Goal: Task Accomplishment & Management: Manage account settings

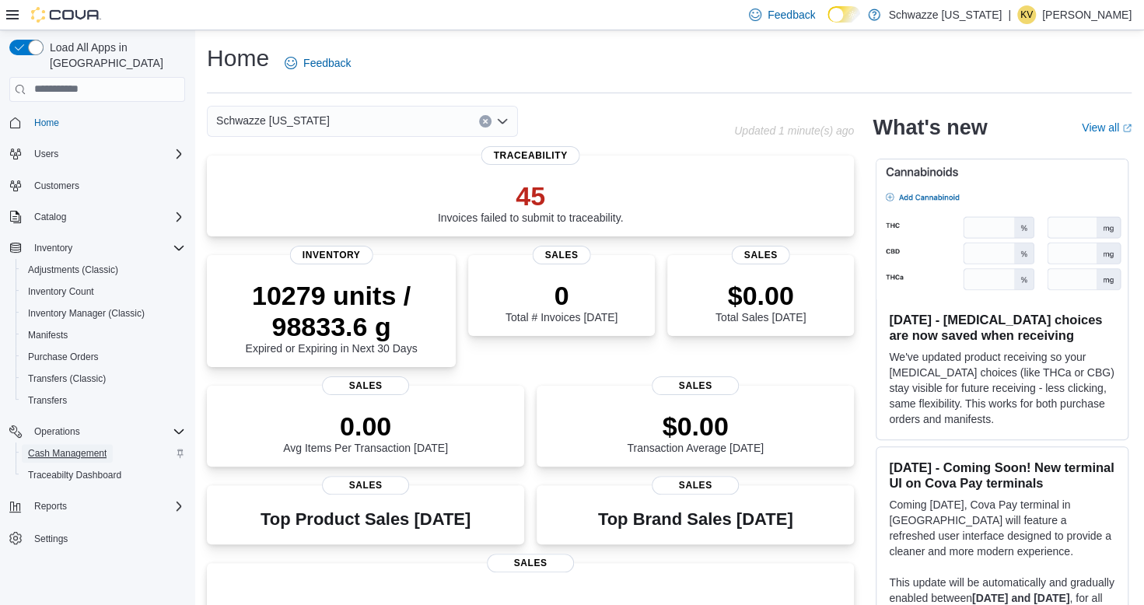
click at [86, 447] on span "Cash Management" at bounding box center [67, 453] width 79 height 12
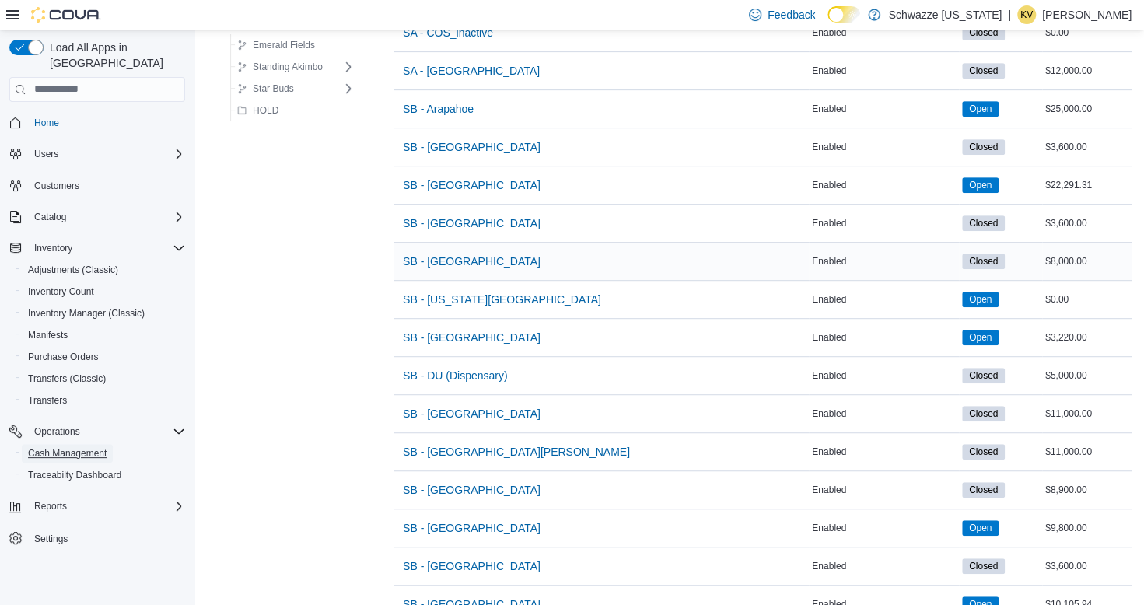
scroll to position [389, 0]
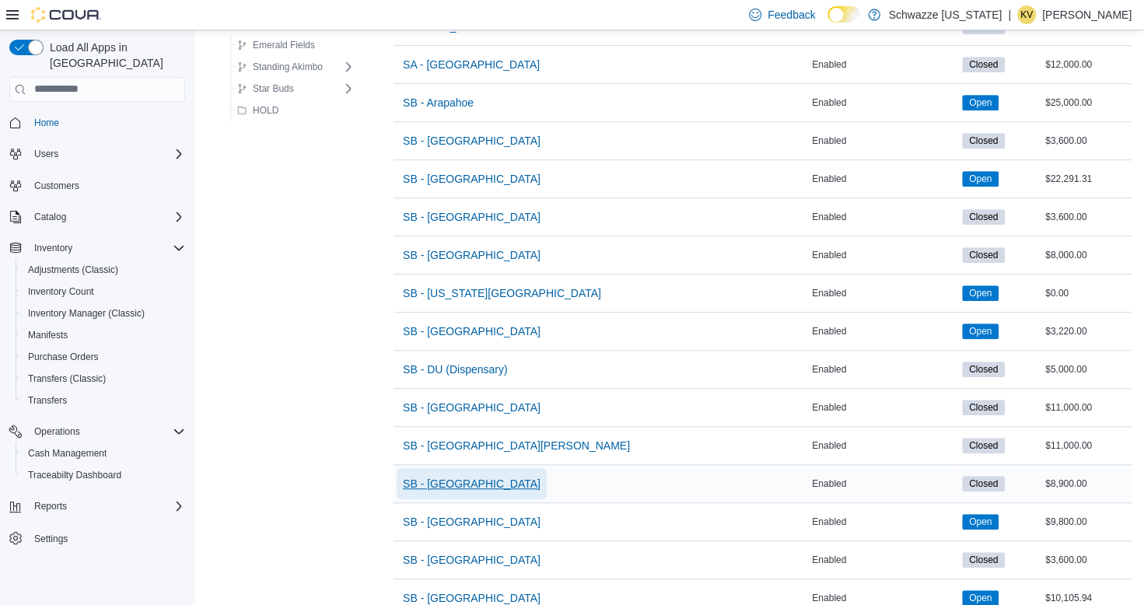
click at [459, 478] on span "SB - [GEOGRAPHIC_DATA]" at bounding box center [472, 484] width 138 height 16
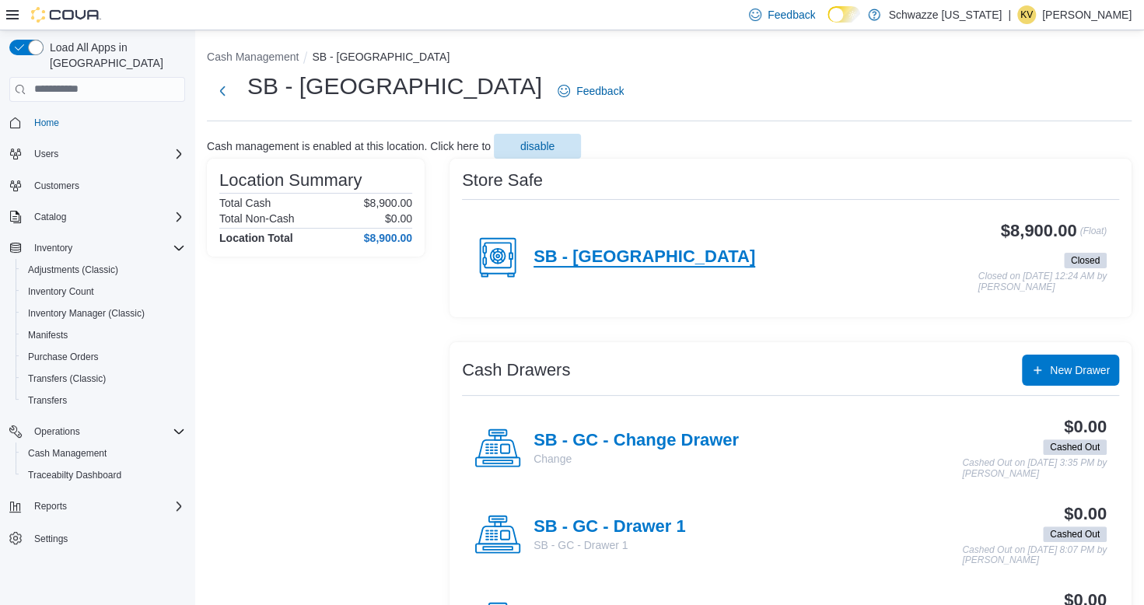
click at [601, 261] on h4 "SB - [GEOGRAPHIC_DATA]" at bounding box center [645, 257] width 222 height 20
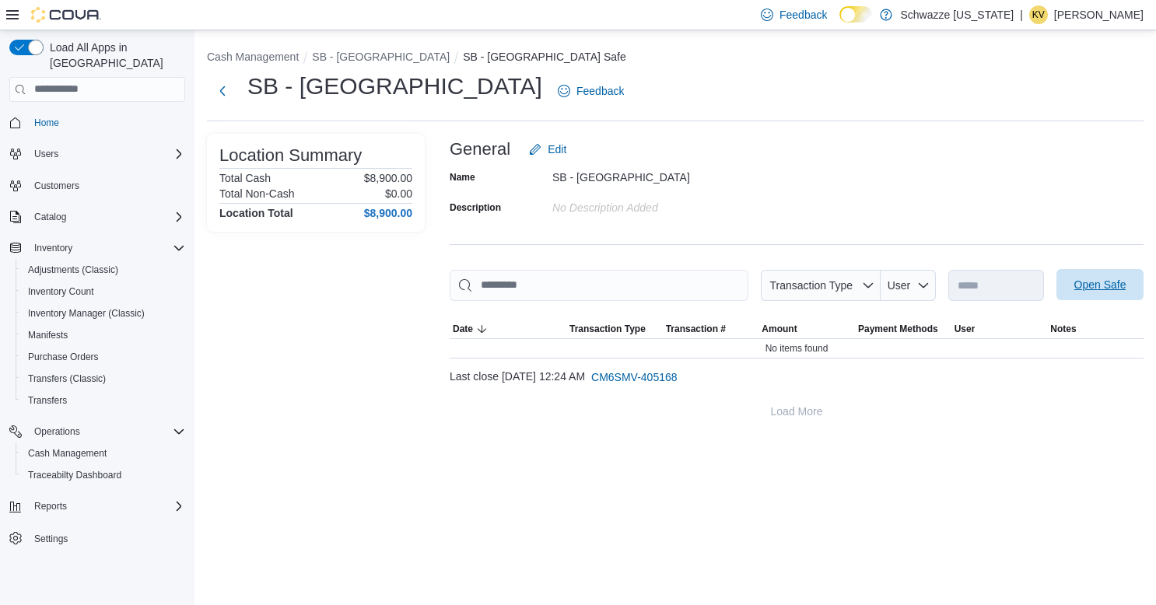
click at [1097, 279] on span "Open Safe" at bounding box center [1100, 285] width 52 height 16
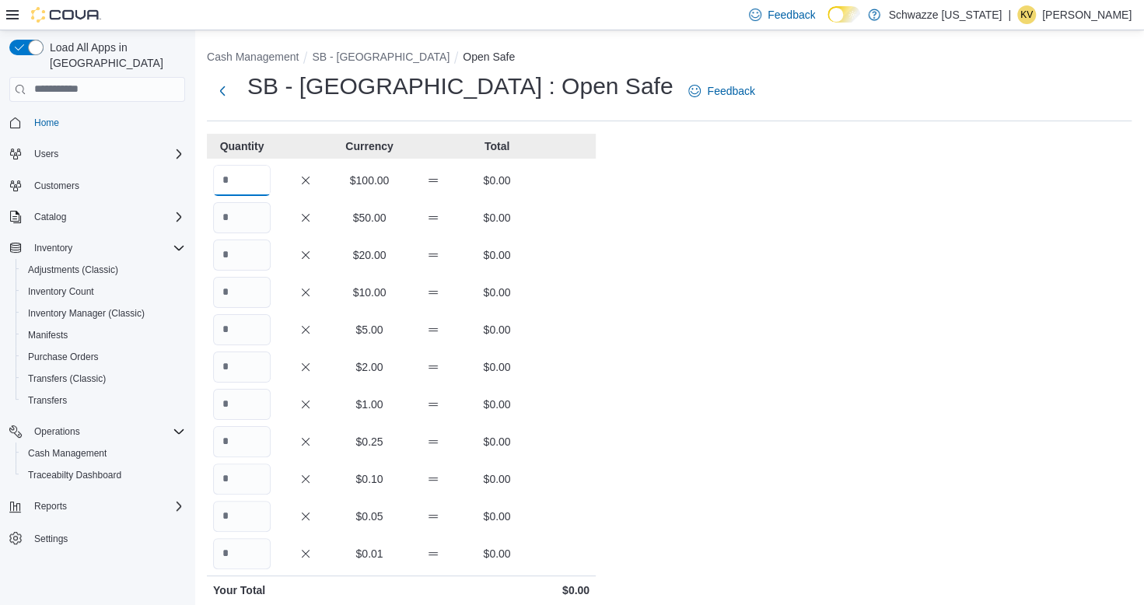
click at [240, 180] on input "Quantity" at bounding box center [242, 180] width 58 height 31
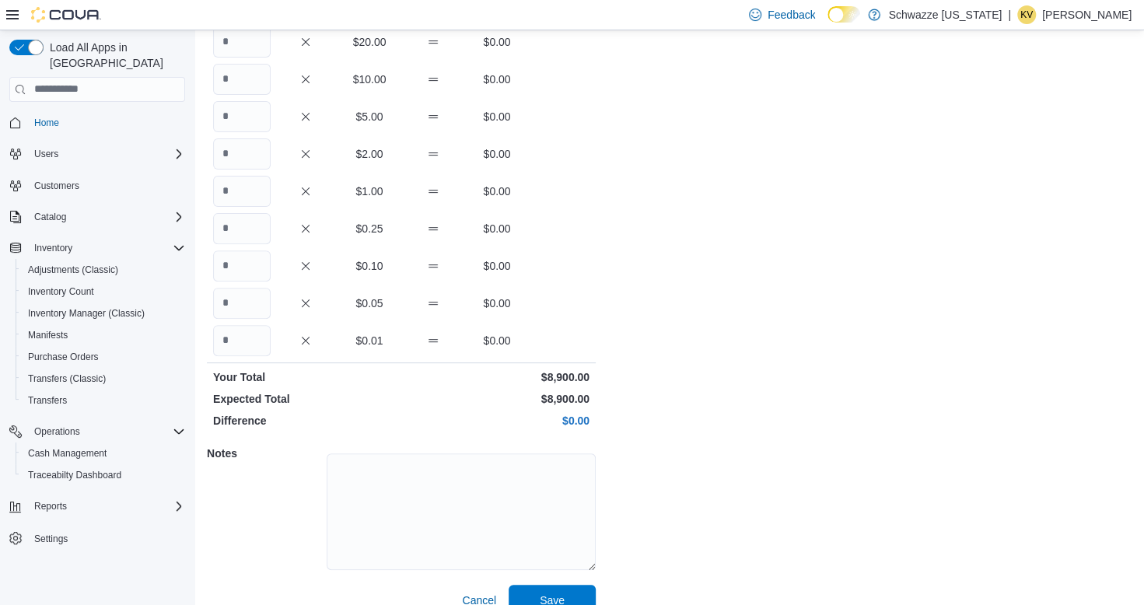
scroll to position [236, 0]
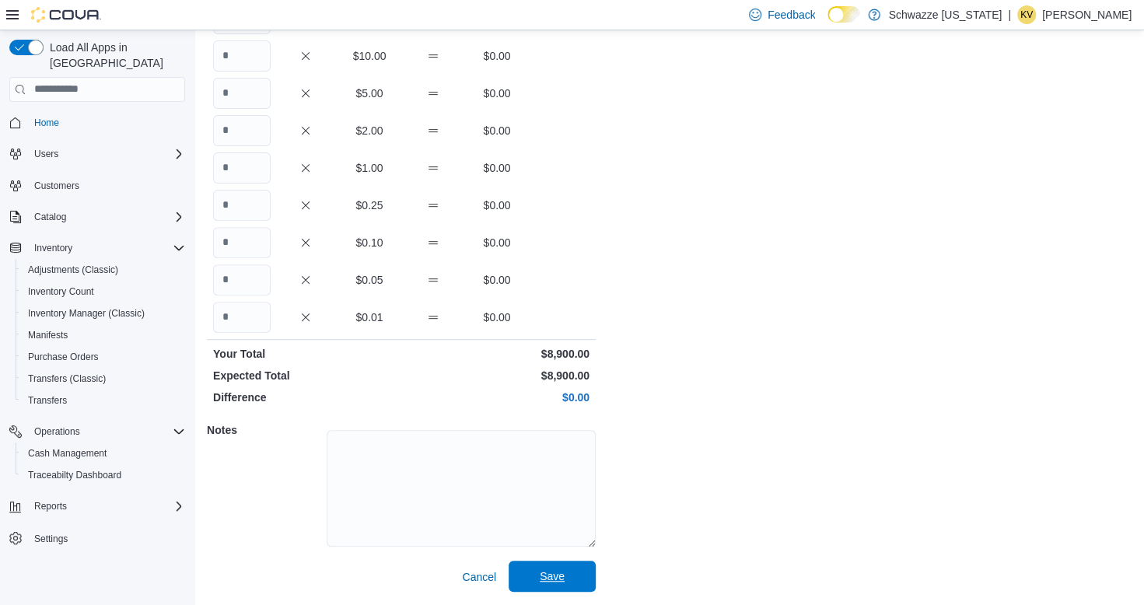
type input "**"
click at [556, 573] on span "Save" at bounding box center [552, 577] width 25 height 16
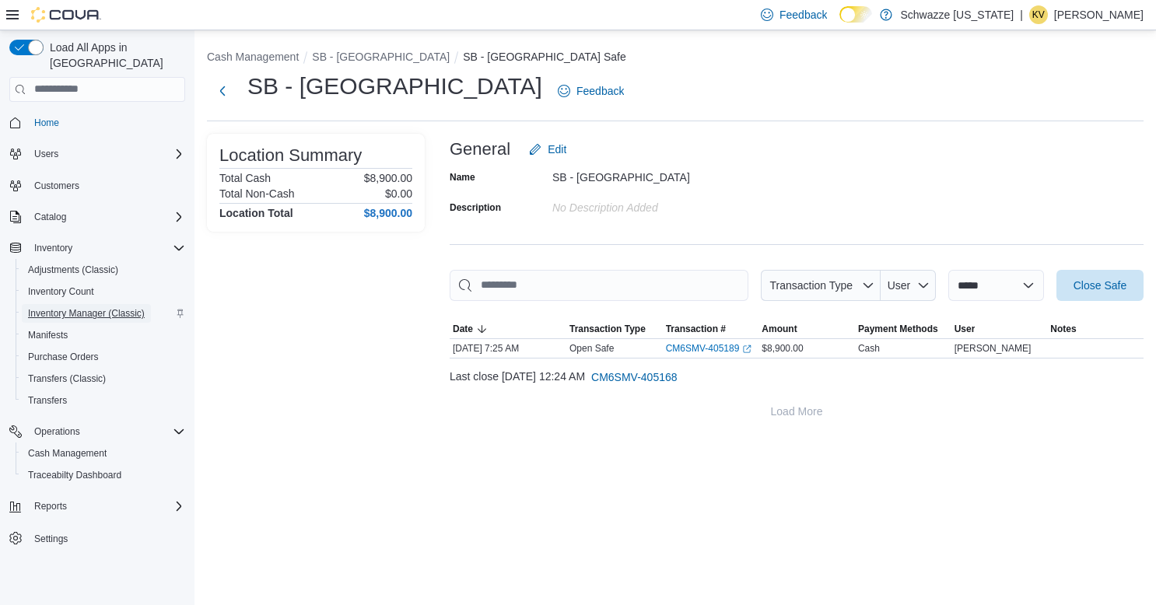
click at [87, 307] on span "Inventory Manager (Classic)" at bounding box center [86, 313] width 117 height 12
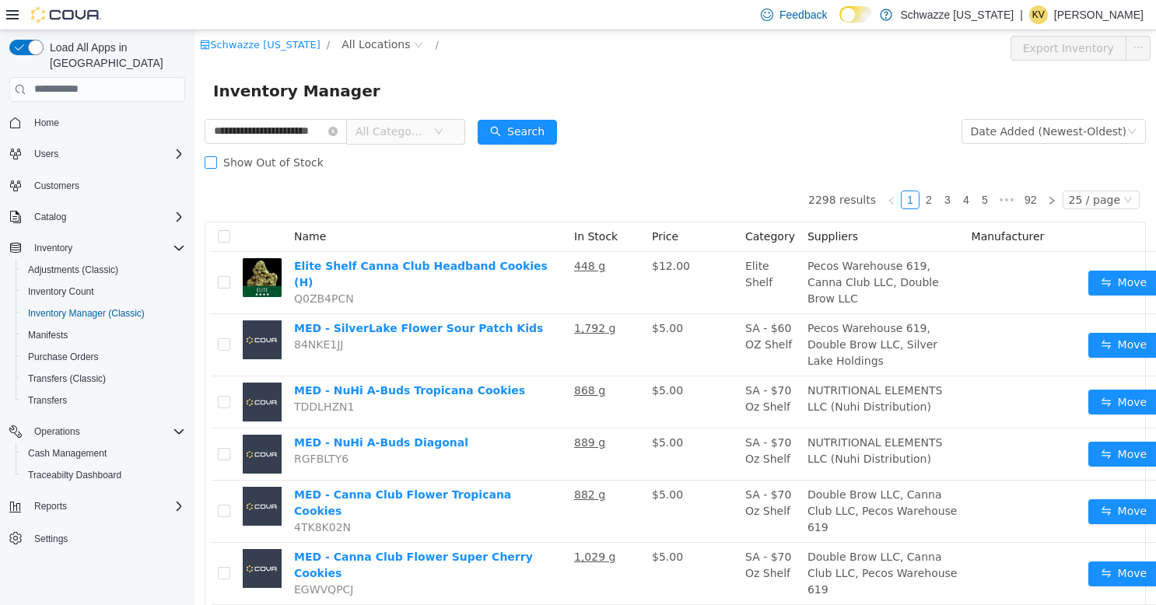
type input "**********"
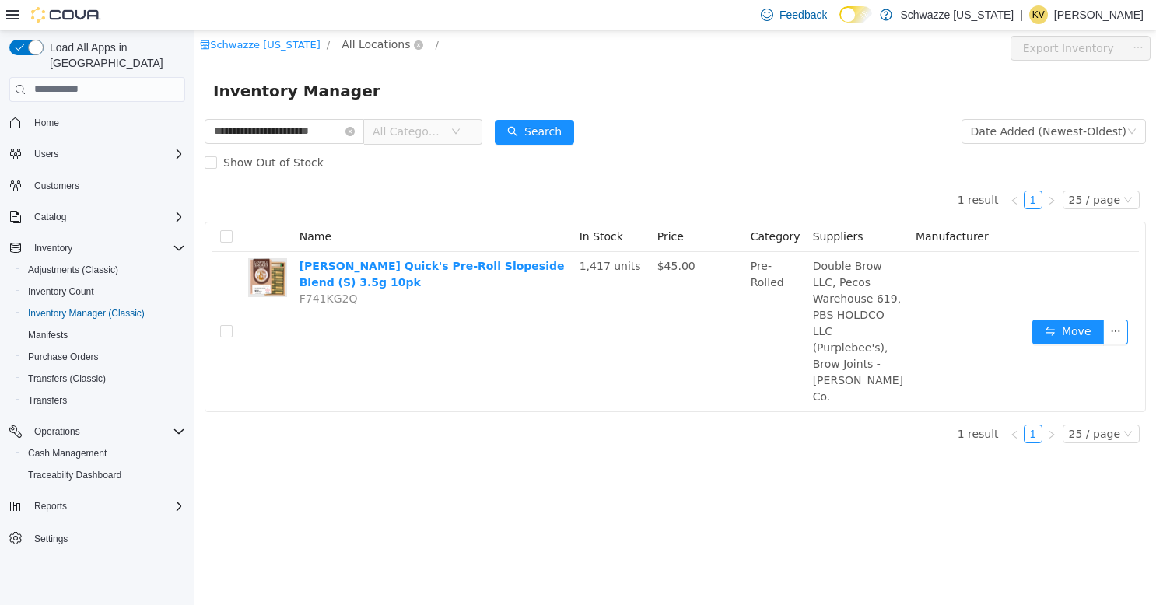
click at [352, 45] on span "All Locations" at bounding box center [375, 43] width 68 height 17
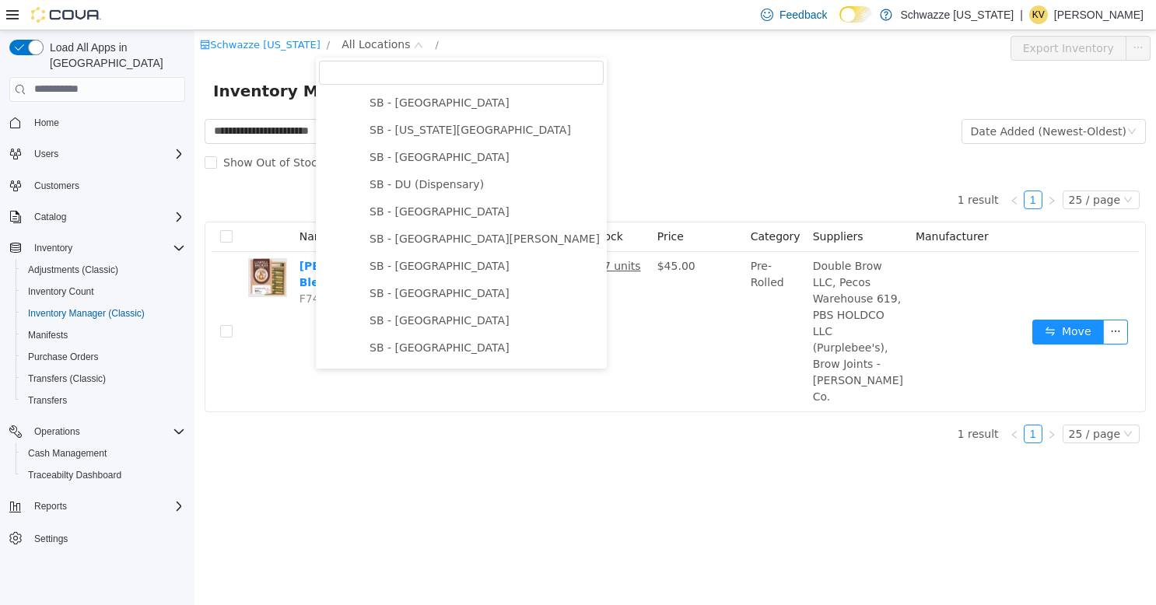
scroll to position [389, 0]
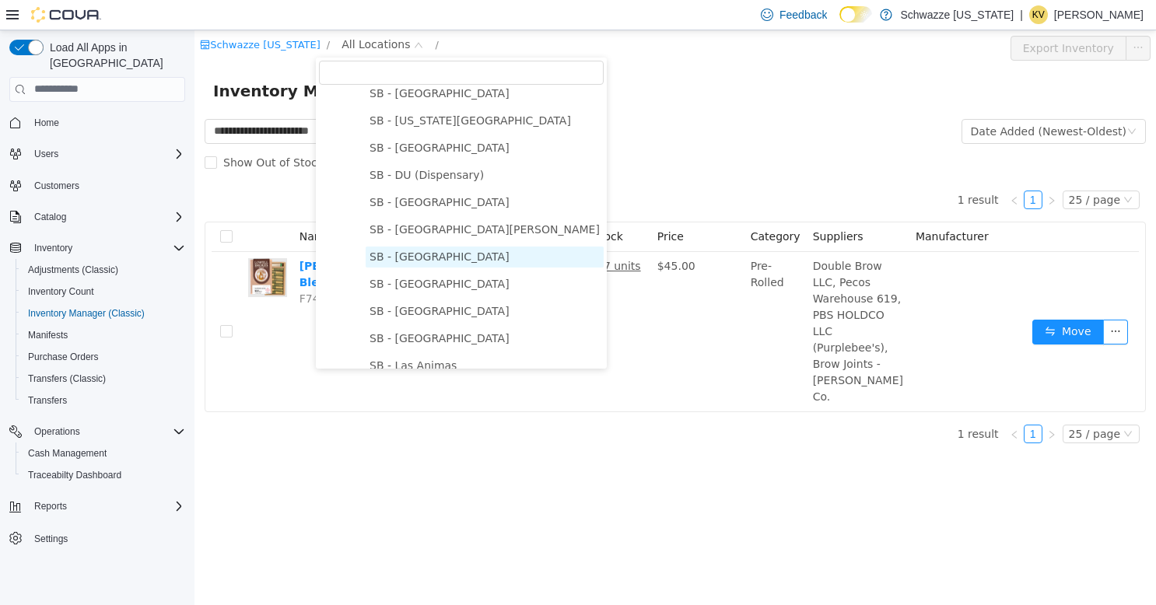
click at [414, 262] on span "SB - [GEOGRAPHIC_DATA]" at bounding box center [439, 256] width 140 height 12
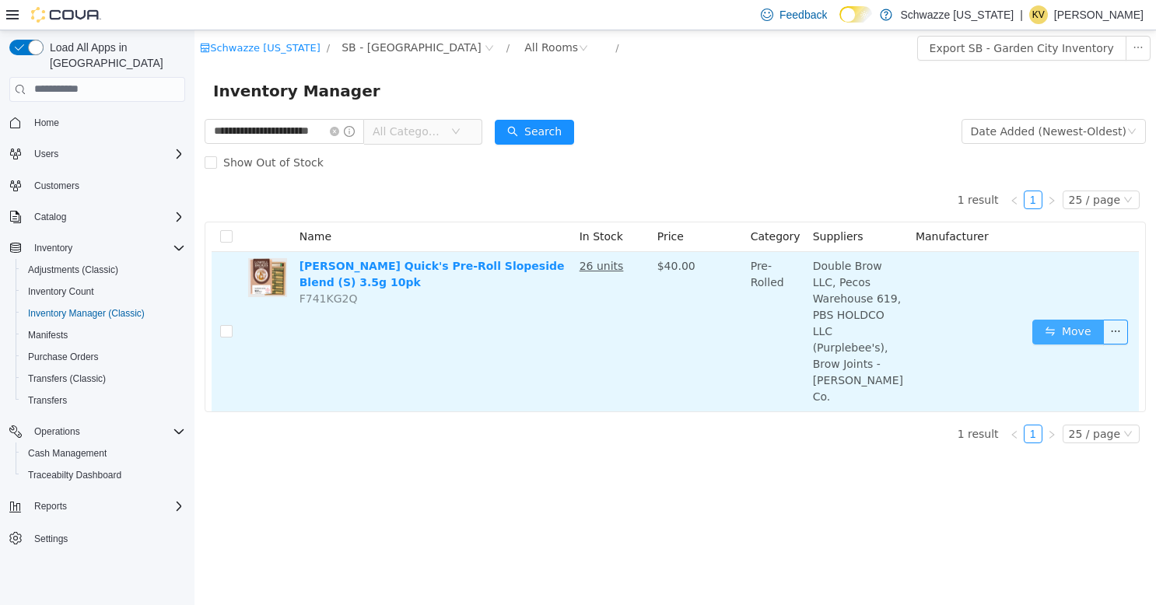
click at [1081, 323] on button "Move" at bounding box center [1068, 331] width 72 height 25
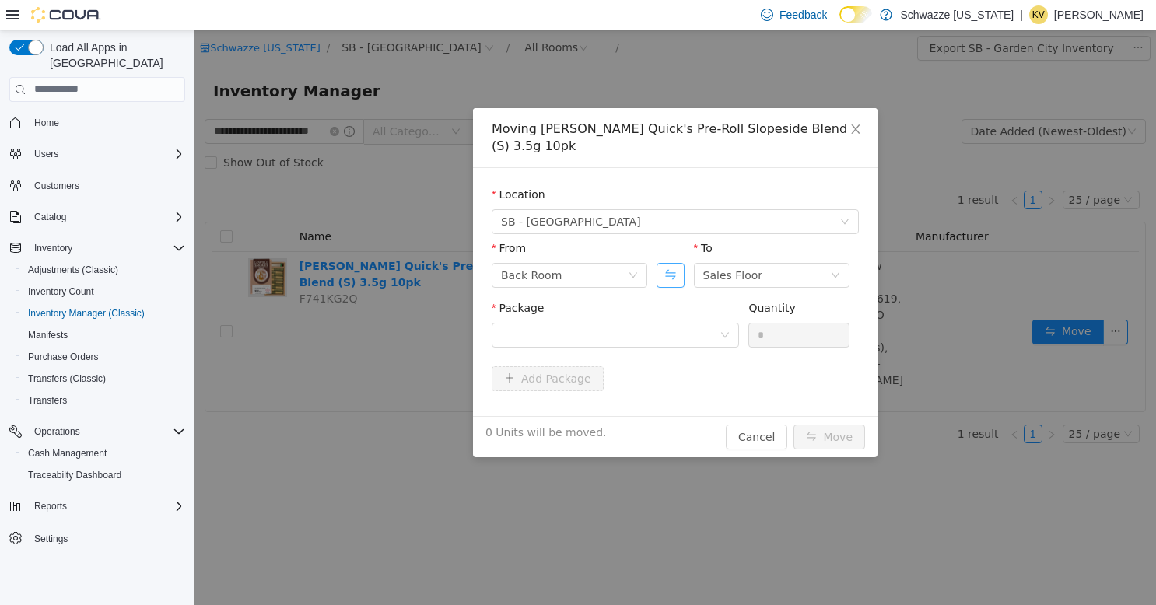
click at [674, 262] on button "Swap" at bounding box center [669, 274] width 27 height 25
click at [656, 323] on div at bounding box center [610, 334] width 219 height 23
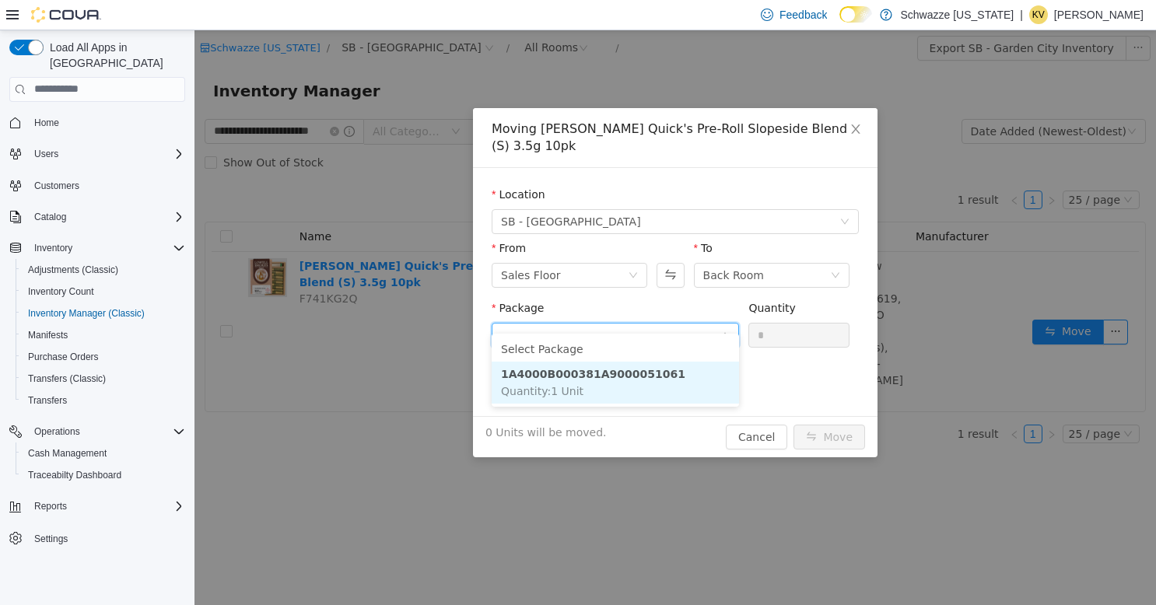
click at [664, 379] on li "1A4000B000381A9000051061 Quantity : 1 Unit" at bounding box center [615, 382] width 247 height 42
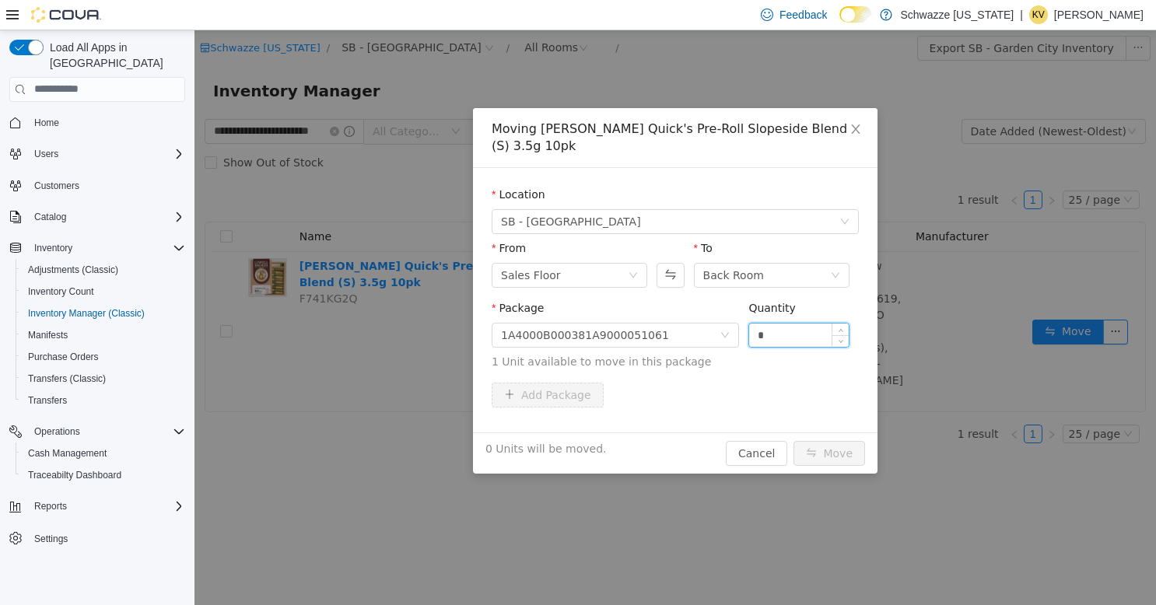
click at [770, 323] on input "*" at bounding box center [799, 334] width 100 height 23
type input "*"
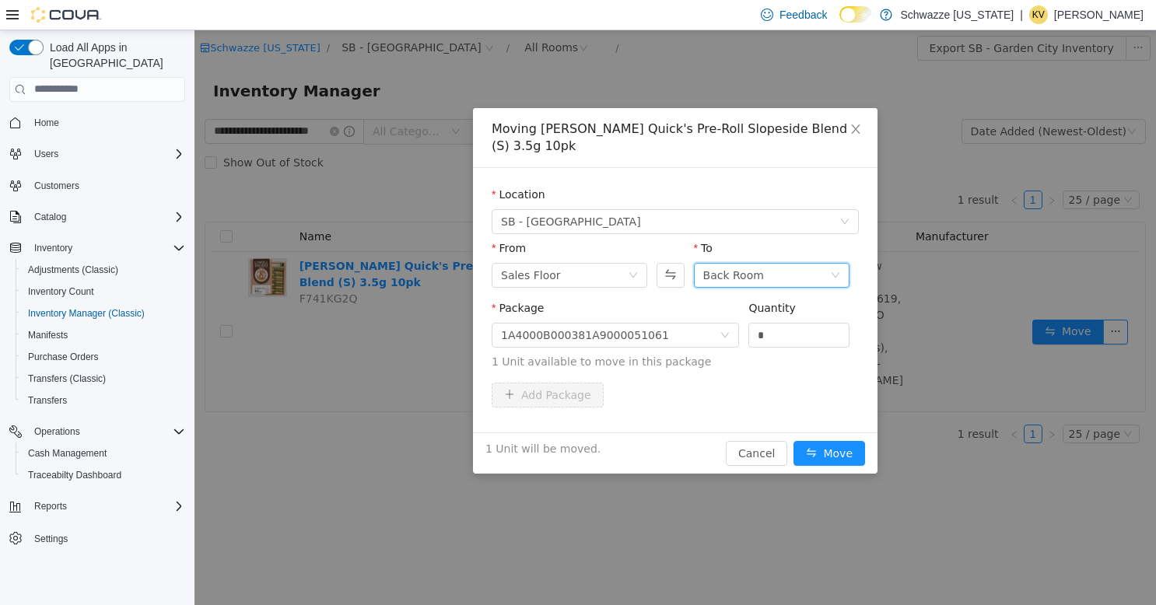
click at [761, 263] on div "Back Room" at bounding box center [766, 274] width 127 height 23
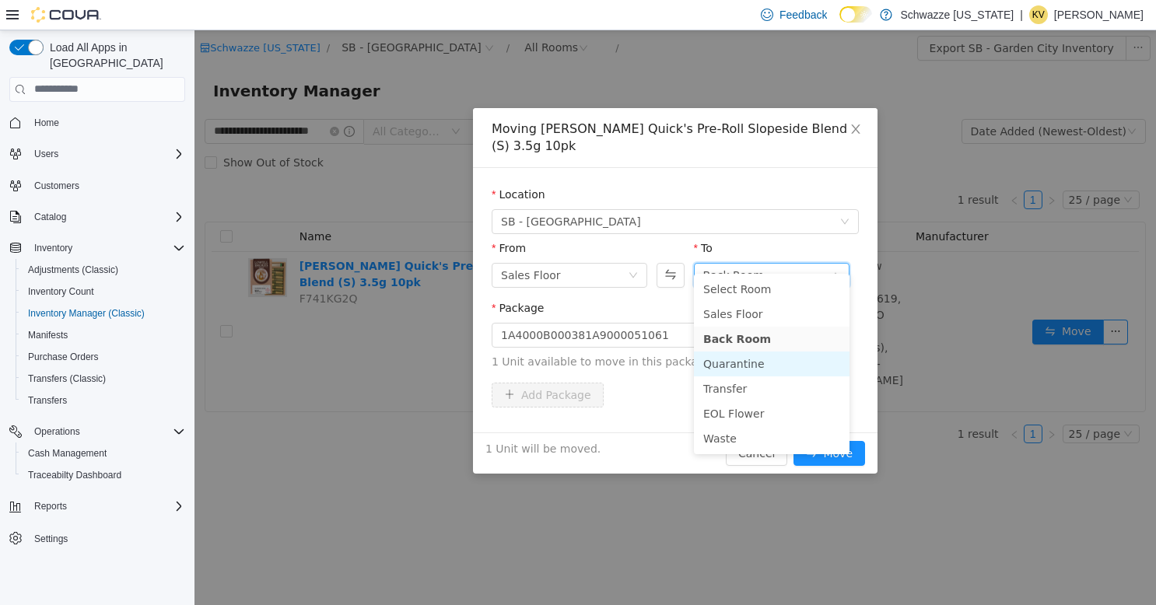
click at [739, 362] on li "Quarantine" at bounding box center [772, 363] width 156 height 25
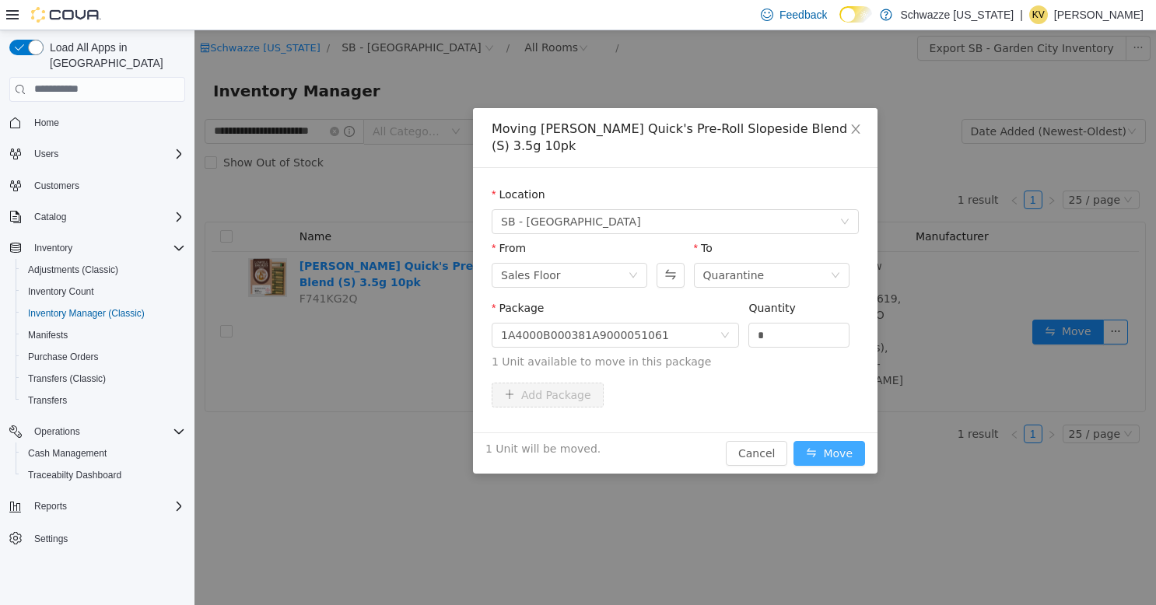
click at [831, 440] on button "Move" at bounding box center [829, 452] width 72 height 25
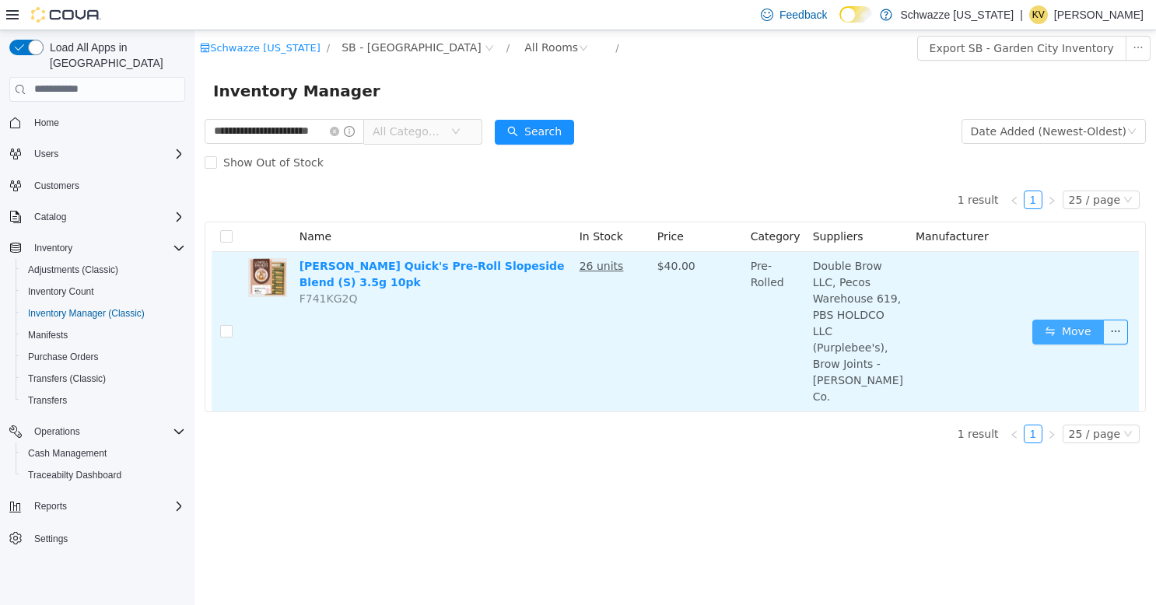
click at [1058, 320] on button "Move" at bounding box center [1068, 331] width 72 height 25
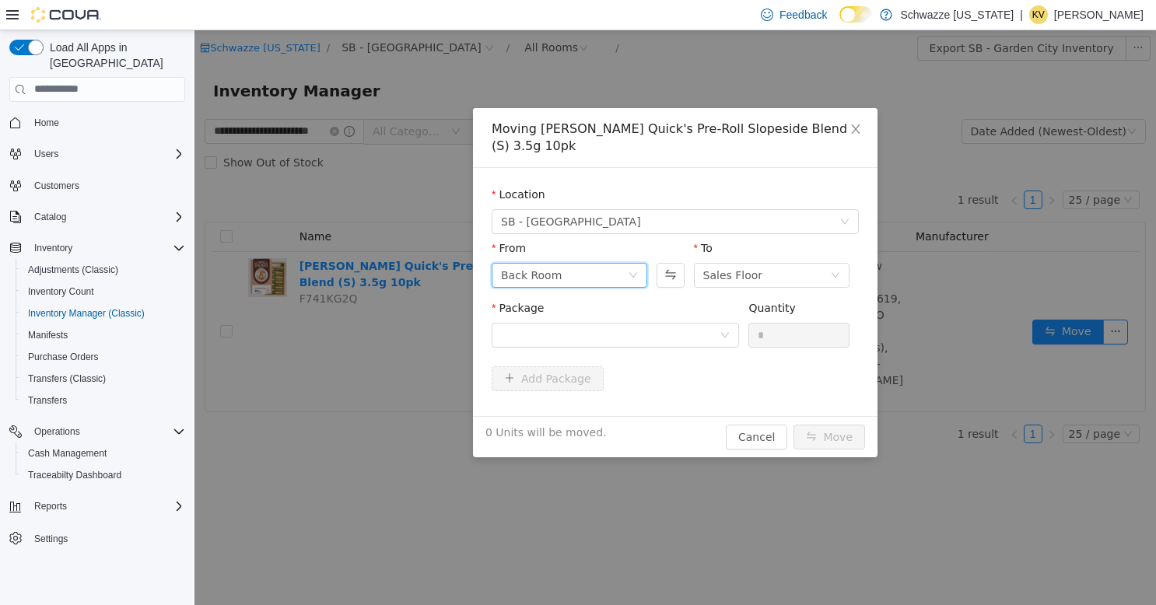
click at [596, 263] on div "Back Room" at bounding box center [564, 274] width 127 height 23
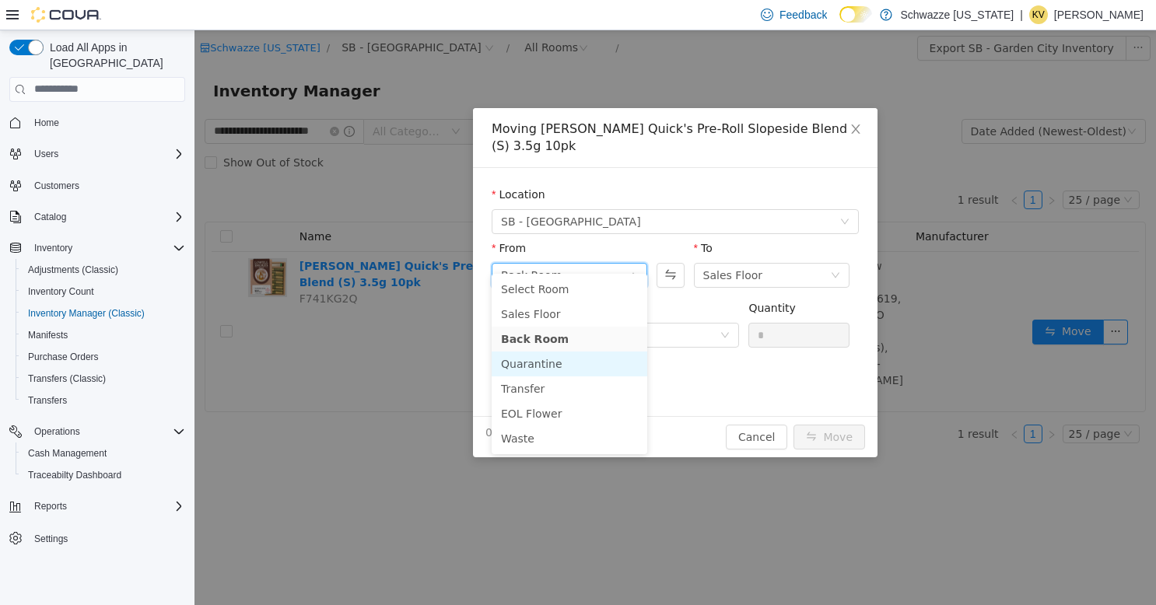
click at [562, 365] on li "Quarantine" at bounding box center [570, 363] width 156 height 25
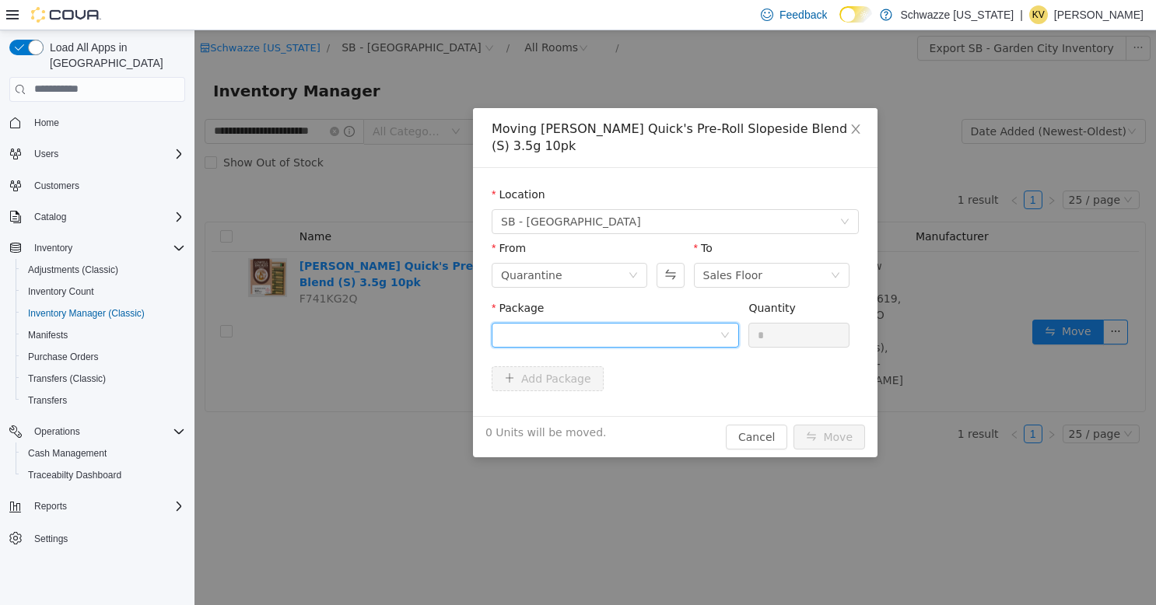
click at [669, 323] on div at bounding box center [610, 334] width 219 height 23
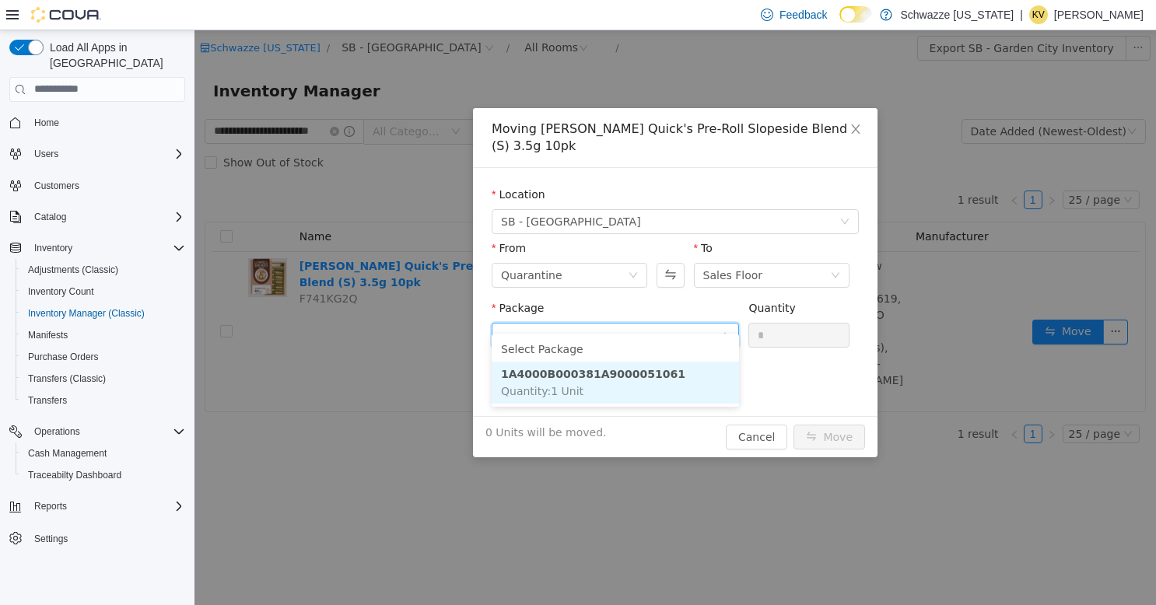
click at [665, 373] on li "1A4000B000381A9000051061 Quantity : 1 Unit" at bounding box center [615, 382] width 247 height 42
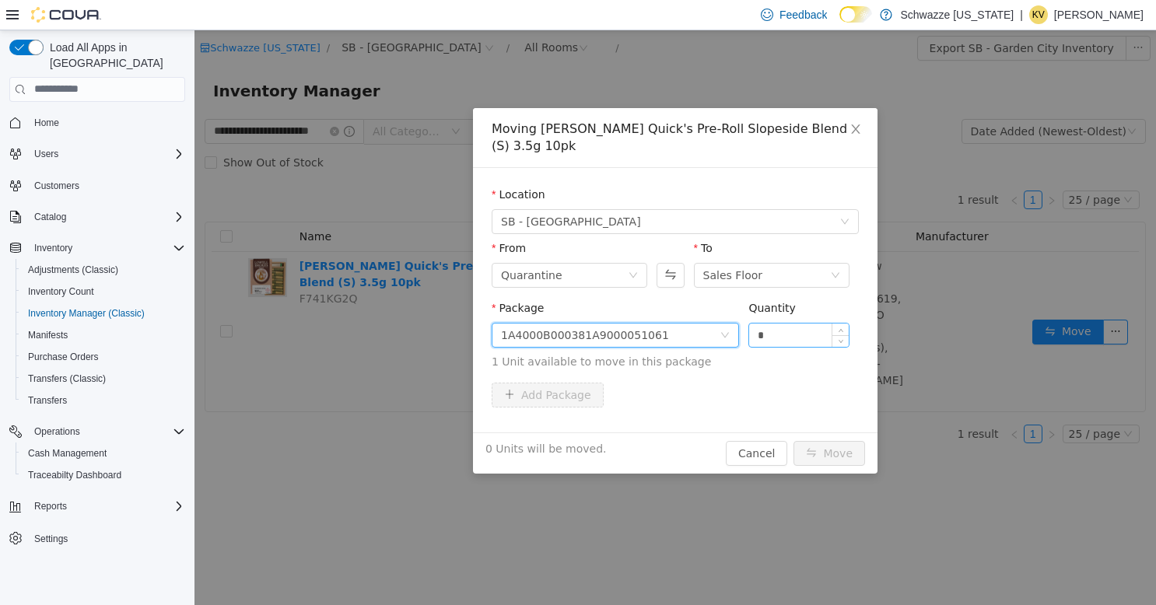
click at [765, 323] on input "*" at bounding box center [799, 334] width 100 height 23
type input "*"
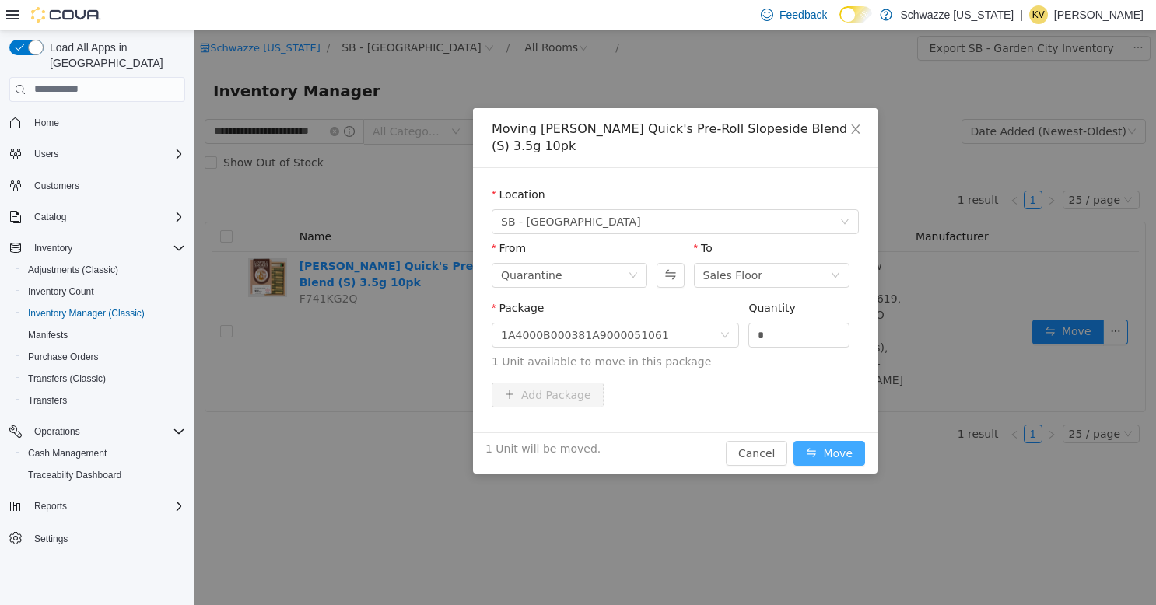
click at [817, 440] on button "Move" at bounding box center [829, 452] width 72 height 25
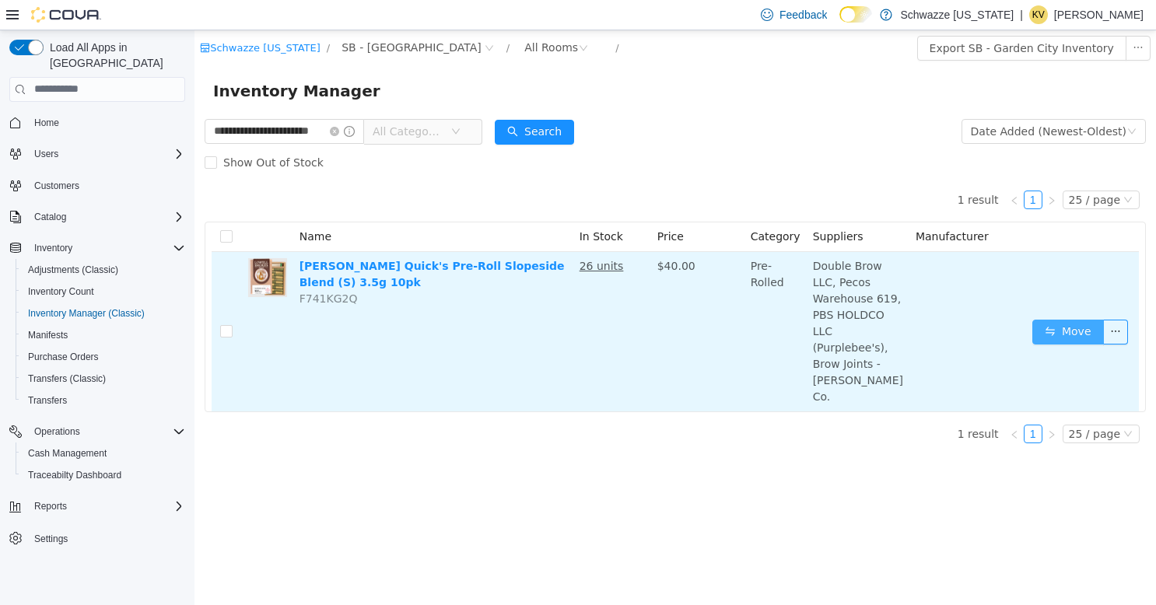
click at [1054, 326] on button "Move" at bounding box center [1068, 331] width 72 height 25
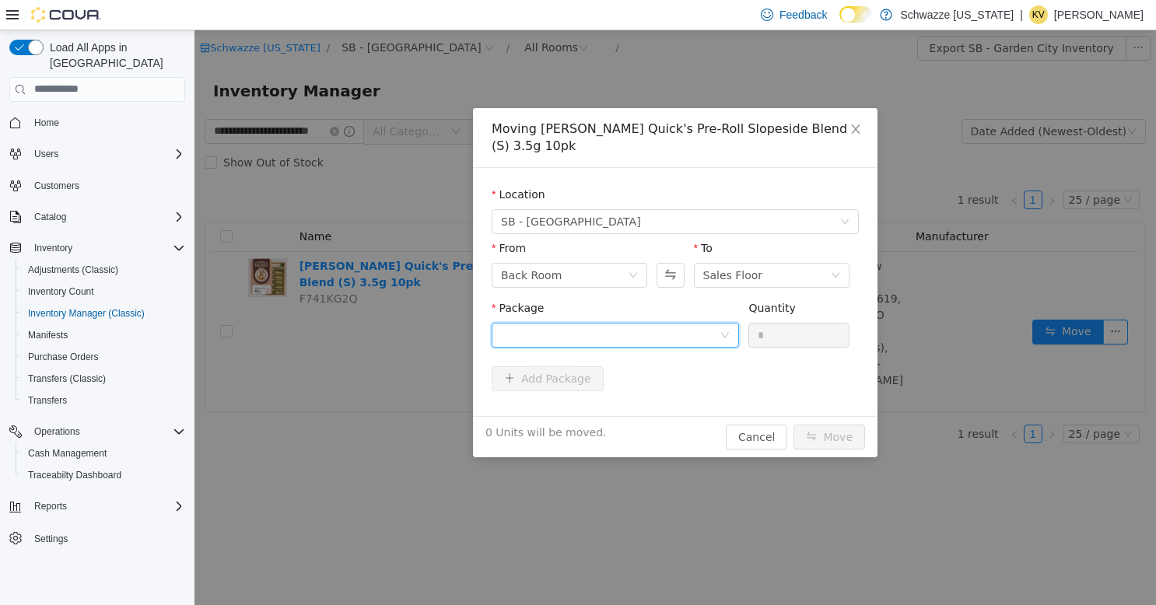
click at [646, 323] on div at bounding box center [610, 334] width 219 height 23
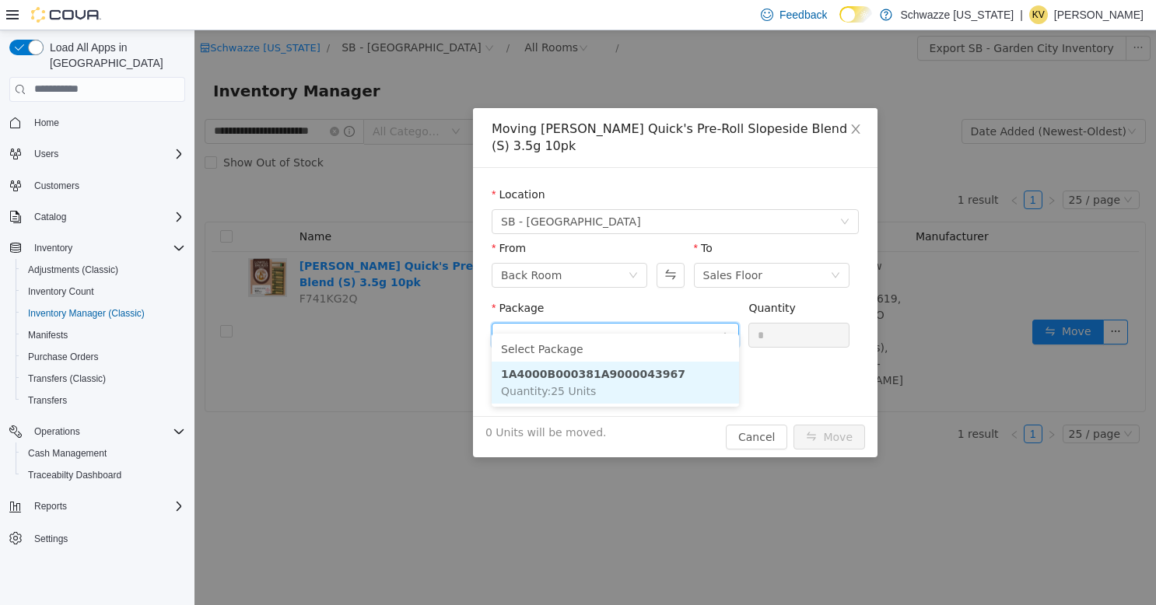
click at [647, 388] on li "1A4000B000381A9000043967 Quantity : 25 Units" at bounding box center [615, 382] width 247 height 42
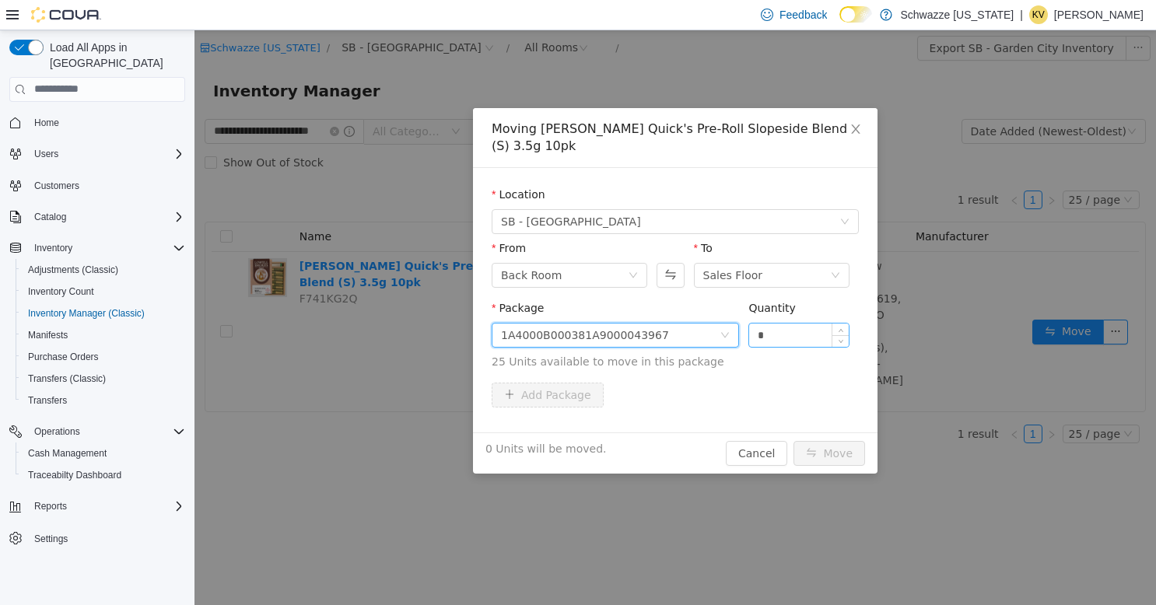
click at [774, 323] on input "*" at bounding box center [799, 334] width 100 height 23
type input "**"
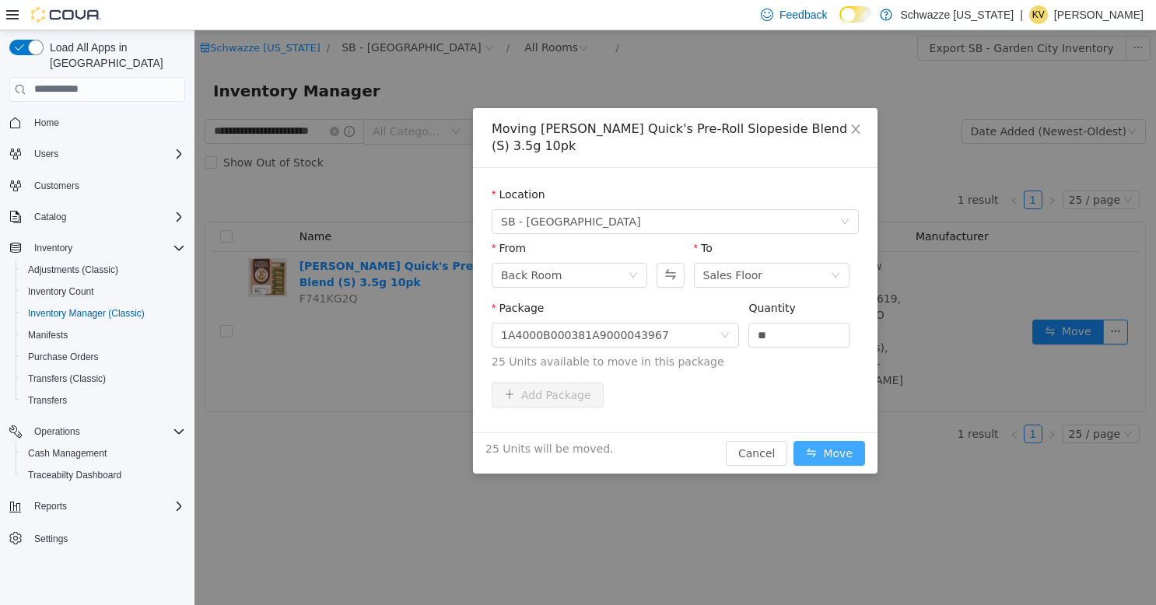
click at [826, 443] on button "Move" at bounding box center [829, 452] width 72 height 25
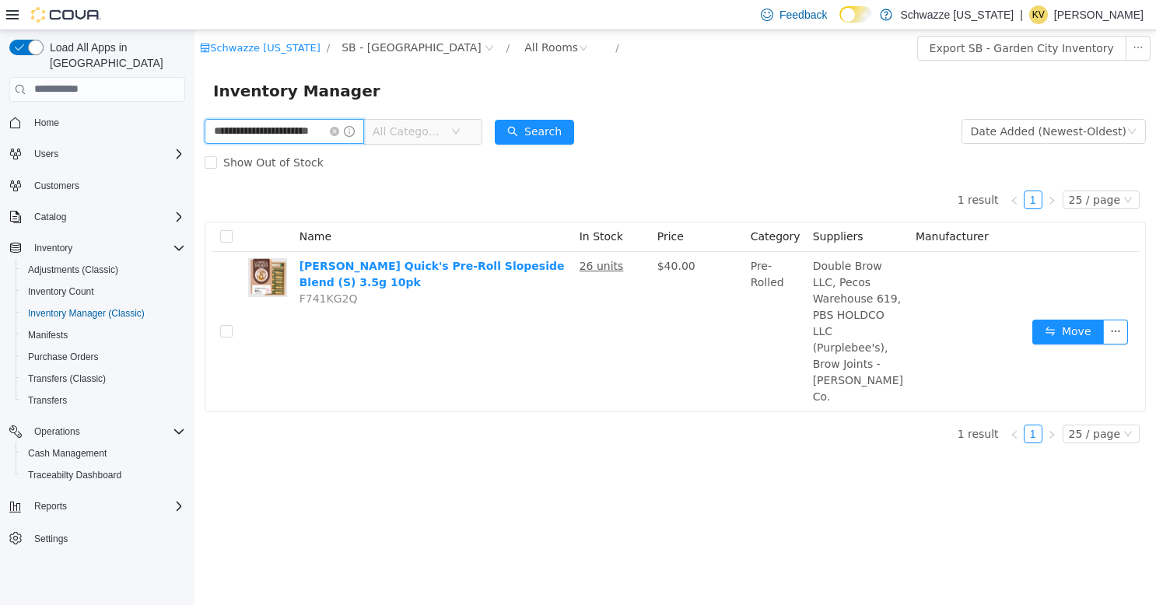
drag, startPoint x: 338, startPoint y: 130, endPoint x: 187, endPoint y: 135, distance: 151.7
click at [194, 135] on html "**********" at bounding box center [674, 317] width 961 height 575
click at [261, 135] on input "***" at bounding box center [284, 130] width 159 height 25
type input "*"
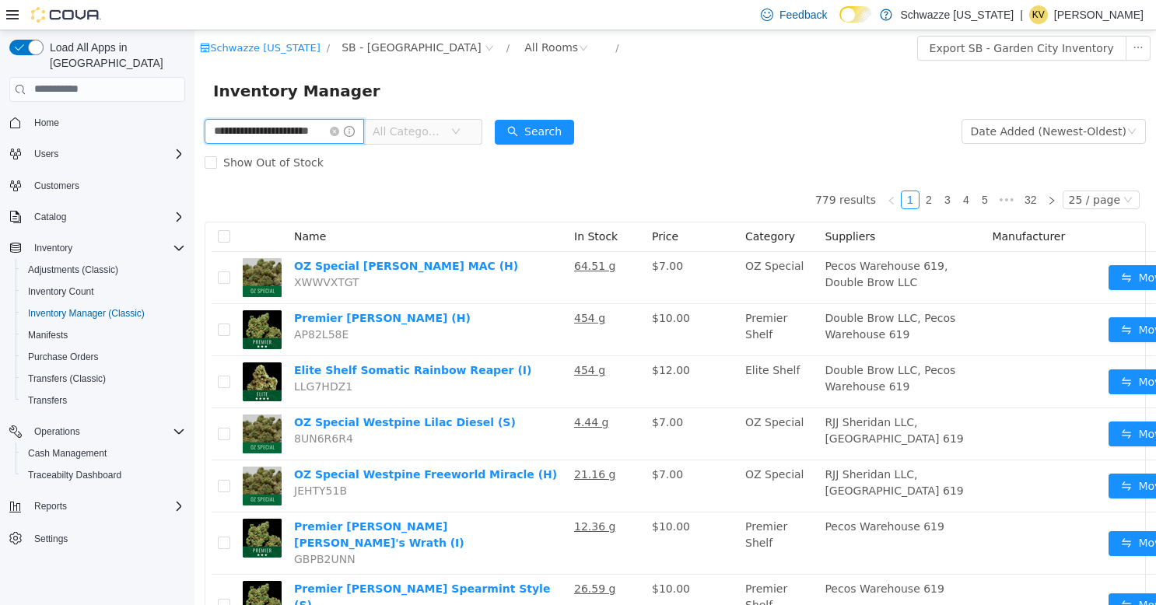
type input "**********"
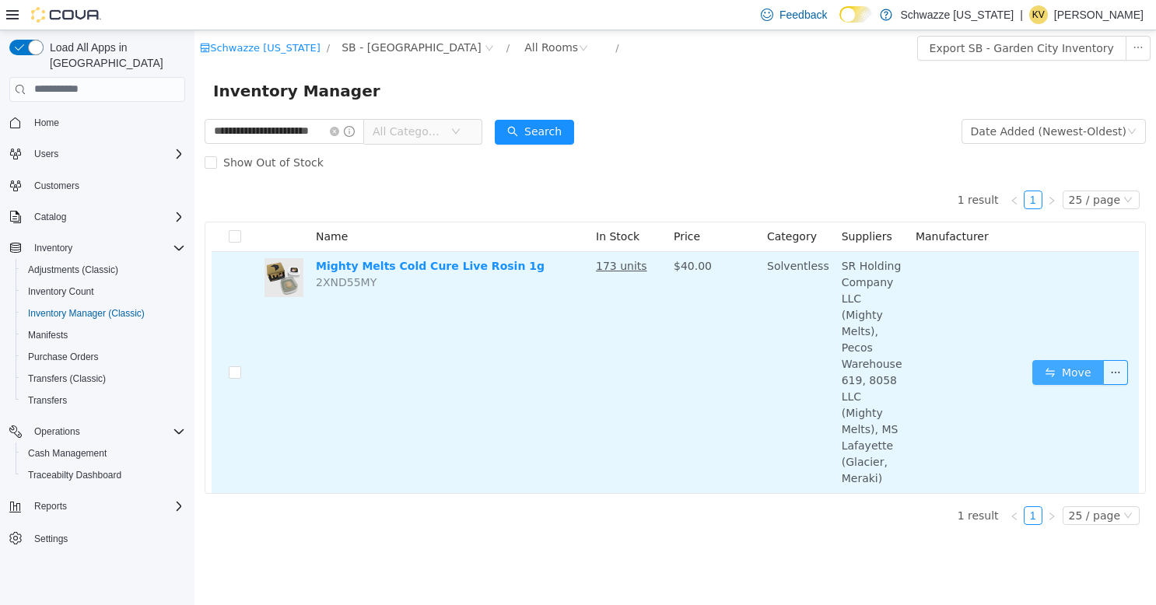
click at [1067, 359] on button "Move" at bounding box center [1068, 371] width 72 height 25
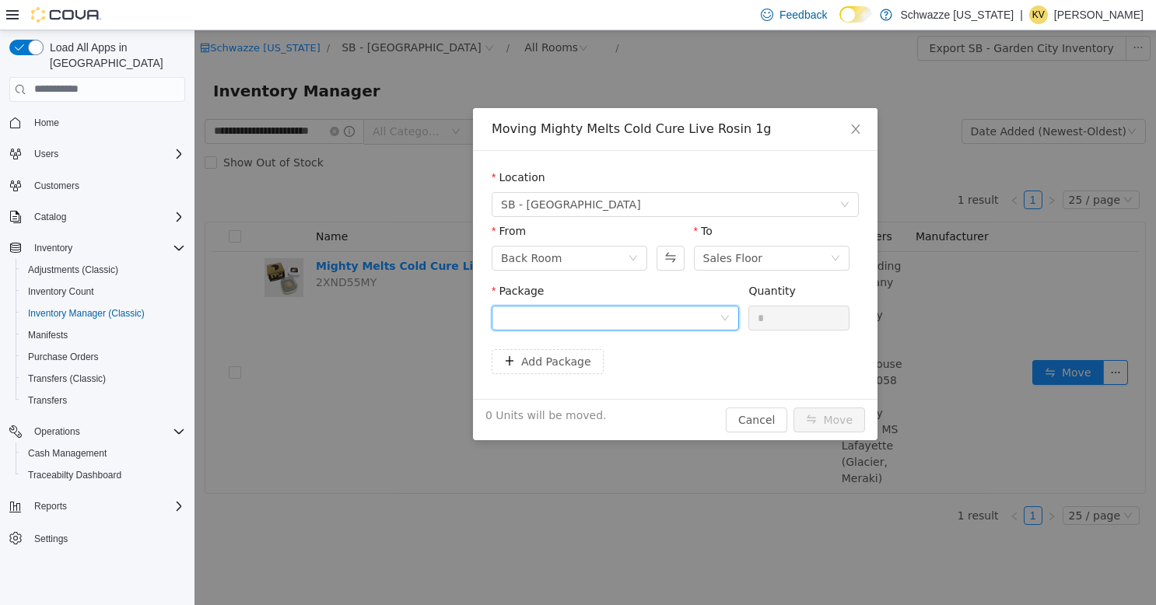
click at [691, 313] on div at bounding box center [610, 317] width 219 height 23
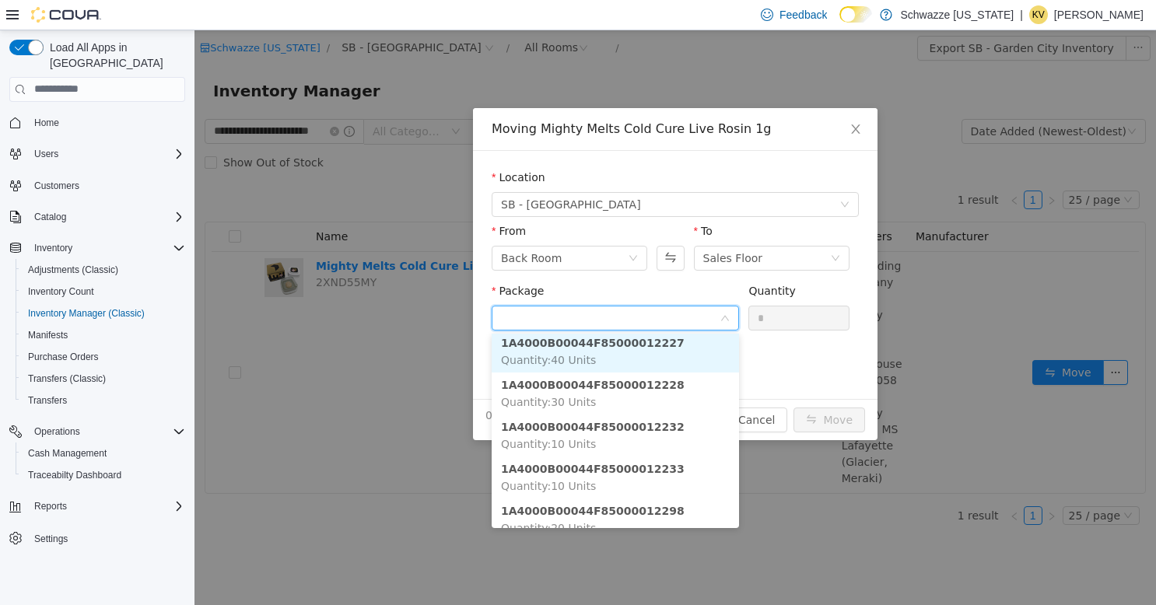
scroll to position [47, 0]
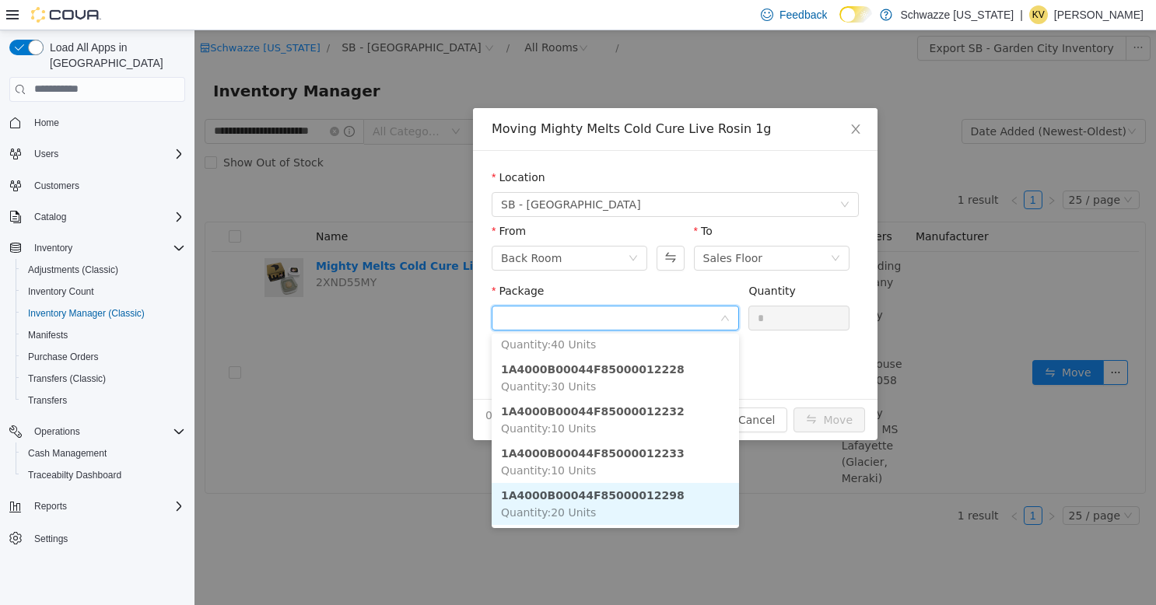
click at [615, 506] on li "1A4000B00044F85000012298 Quantity : 20 Units" at bounding box center [615, 503] width 247 height 42
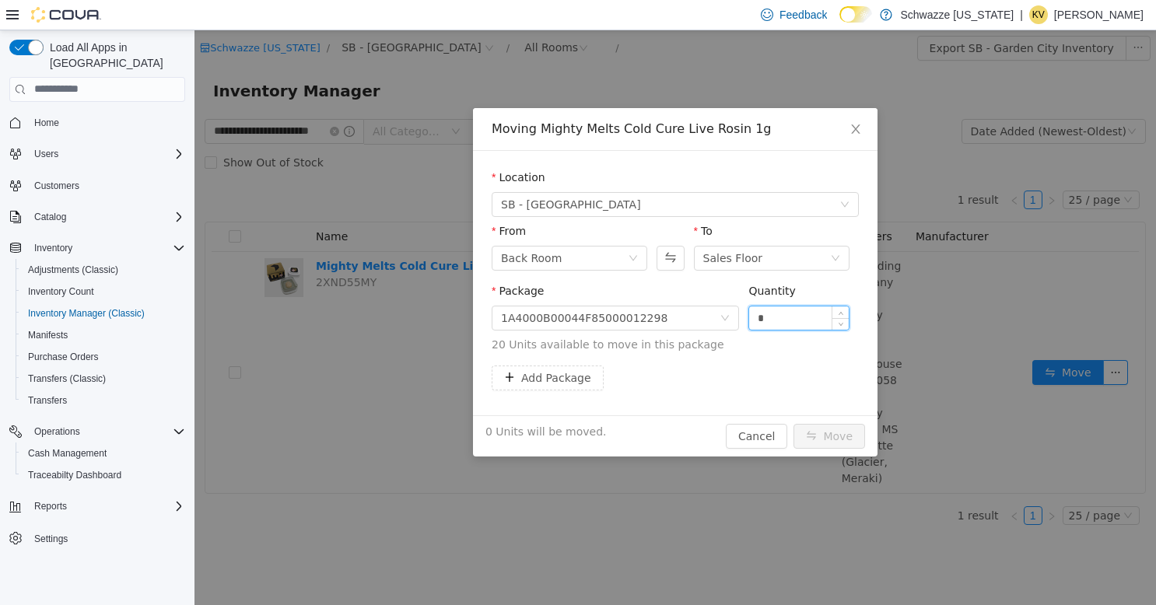
click at [783, 317] on input "*" at bounding box center [799, 317] width 100 height 23
type input "**"
click at [834, 432] on button "Move" at bounding box center [829, 435] width 72 height 25
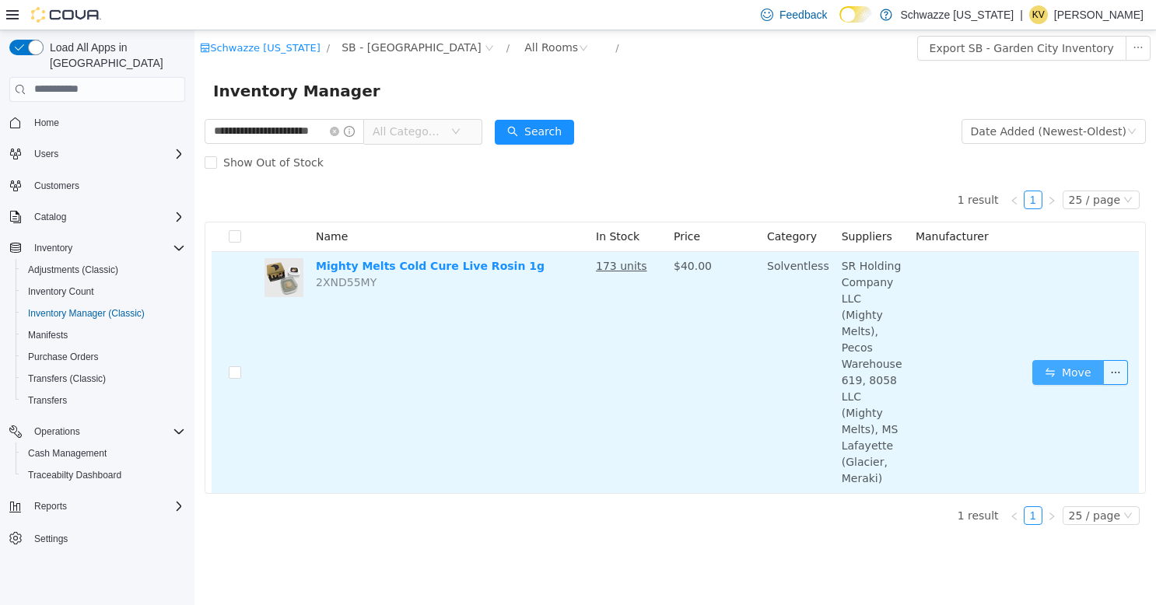
click at [1058, 359] on button "Move" at bounding box center [1068, 371] width 72 height 25
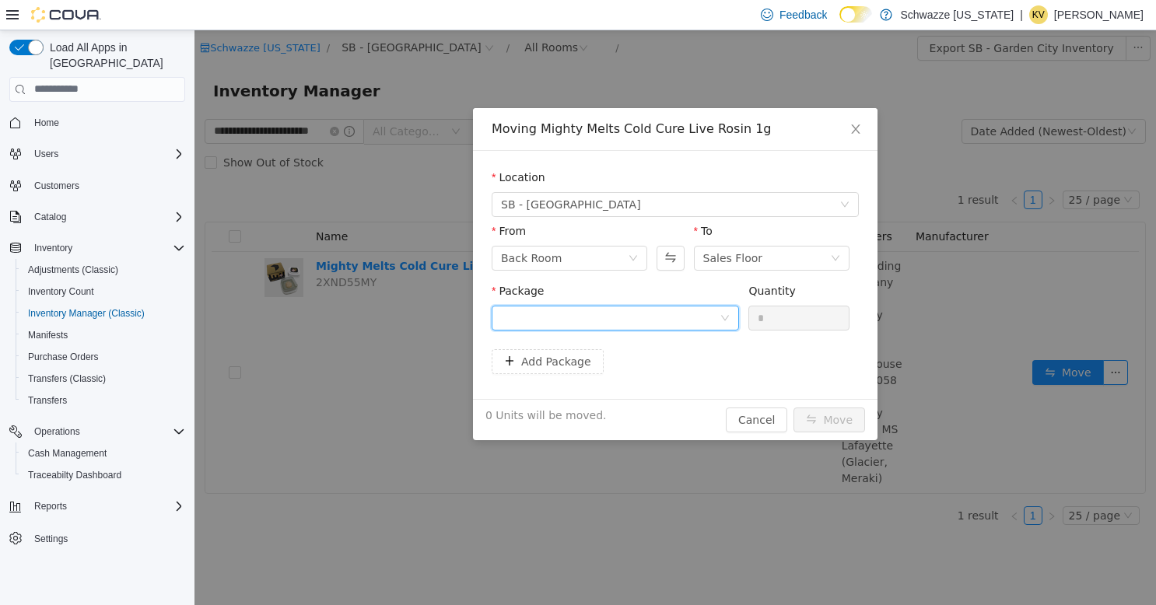
click at [694, 322] on div at bounding box center [610, 317] width 219 height 23
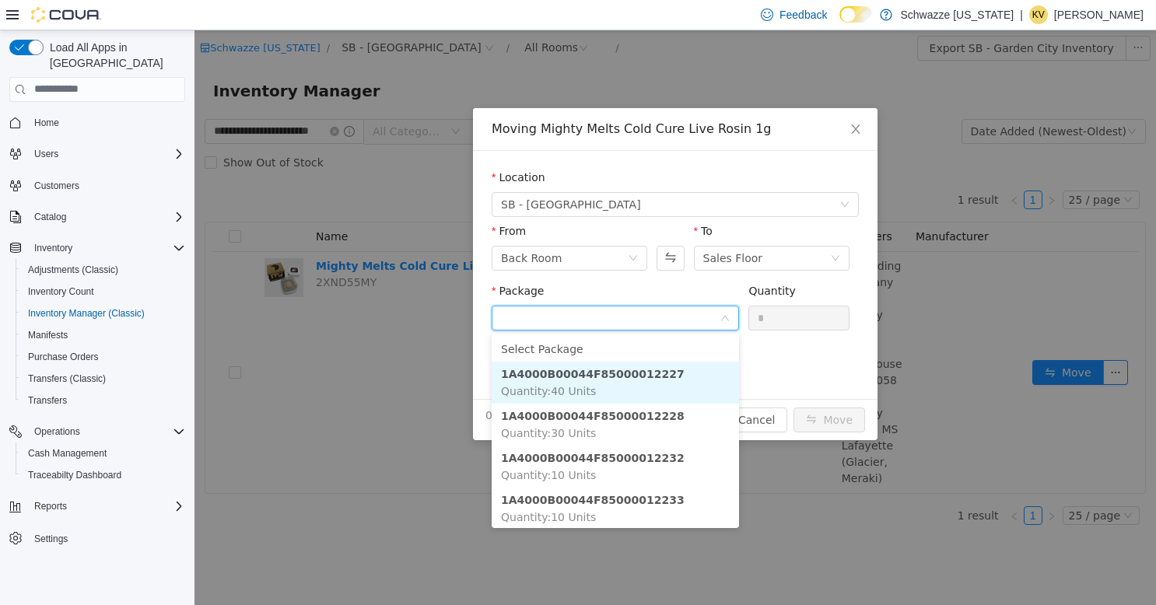
click at [672, 380] on li "1A4000B00044F85000012227 Quantity : 40 Units" at bounding box center [615, 382] width 247 height 42
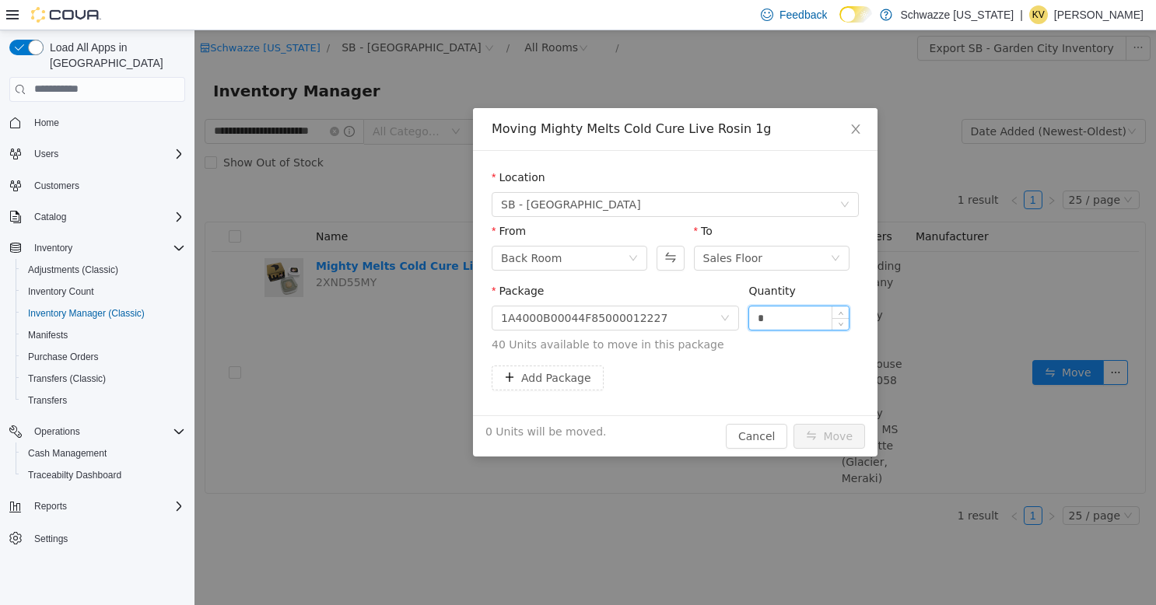
click at [782, 313] on input "*" at bounding box center [799, 317] width 100 height 23
type input "**"
click at [824, 436] on button "Move" at bounding box center [829, 435] width 72 height 25
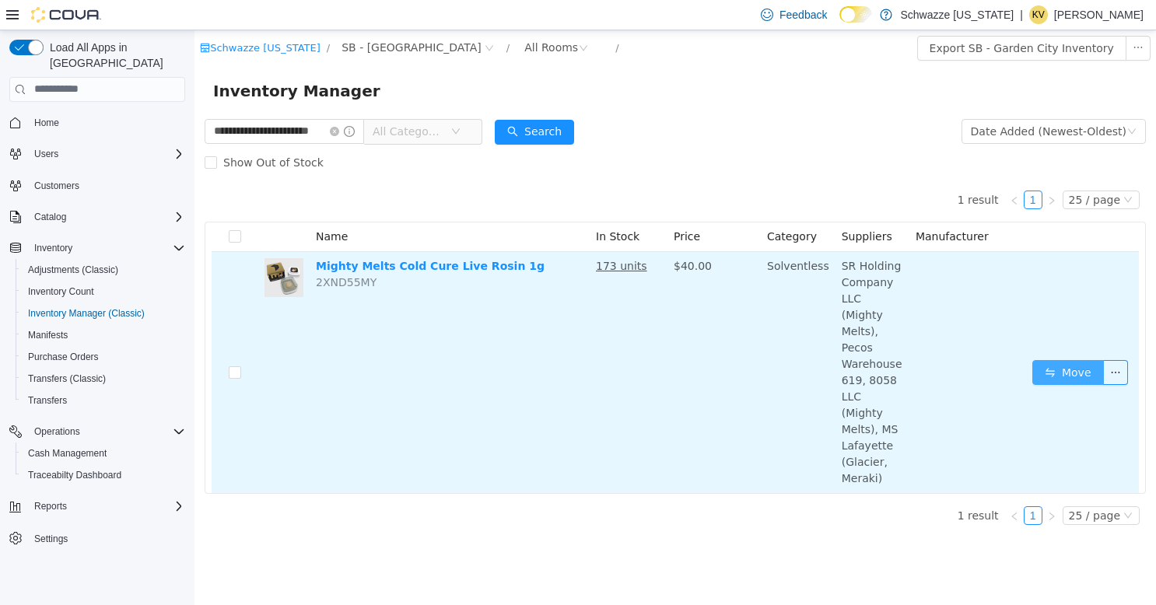
click at [1072, 359] on button "Move" at bounding box center [1068, 371] width 72 height 25
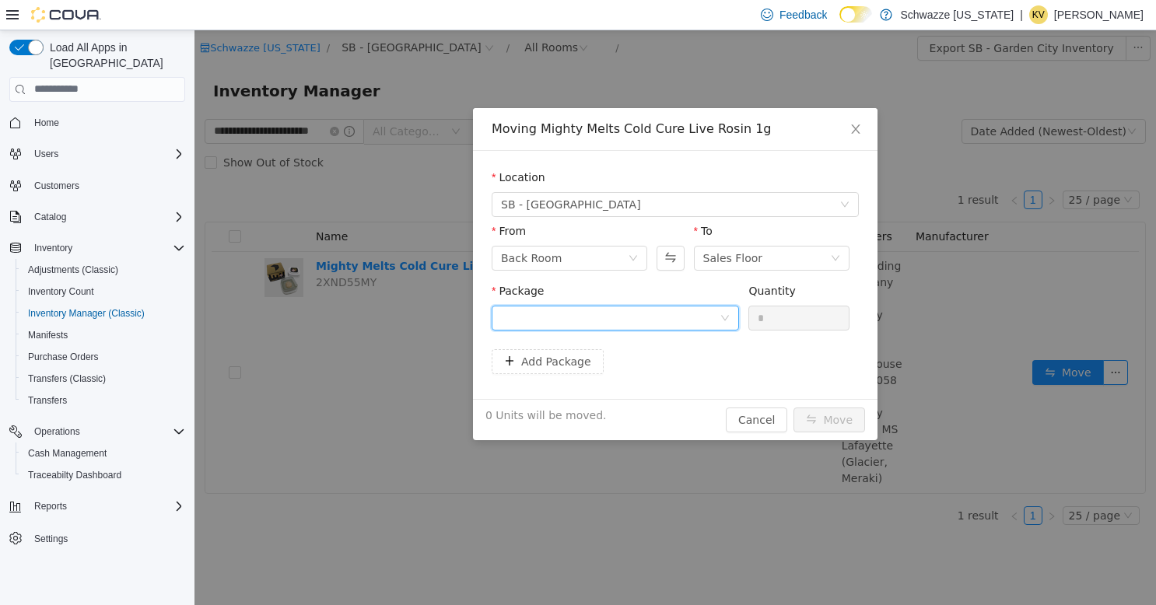
click at [650, 317] on div at bounding box center [610, 317] width 219 height 23
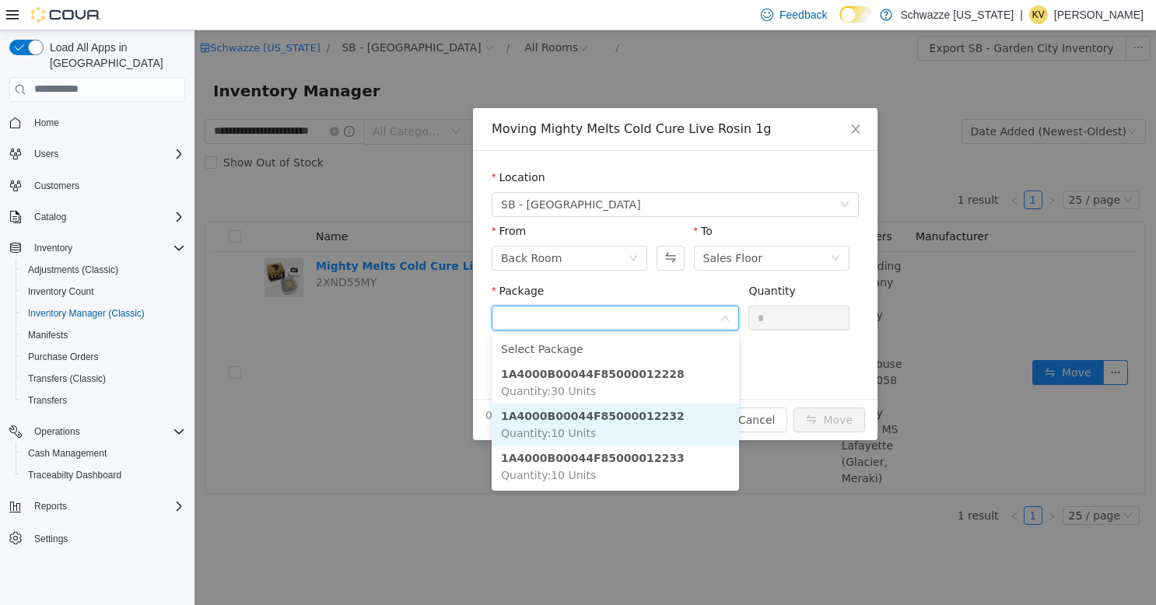
click at [646, 430] on li "1A4000B00044F85000012232 Quantity : 10 Units" at bounding box center [615, 424] width 247 height 42
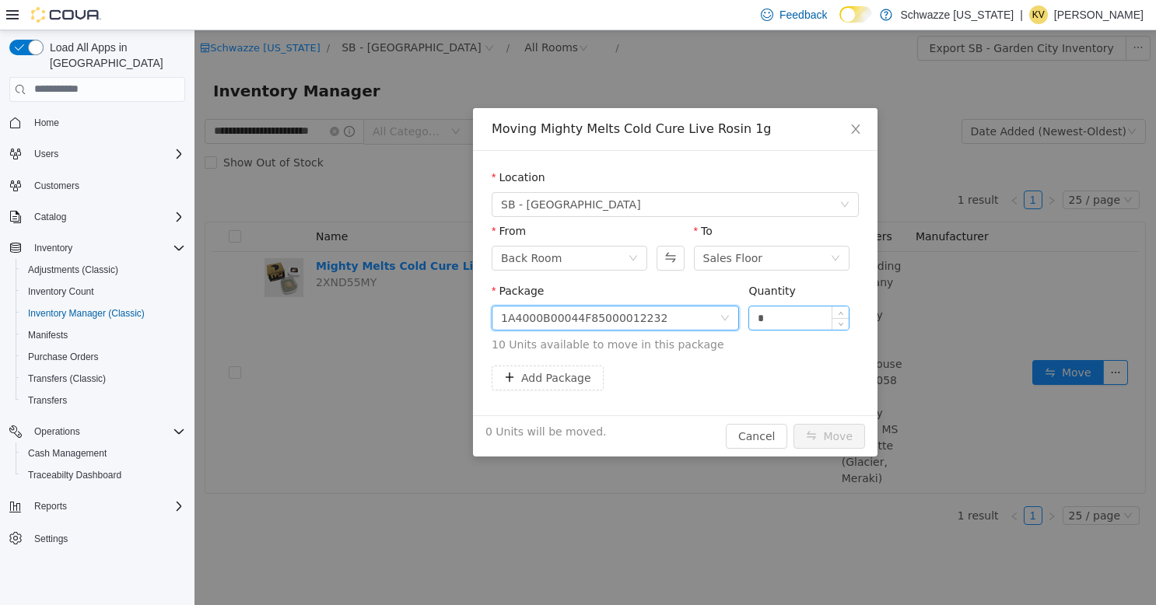
click at [778, 312] on input "*" at bounding box center [799, 317] width 100 height 23
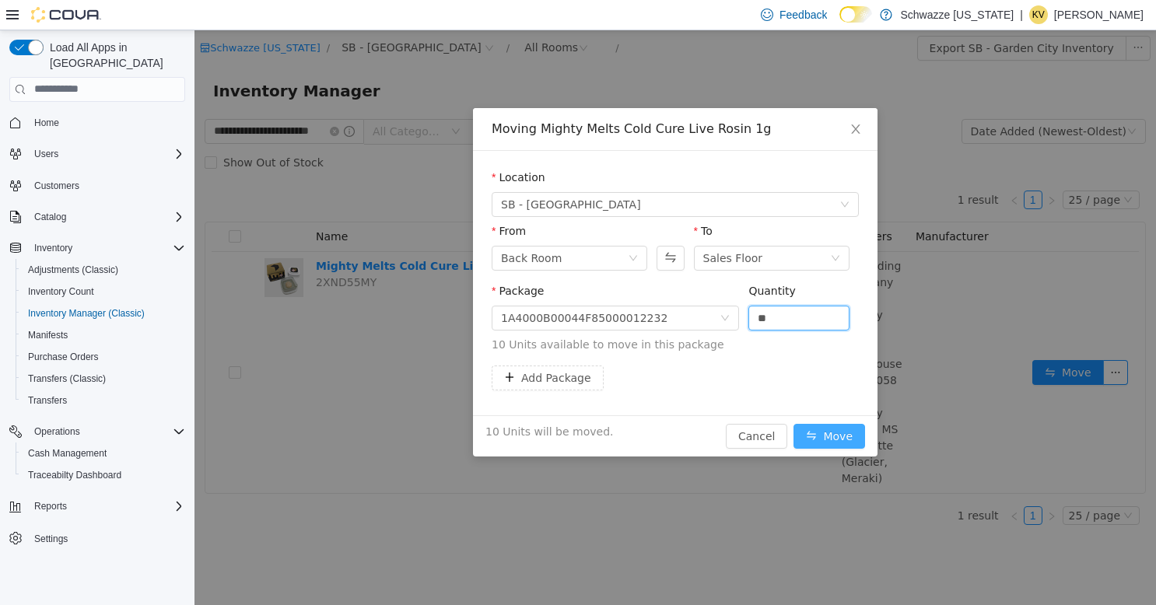
type input "**"
click at [837, 436] on button "Move" at bounding box center [829, 435] width 72 height 25
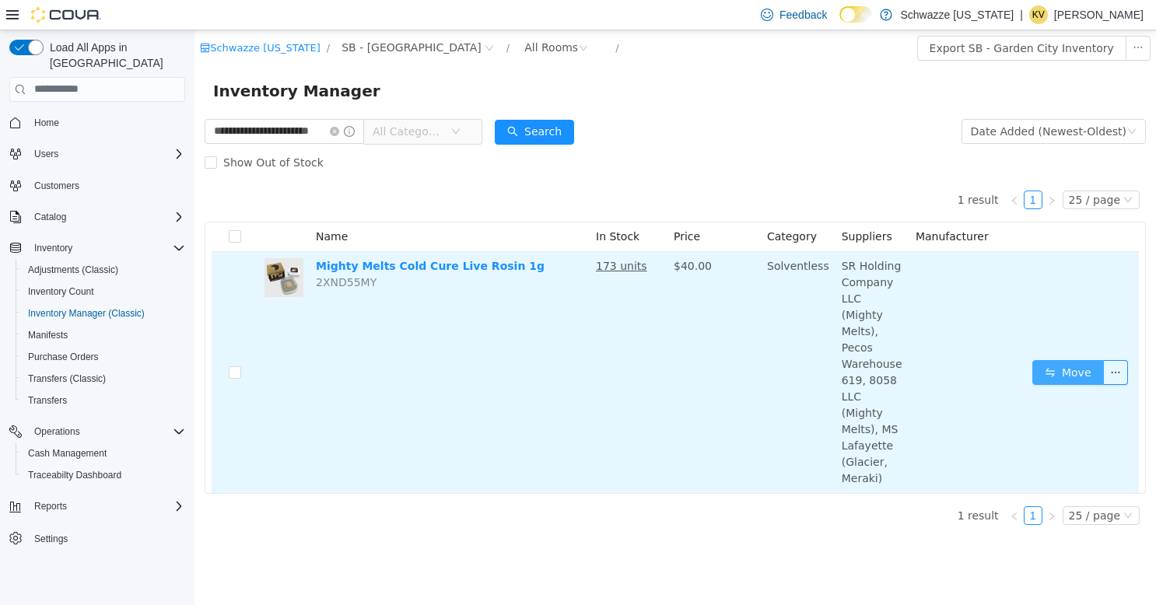
click at [1058, 359] on button "Move" at bounding box center [1068, 371] width 72 height 25
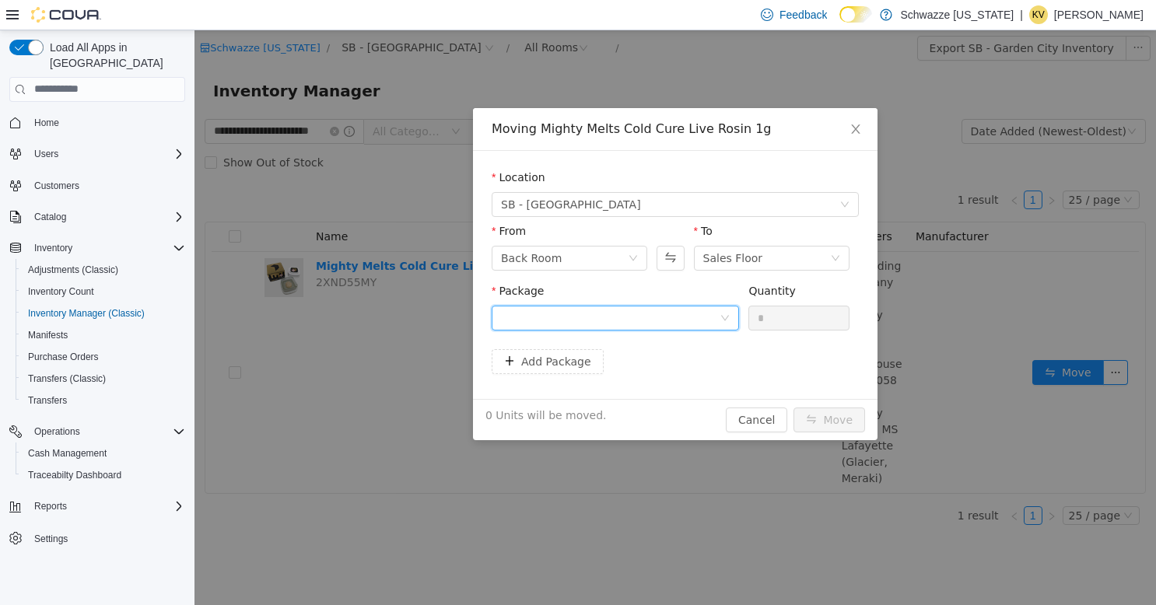
click at [680, 320] on div at bounding box center [610, 317] width 219 height 23
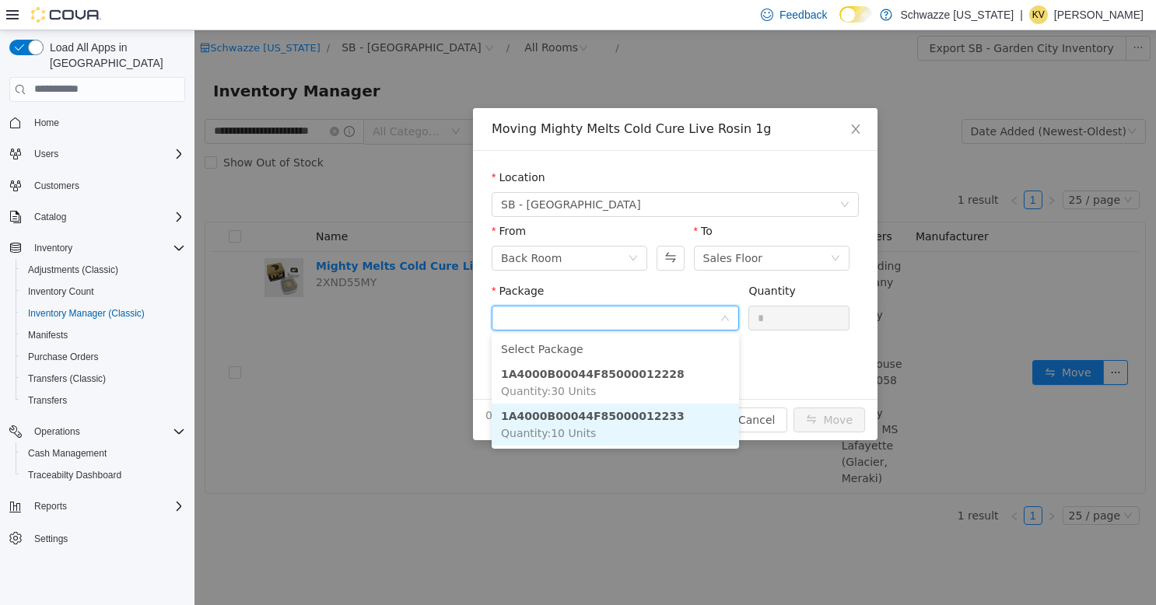
click at [683, 426] on li "1A4000B00044F85000012233 Quantity : 10 Units" at bounding box center [615, 424] width 247 height 42
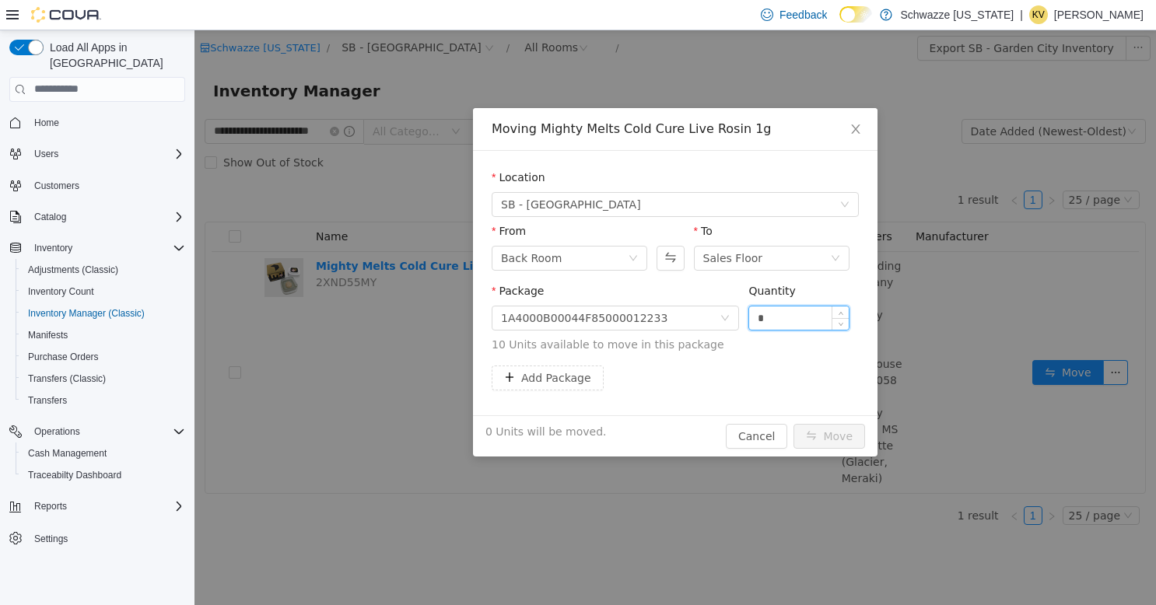
click at [782, 318] on input "*" at bounding box center [799, 317] width 100 height 23
type input "**"
click at [833, 435] on button "Move" at bounding box center [829, 435] width 72 height 25
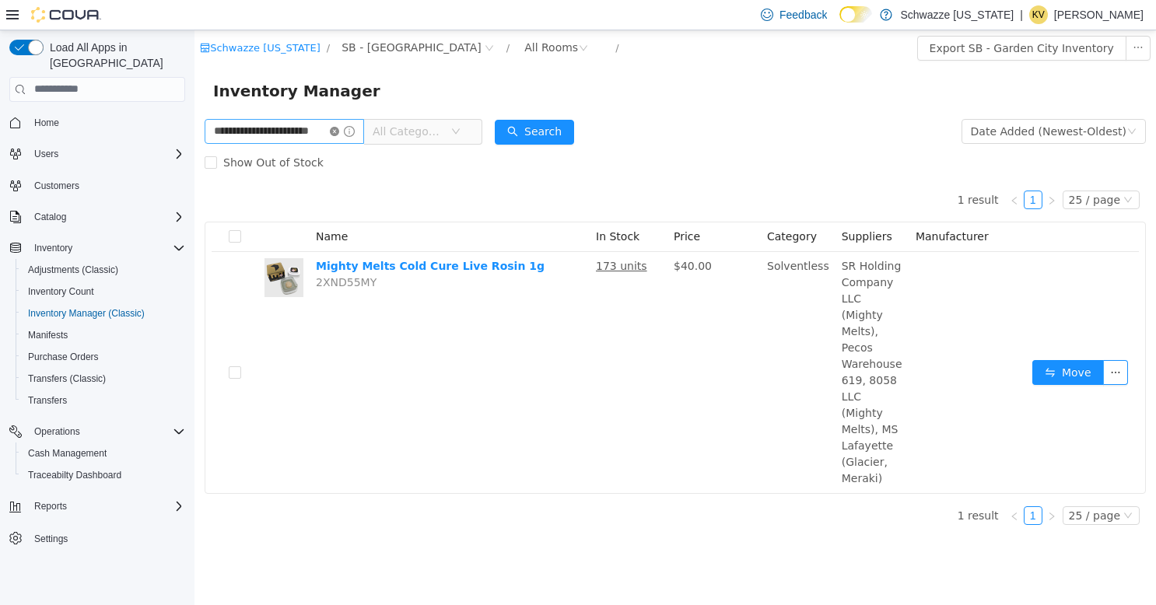
click at [339, 133] on icon "icon: close-circle" at bounding box center [334, 130] width 9 height 9
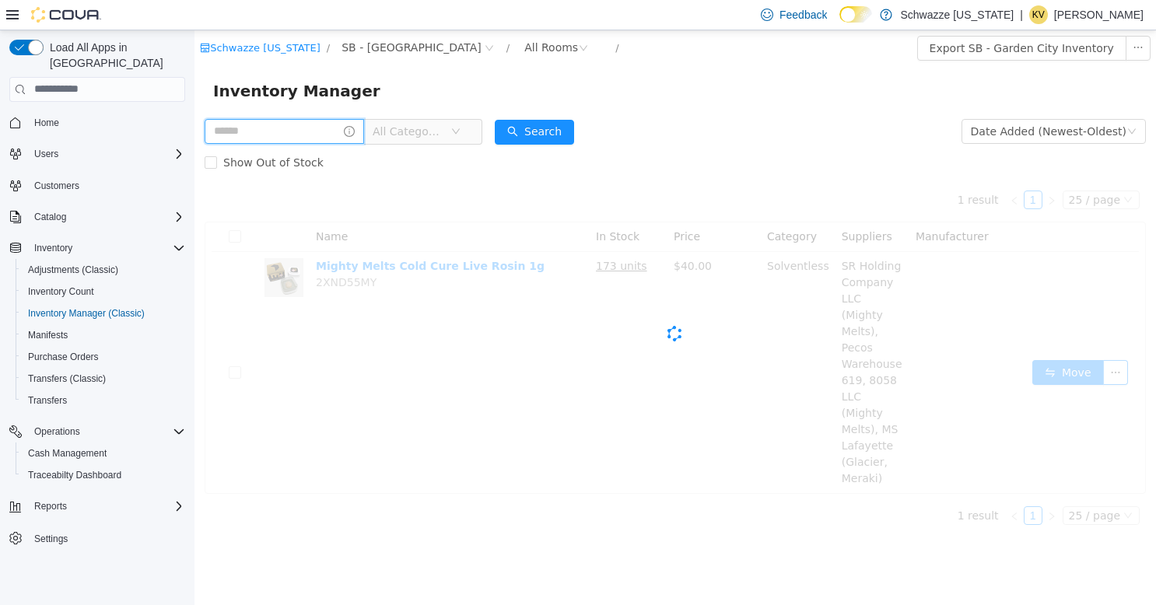
click at [312, 130] on input "text" at bounding box center [284, 130] width 159 height 25
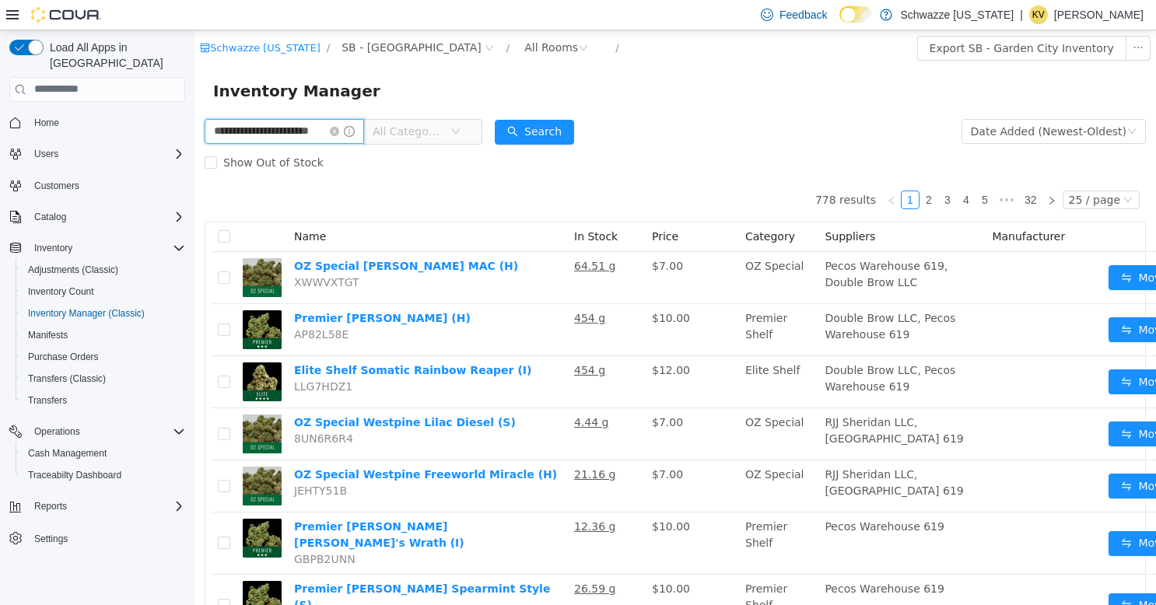
type input "**********"
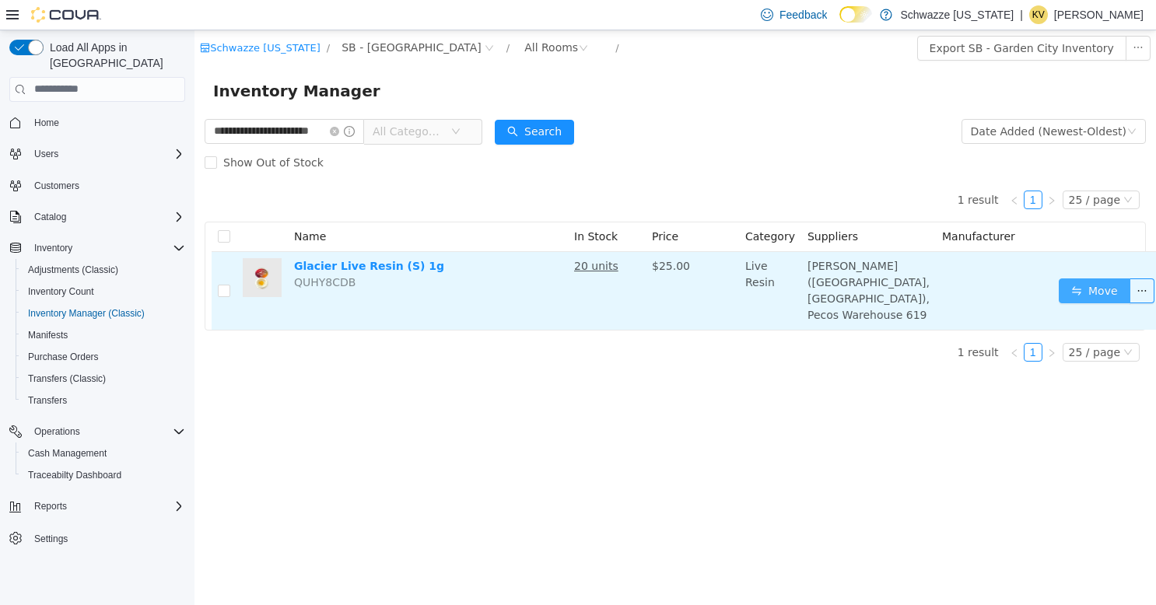
click at [1066, 290] on button "Move" at bounding box center [1094, 290] width 72 height 25
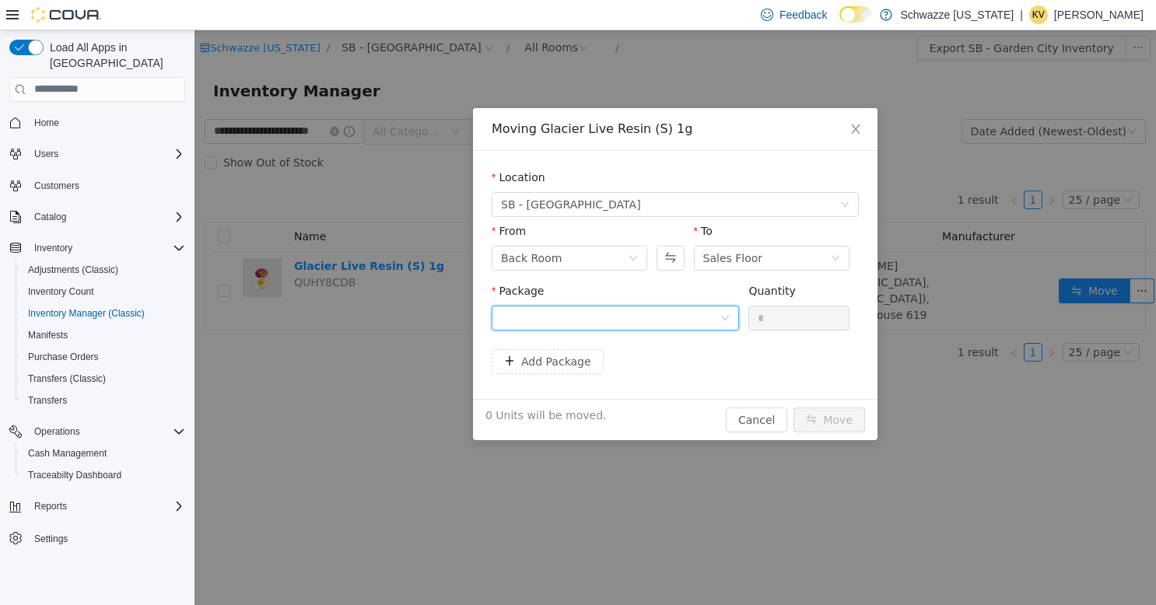
click at [670, 317] on div at bounding box center [610, 317] width 219 height 23
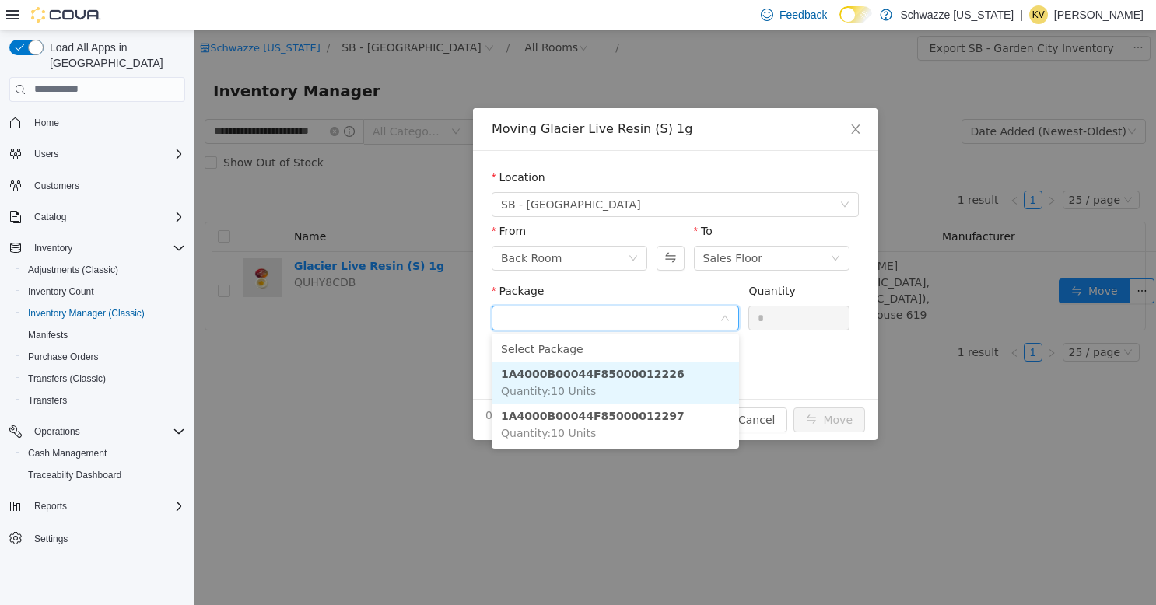
click at [663, 377] on li "1A4000B00044F85000012226 Quantity : 10 Units" at bounding box center [615, 382] width 247 height 42
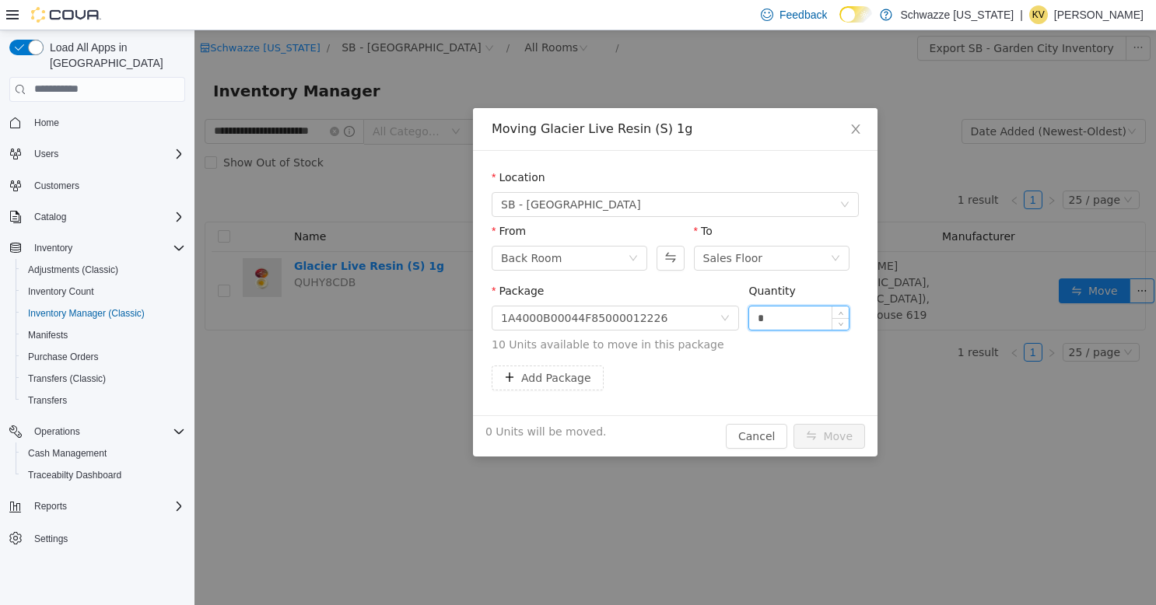
click at [766, 321] on input "*" at bounding box center [799, 317] width 100 height 23
type input "**"
click at [564, 376] on button "Add Package" at bounding box center [548, 377] width 112 height 25
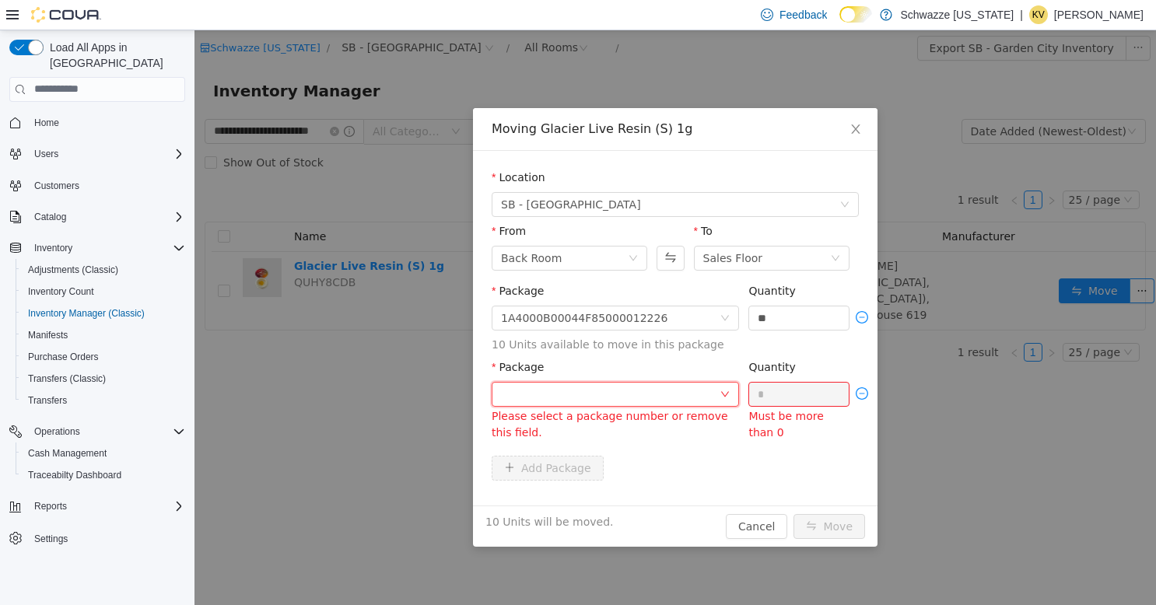
click at [609, 397] on div at bounding box center [610, 393] width 219 height 23
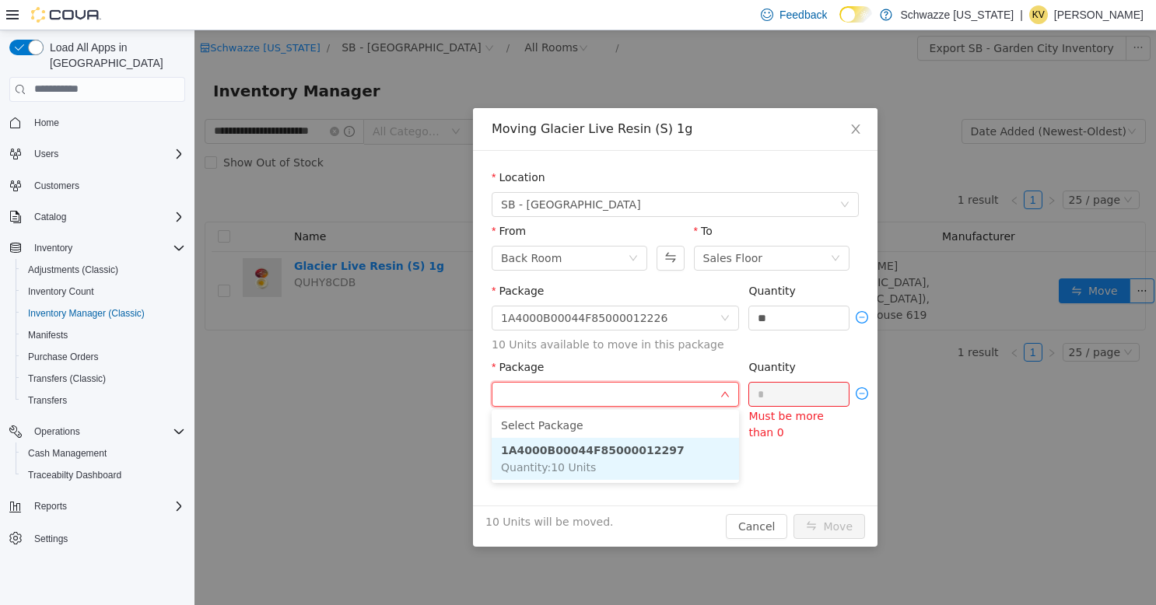
click at [633, 447] on strong "1A4000B00044F85000012297" at bounding box center [593, 449] width 184 height 12
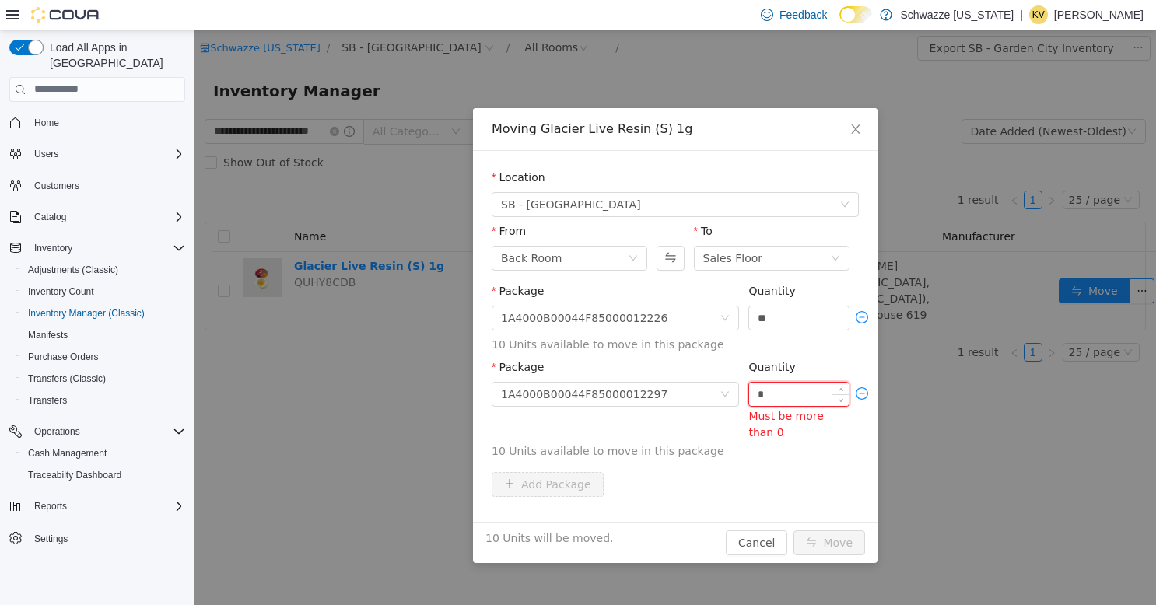
click at [768, 397] on input "*" at bounding box center [799, 393] width 100 height 23
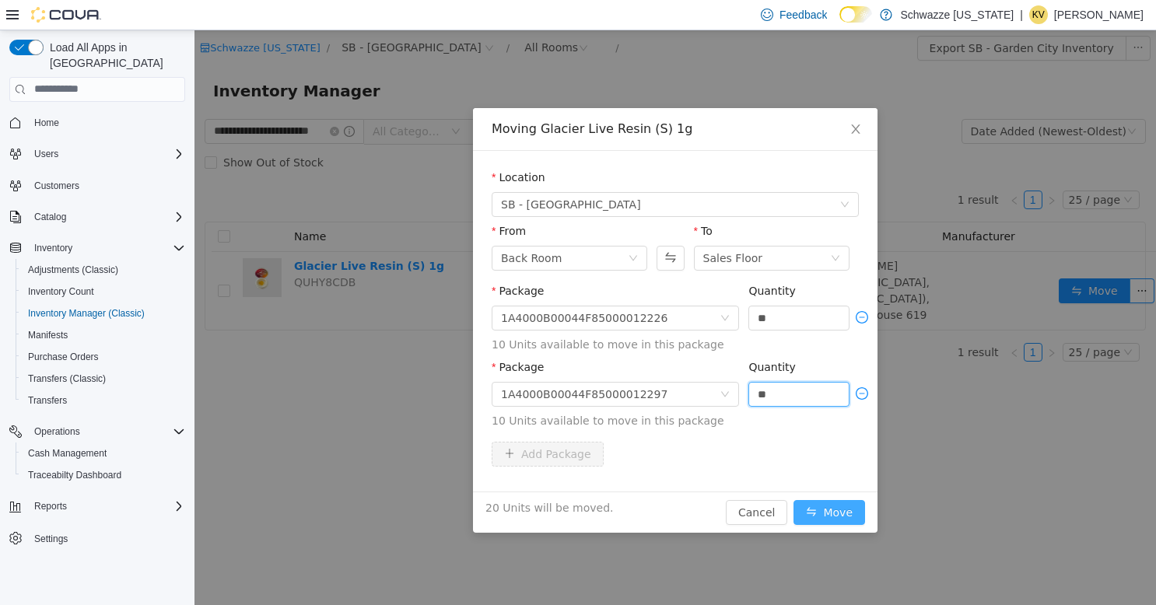
type input "**"
click at [824, 516] on button "Move" at bounding box center [829, 511] width 72 height 25
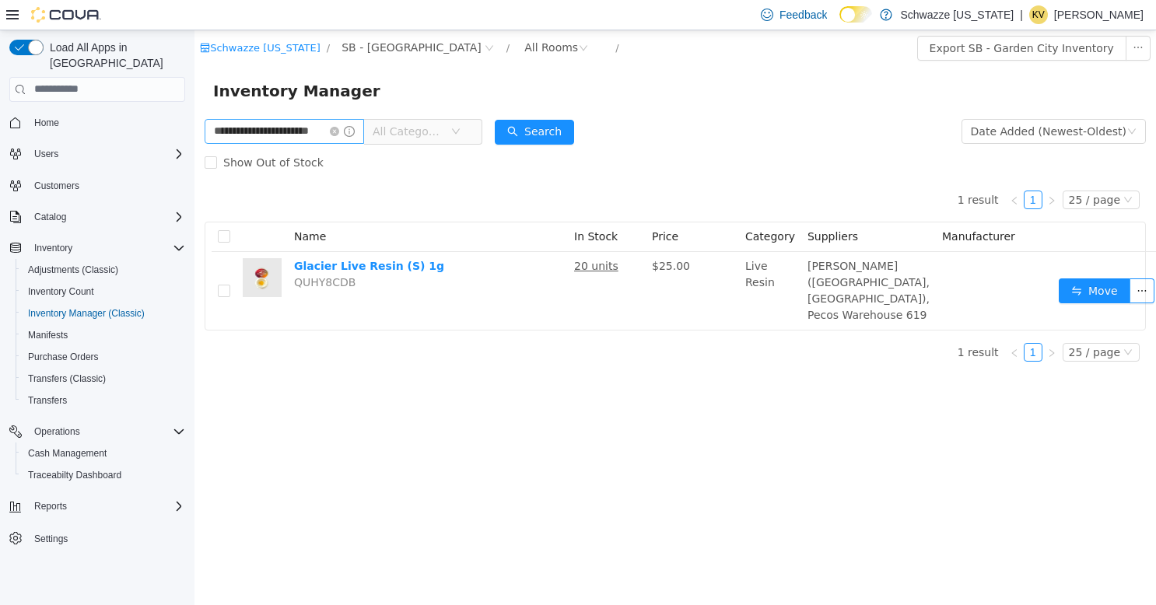
click at [339, 133] on icon "icon: close-circle" at bounding box center [334, 130] width 9 height 9
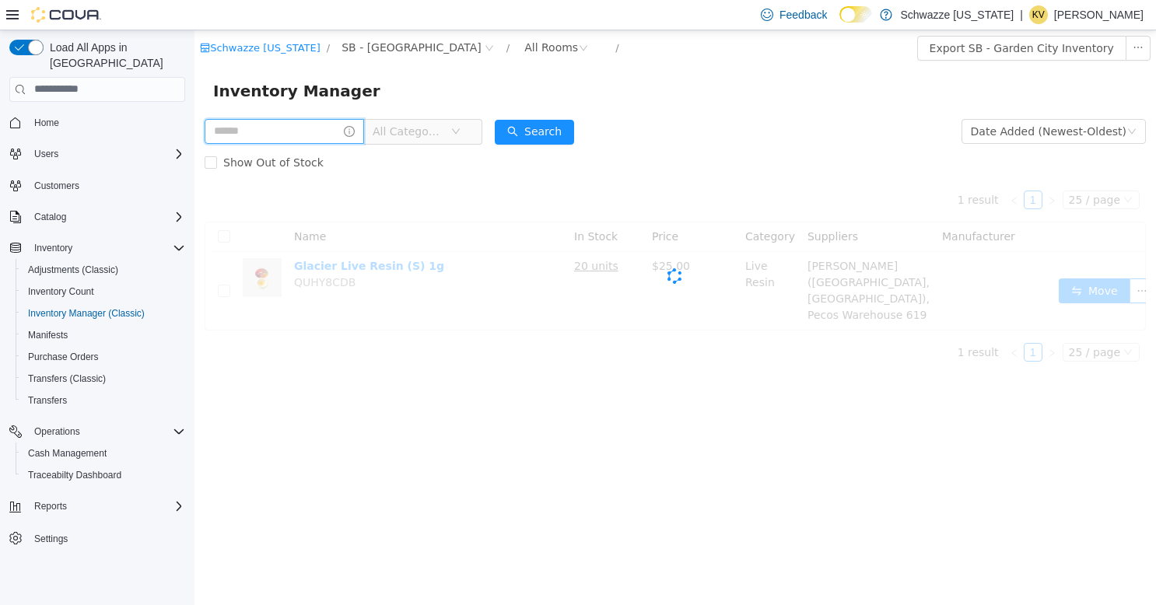
click at [242, 128] on input "text" at bounding box center [284, 130] width 159 height 25
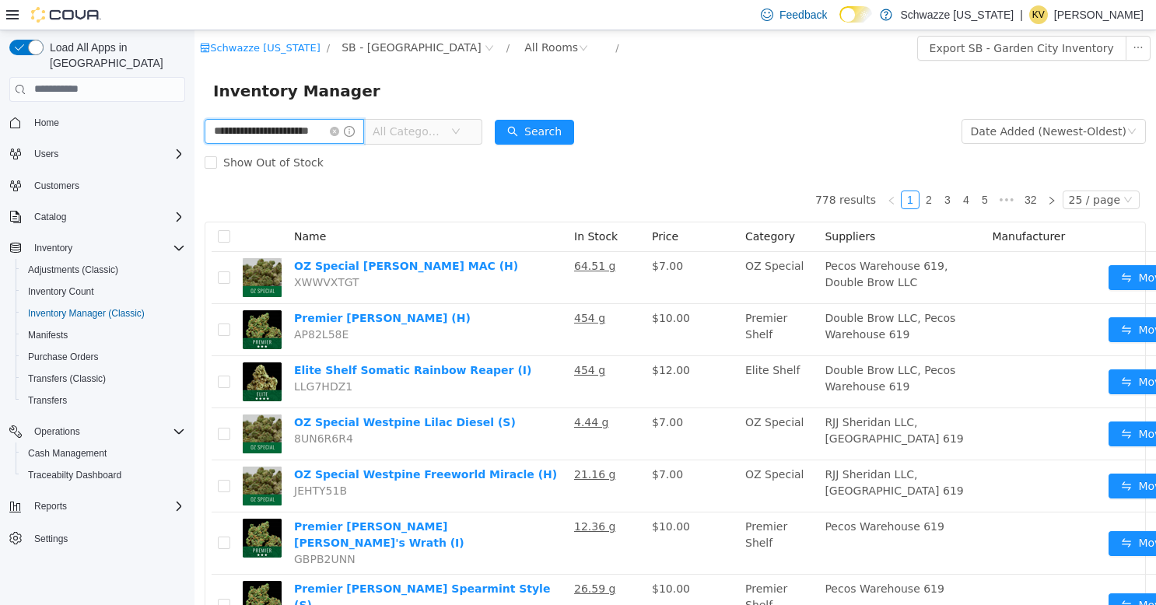
type input "**********"
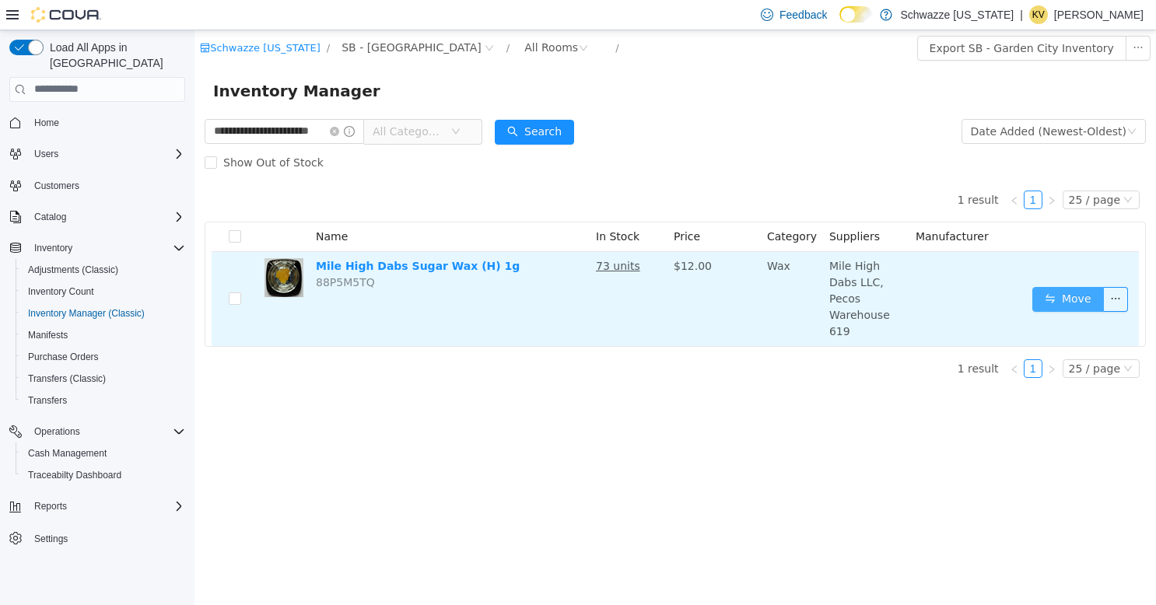
click at [1057, 286] on button "Move" at bounding box center [1068, 298] width 72 height 25
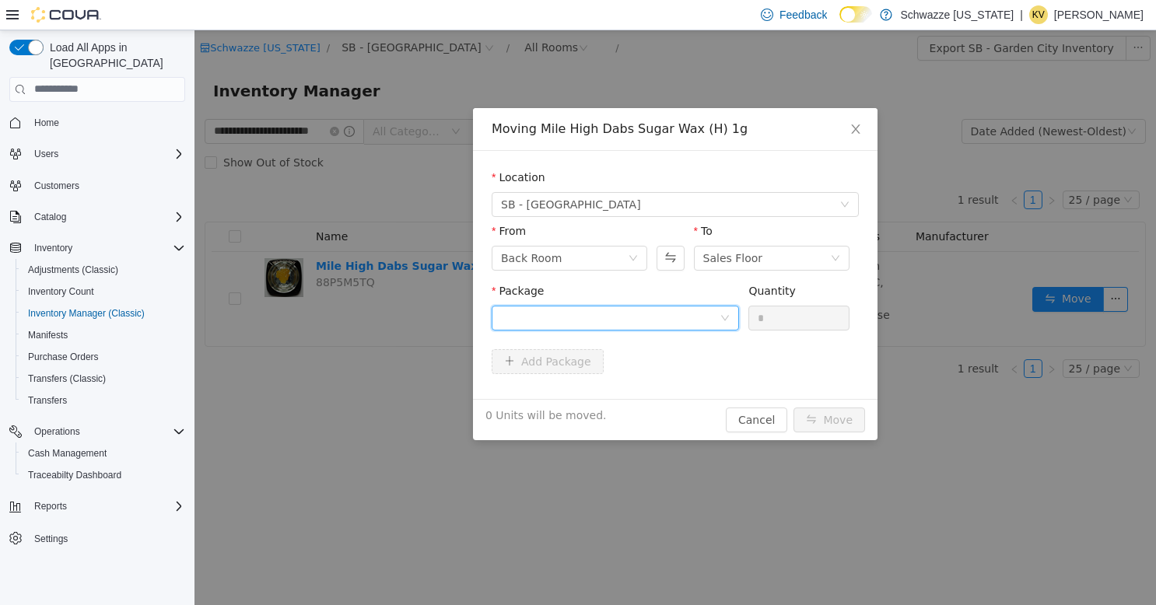
click at [650, 321] on div at bounding box center [610, 317] width 219 height 23
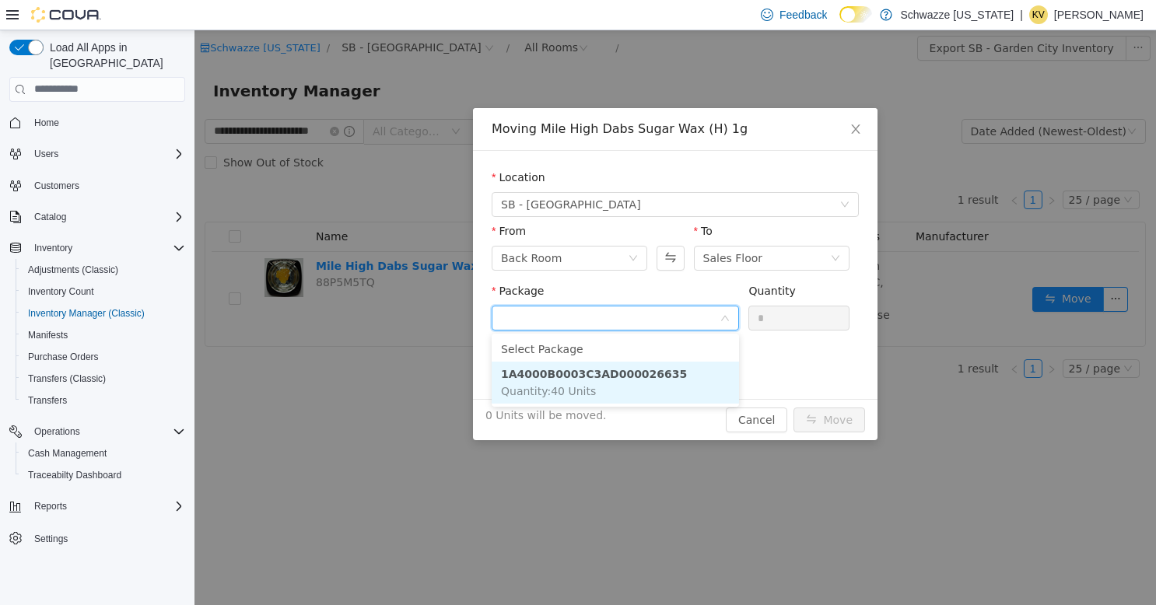
click at [642, 367] on strong "1A4000B0003C3AD000026635" at bounding box center [594, 373] width 186 height 12
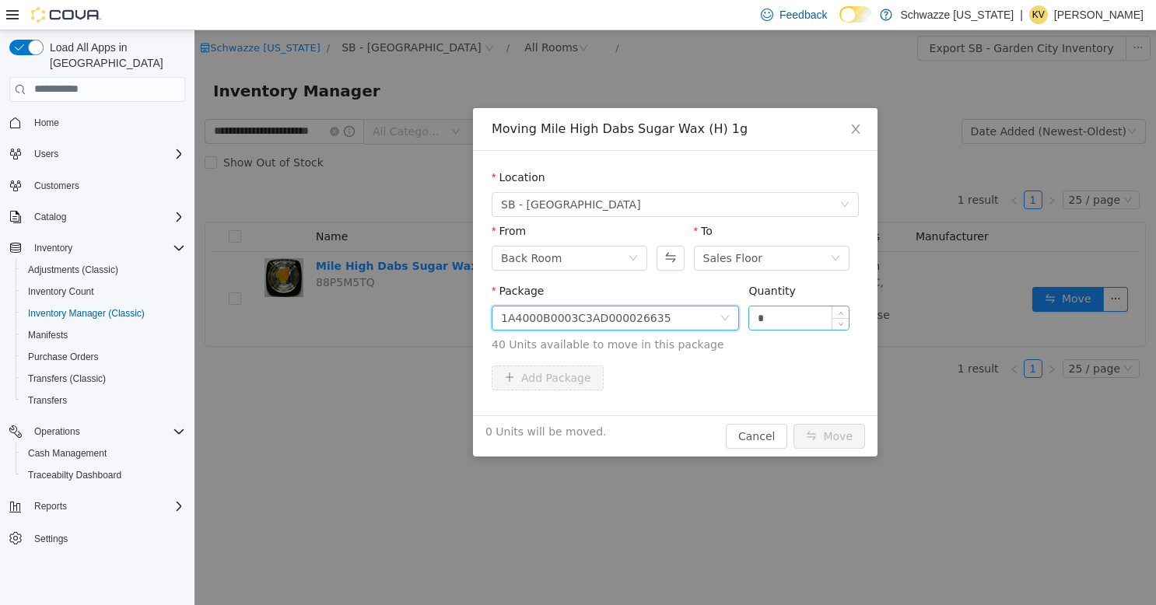
click at [773, 327] on input "*" at bounding box center [799, 317] width 100 height 23
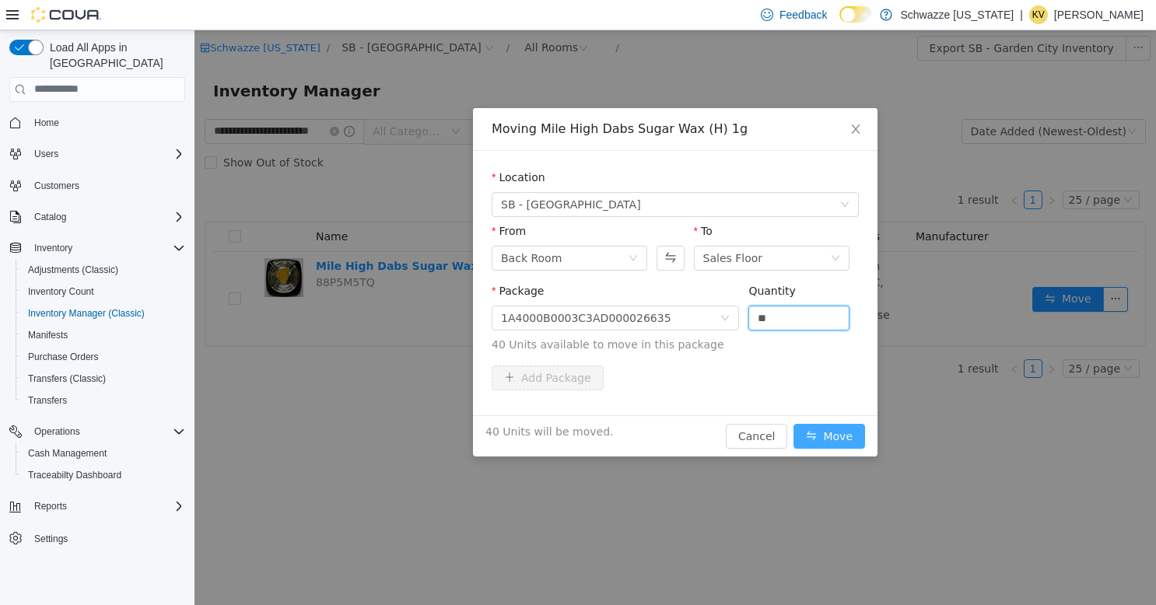
type input "**"
click at [844, 436] on button "Move" at bounding box center [829, 435] width 72 height 25
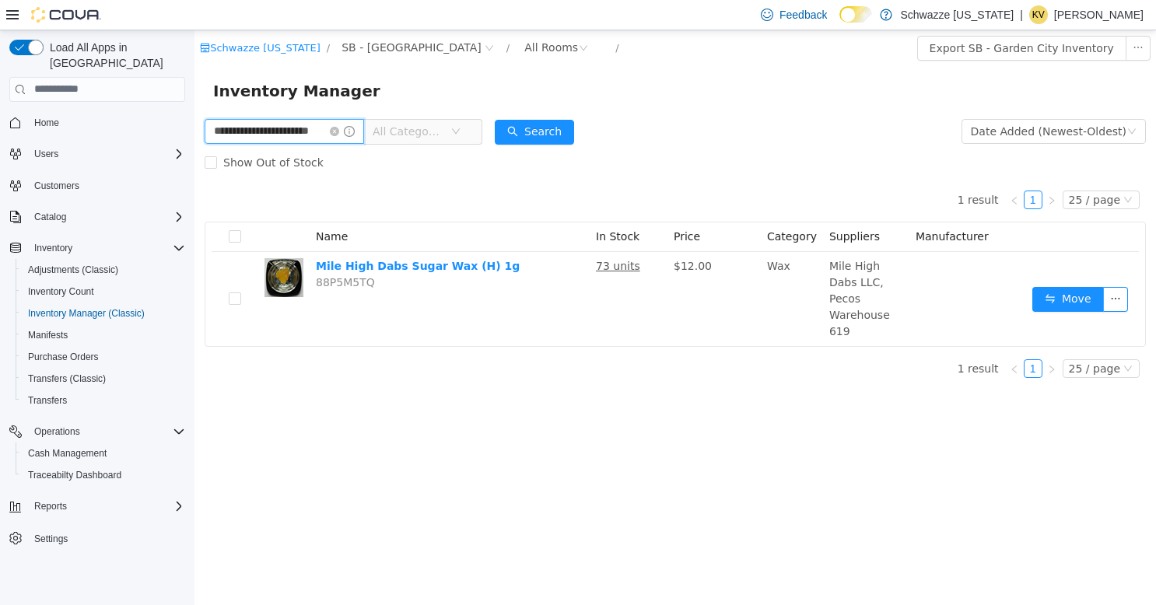
drag, startPoint x: 336, startPoint y: 125, endPoint x: 160, endPoint y: 124, distance: 175.8
click at [194, 124] on html "**********" at bounding box center [674, 317] width 961 height 575
click at [263, 131] on input "****" at bounding box center [284, 130] width 159 height 25
type input "*"
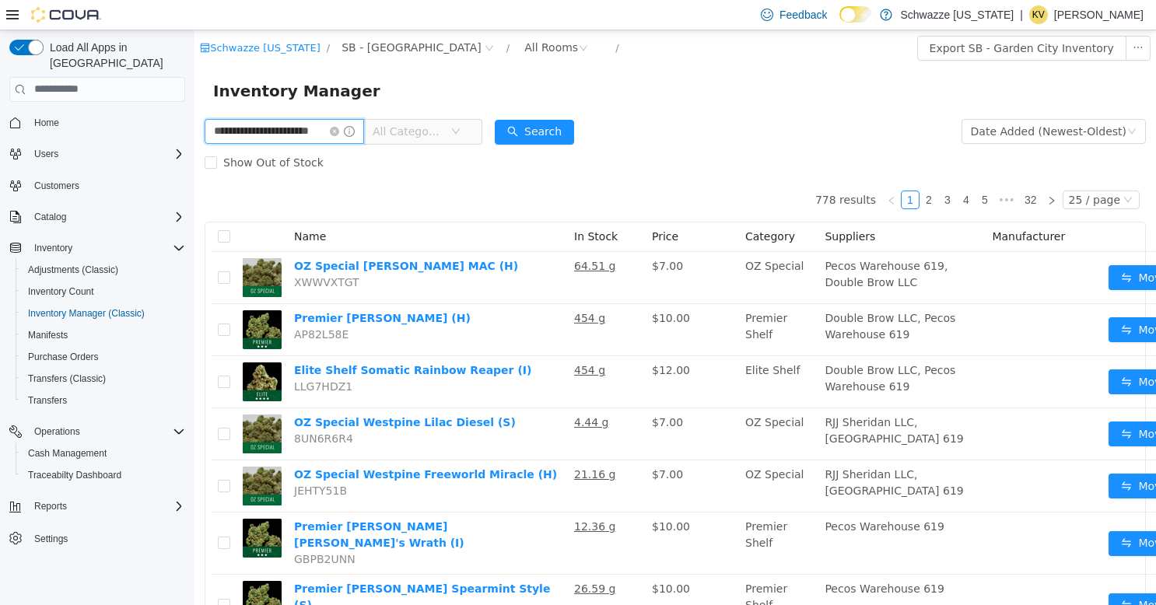
type input "**********"
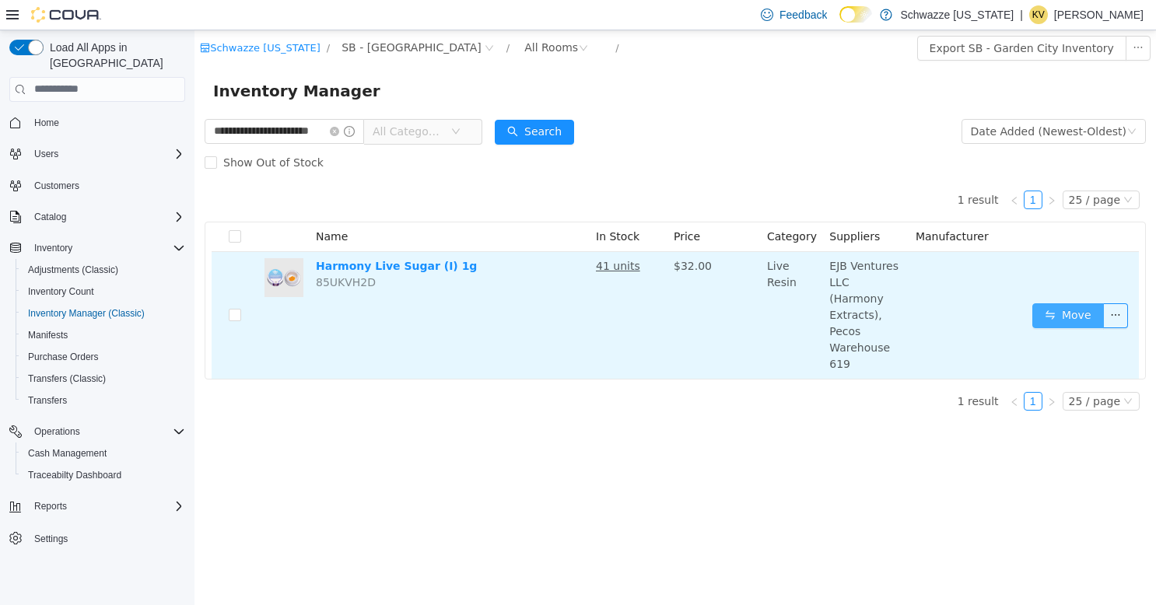
click at [1059, 303] on button "Move" at bounding box center [1068, 315] width 72 height 25
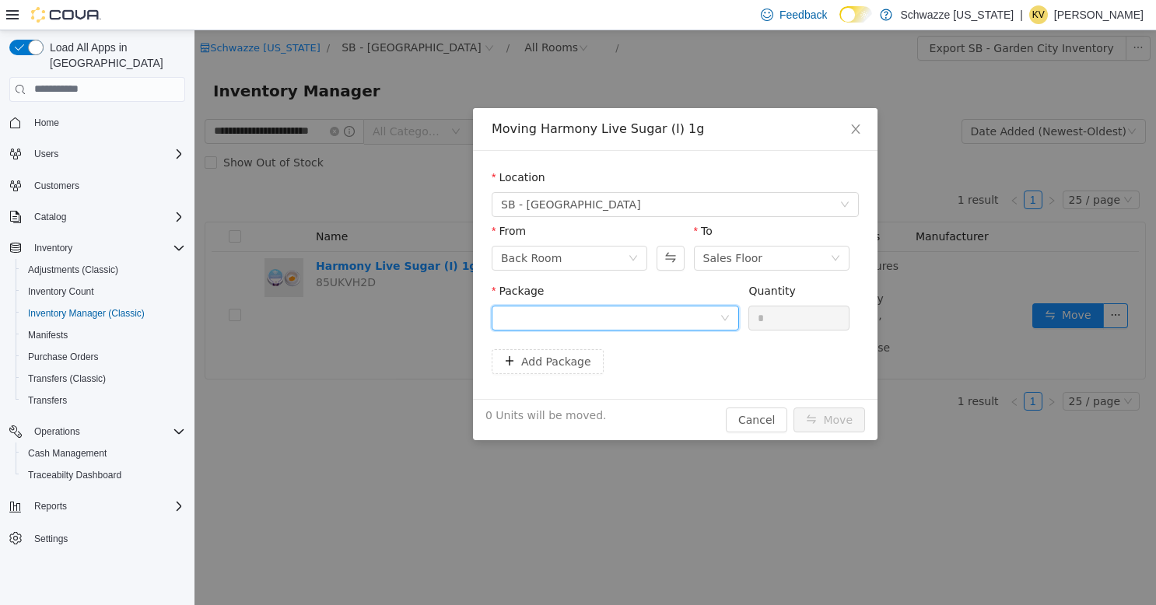
click at [652, 319] on div at bounding box center [610, 317] width 219 height 23
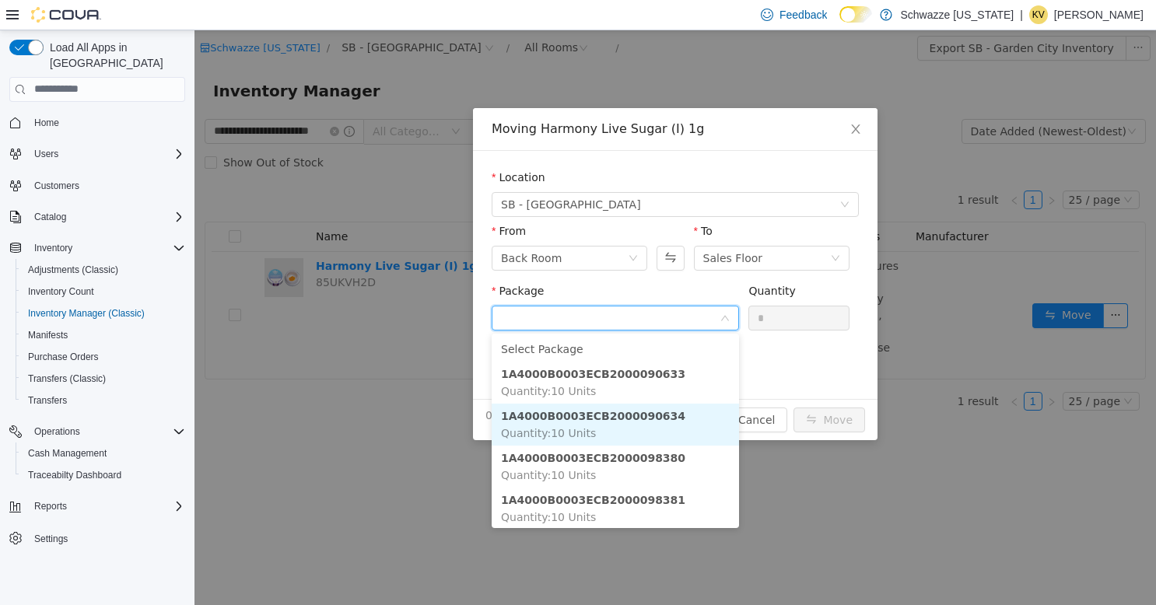
click at [635, 418] on strong "1A4000B0003ECB2000090634" at bounding box center [593, 415] width 184 height 12
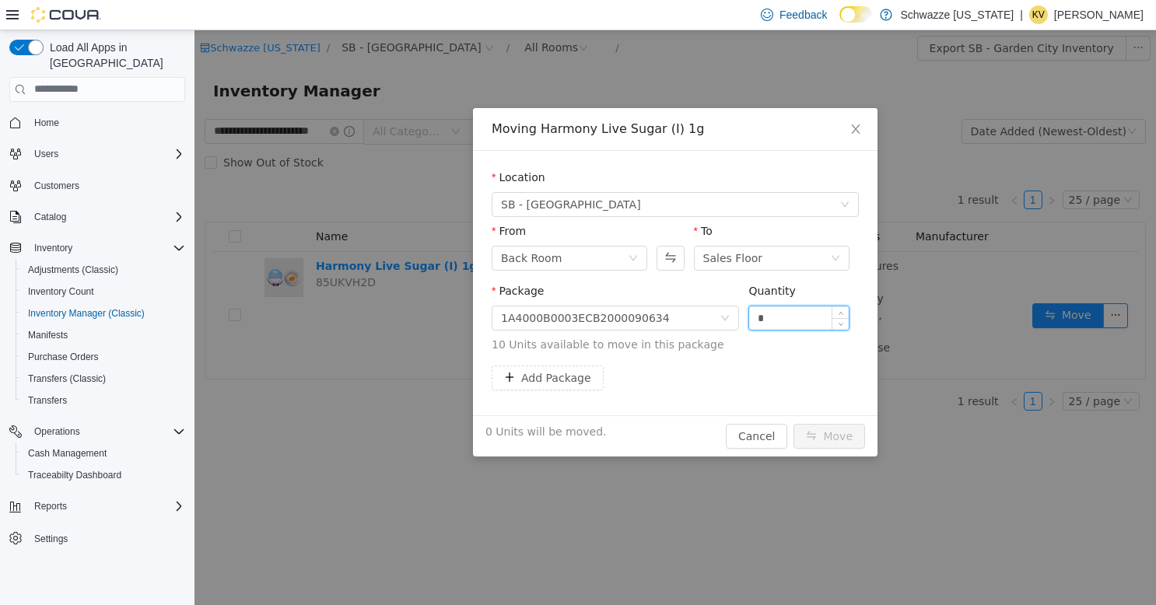
click at [785, 320] on input "*" at bounding box center [799, 317] width 100 height 23
type input "**"
click at [827, 430] on button "Move" at bounding box center [829, 435] width 72 height 25
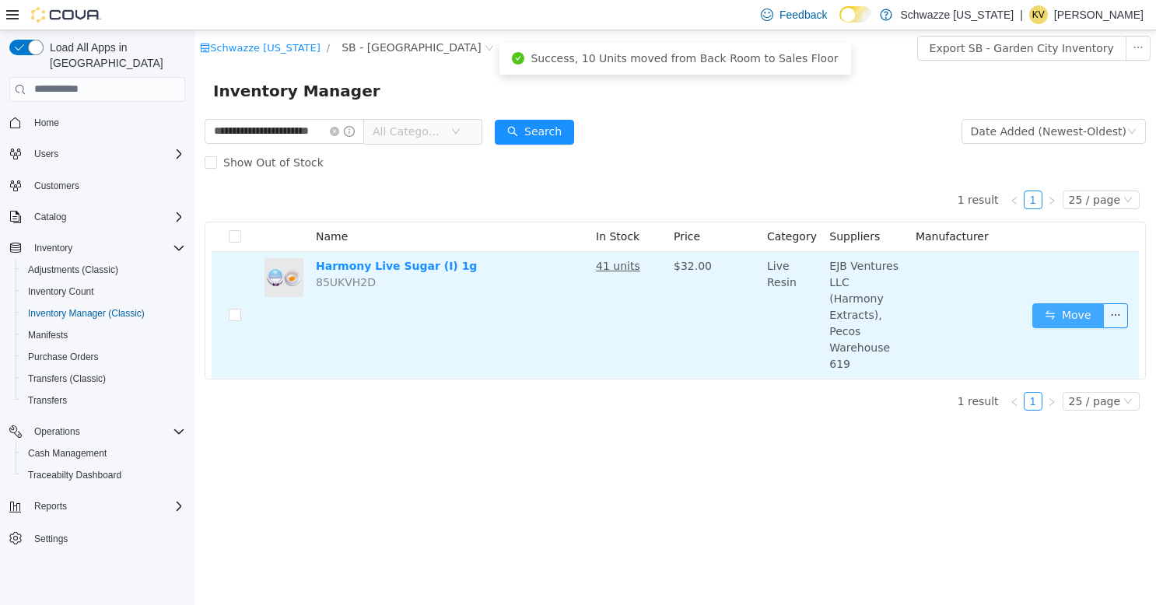
click at [1061, 303] on button "Move" at bounding box center [1068, 315] width 72 height 25
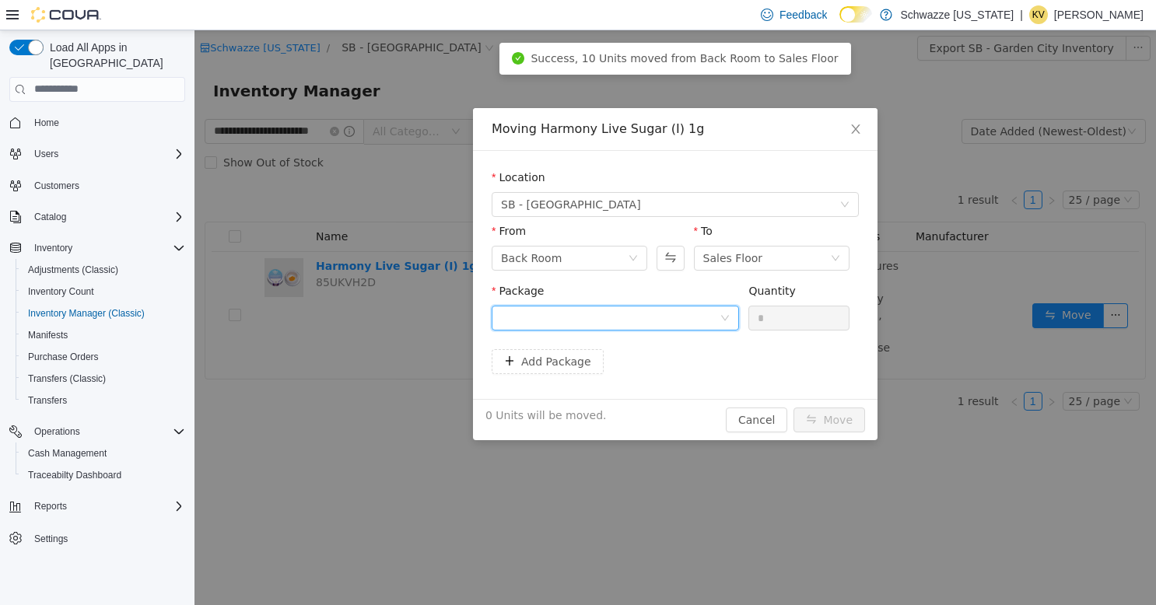
click at [701, 318] on div at bounding box center [610, 317] width 219 height 23
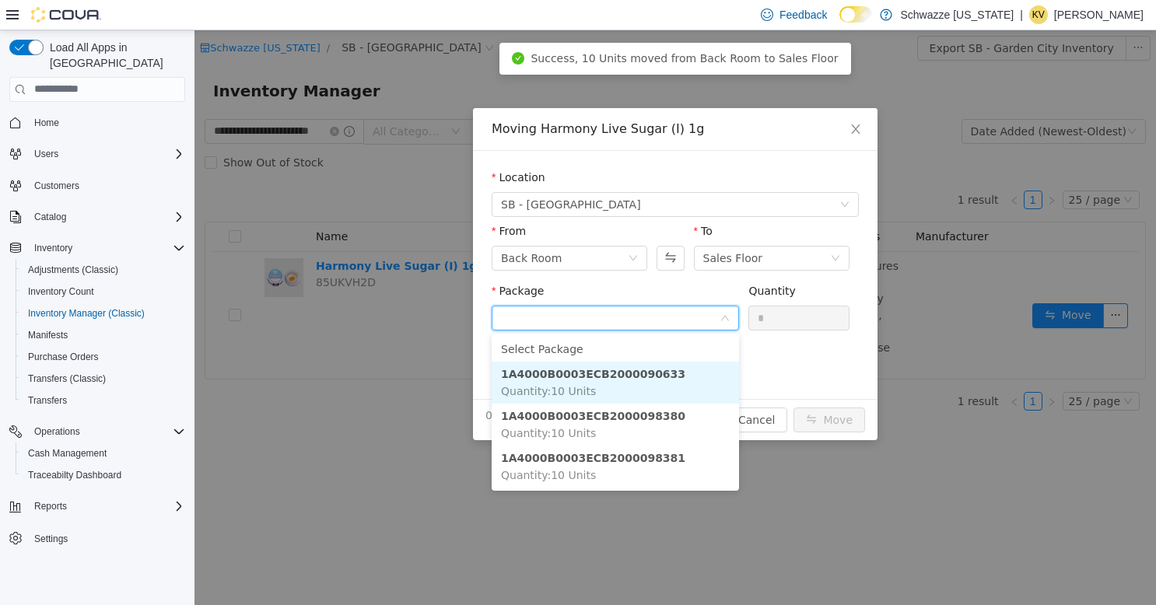
drag, startPoint x: 678, startPoint y: 380, endPoint x: 701, endPoint y: 371, distance: 25.1
click at [678, 380] on li "1A4000B0003ECB2000090633 Quantity : 10 Units" at bounding box center [615, 382] width 247 height 42
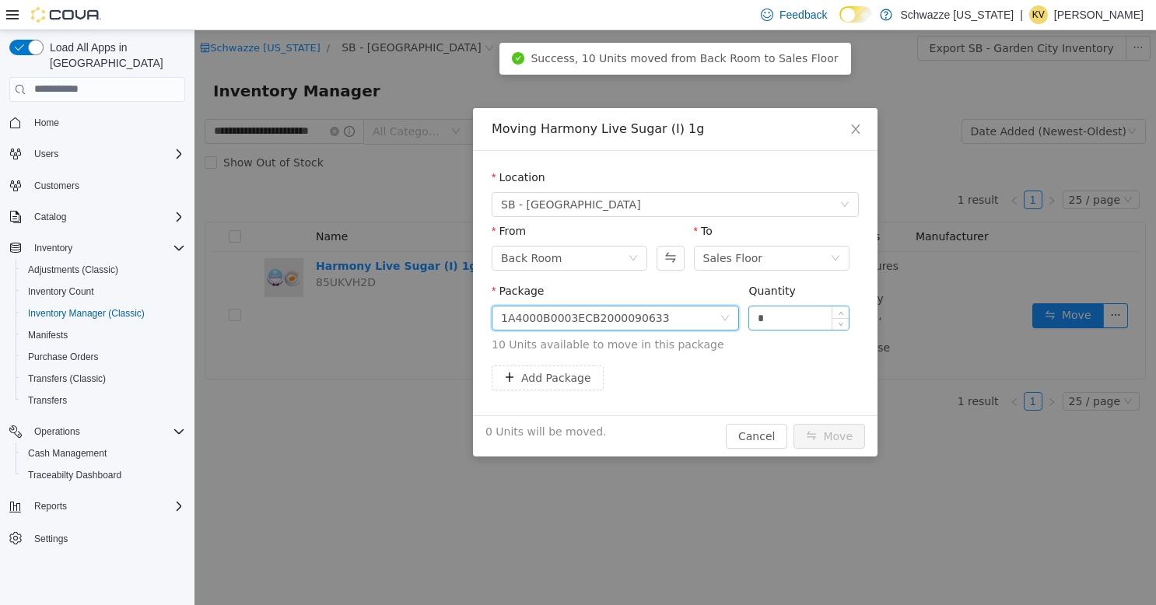
click at [788, 317] on input "*" at bounding box center [799, 317] width 100 height 23
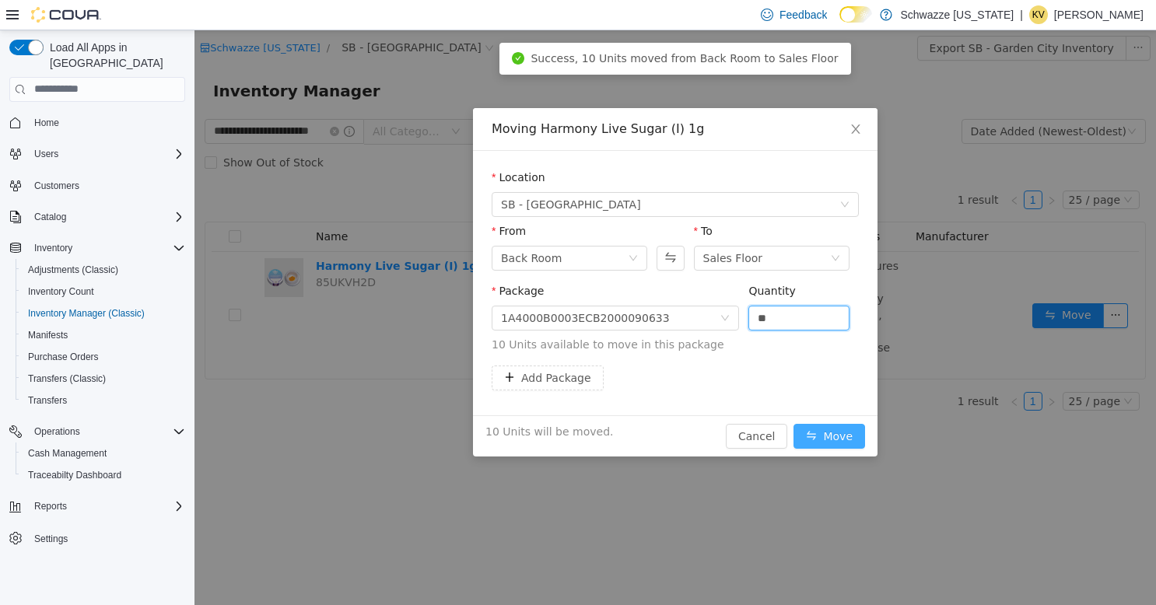
type input "**"
drag, startPoint x: 846, startPoint y: 434, endPoint x: 832, endPoint y: 408, distance: 29.2
click at [842, 434] on button "Move" at bounding box center [829, 435] width 72 height 25
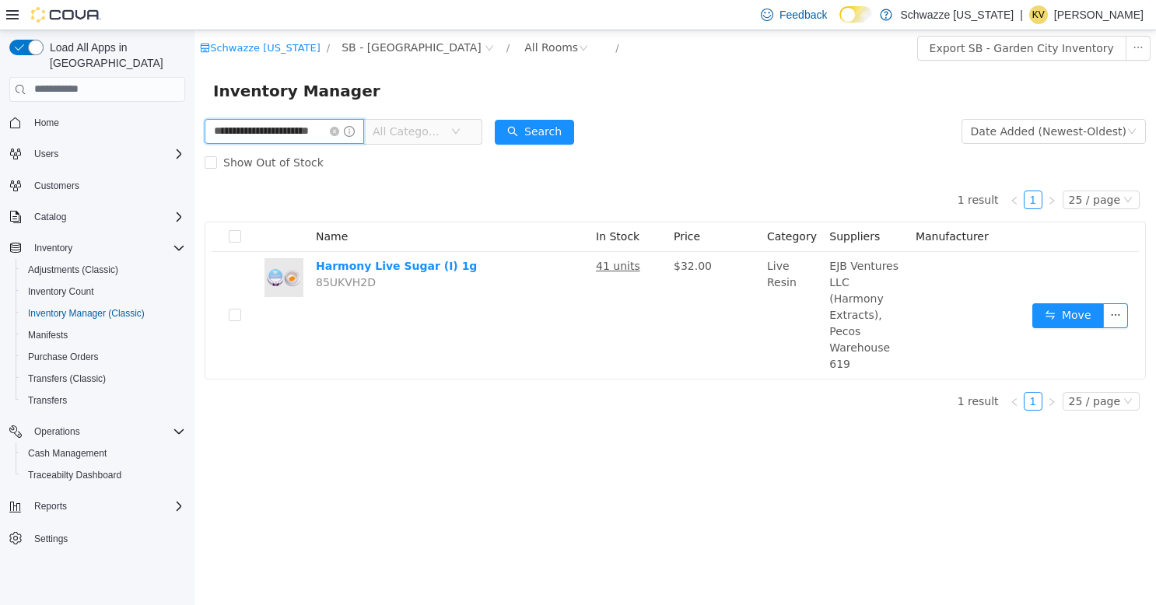
drag, startPoint x: 341, startPoint y: 135, endPoint x: 164, endPoint y: 135, distance: 176.5
click at [194, 135] on html "**********" at bounding box center [674, 317] width 961 height 575
click at [261, 130] on input "***" at bounding box center [284, 130] width 159 height 25
type input "*"
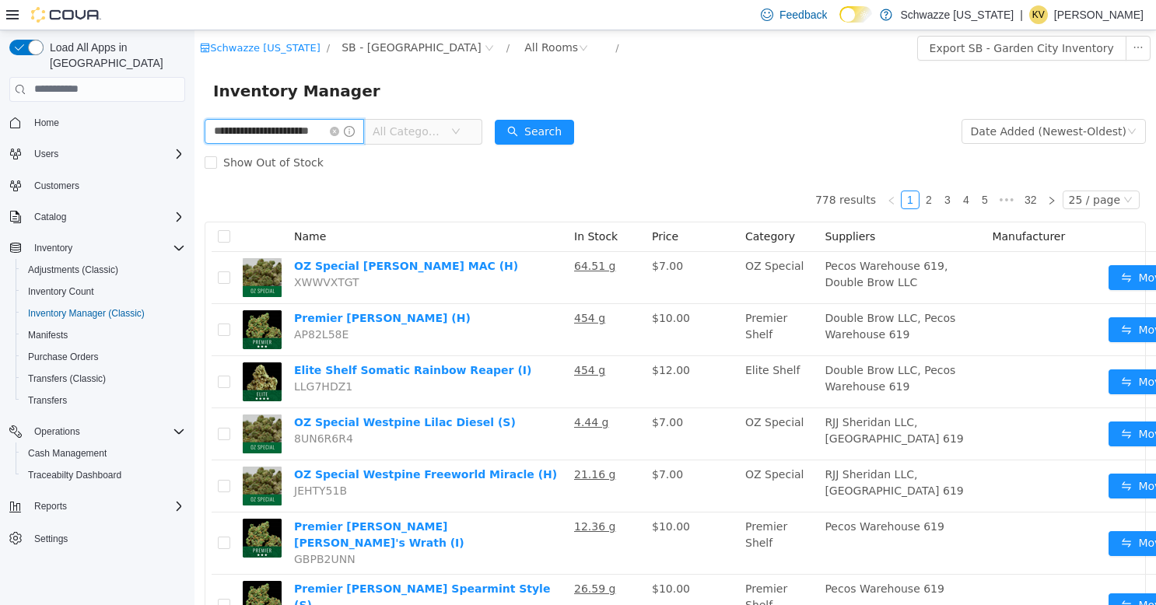
type input "**********"
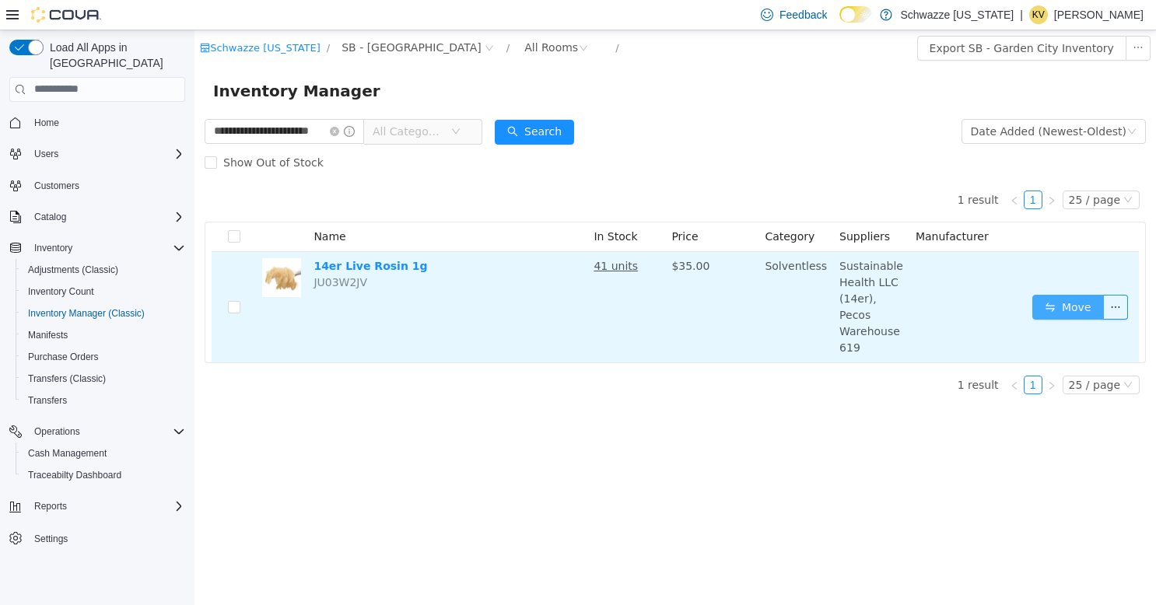
click at [1077, 297] on button "Move" at bounding box center [1068, 306] width 72 height 25
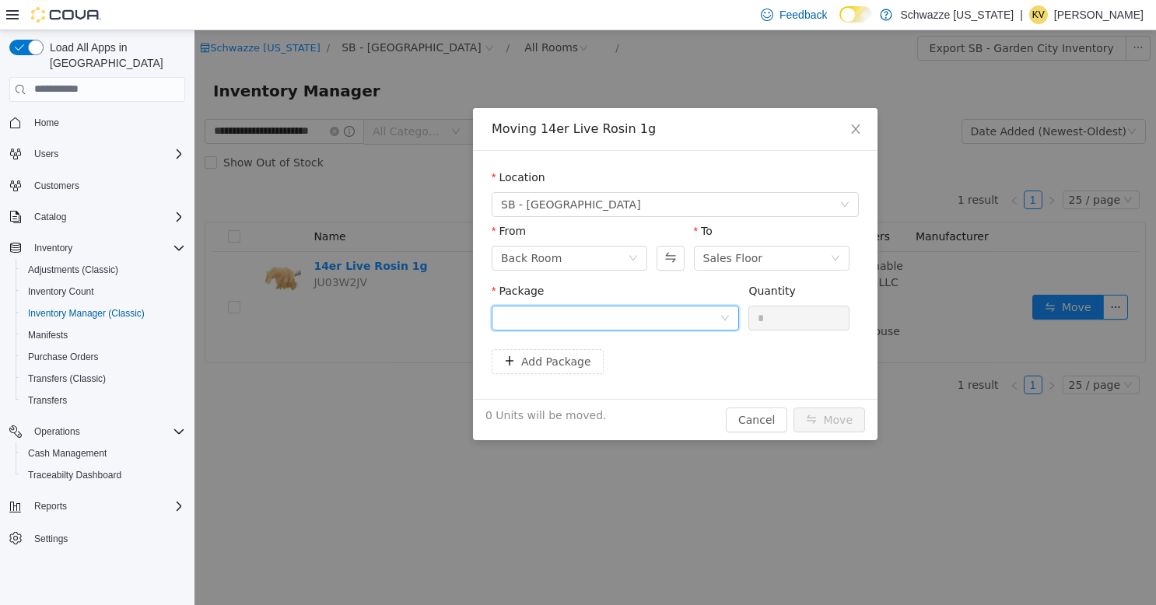
click at [686, 317] on div at bounding box center [610, 317] width 219 height 23
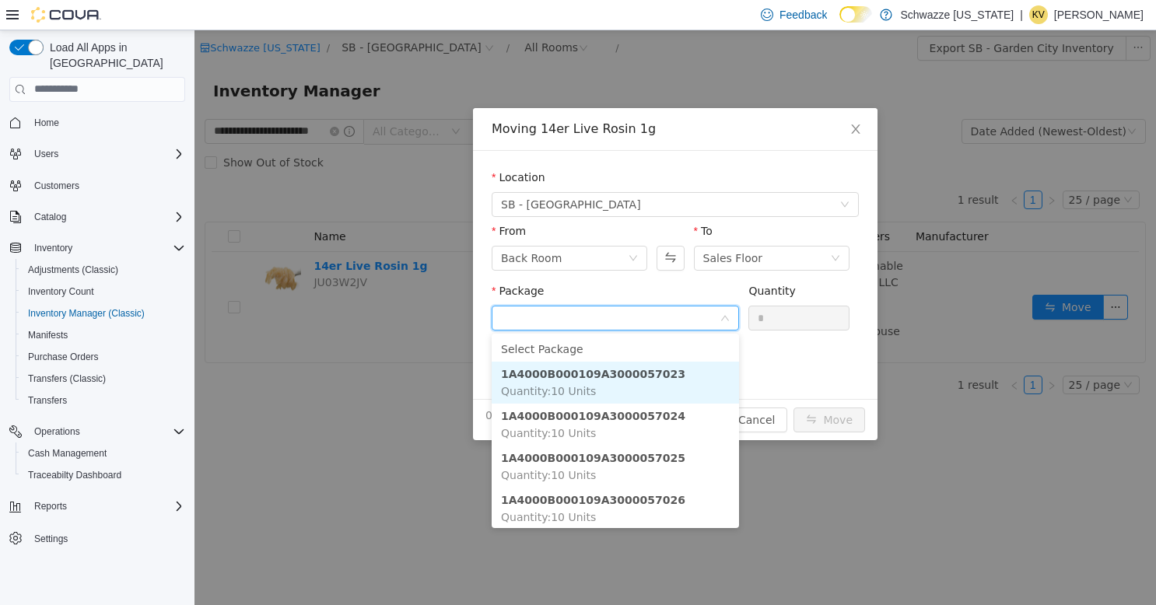
click at [646, 382] on li "1A4000B000109A3000057023 Quantity : 10 Units" at bounding box center [615, 382] width 247 height 42
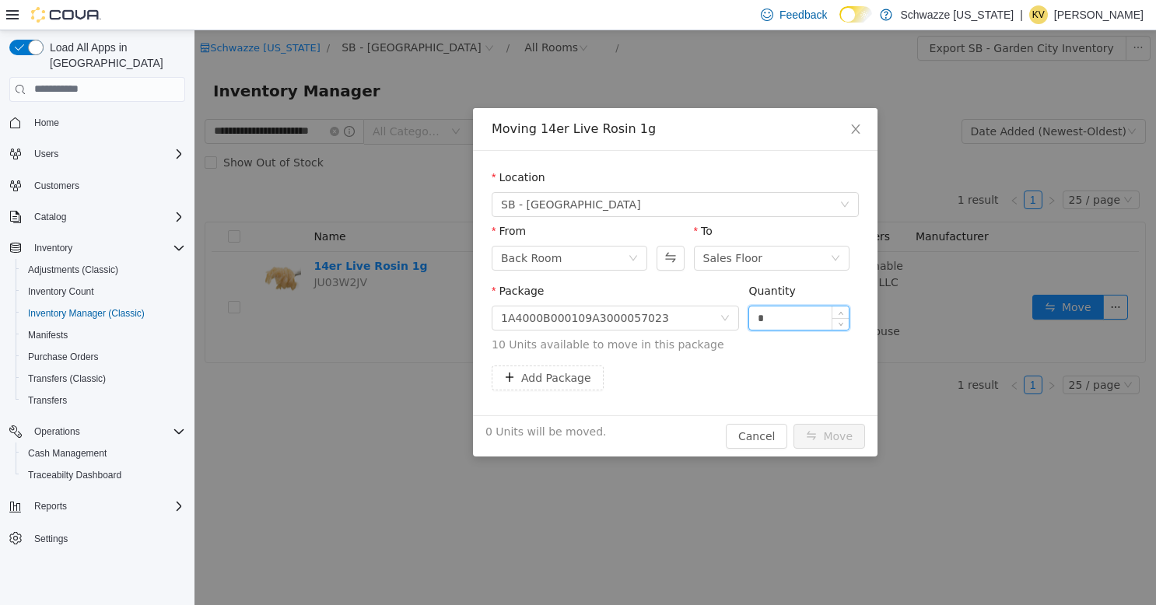
click at [788, 320] on input "*" at bounding box center [799, 317] width 100 height 23
type input "**"
click at [831, 436] on button "Move" at bounding box center [829, 435] width 72 height 25
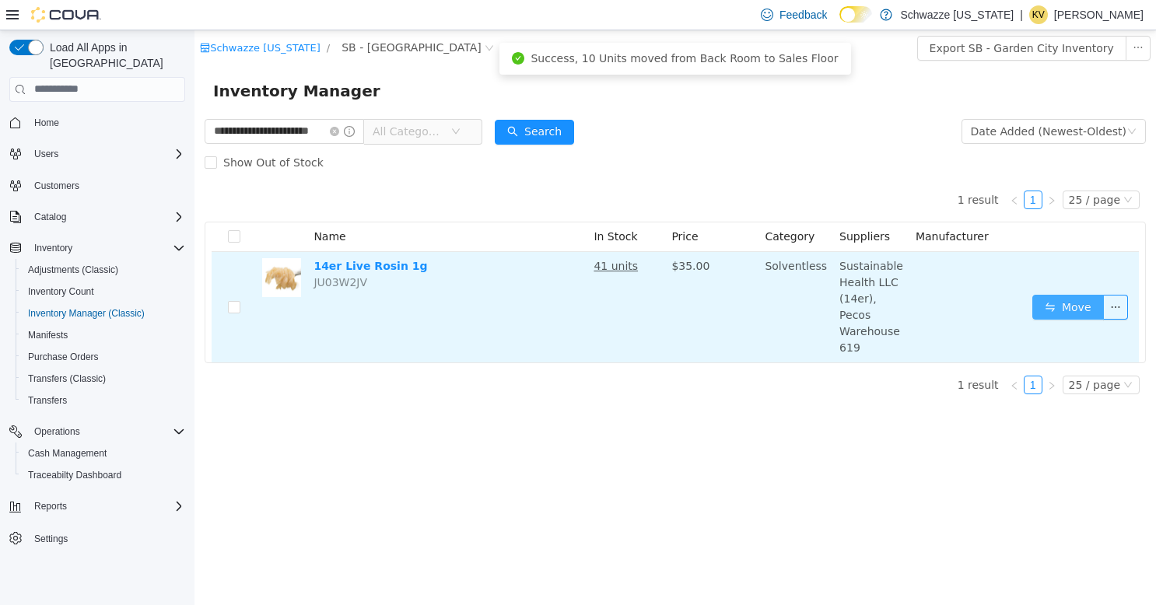
click at [1047, 301] on button "Move" at bounding box center [1068, 306] width 72 height 25
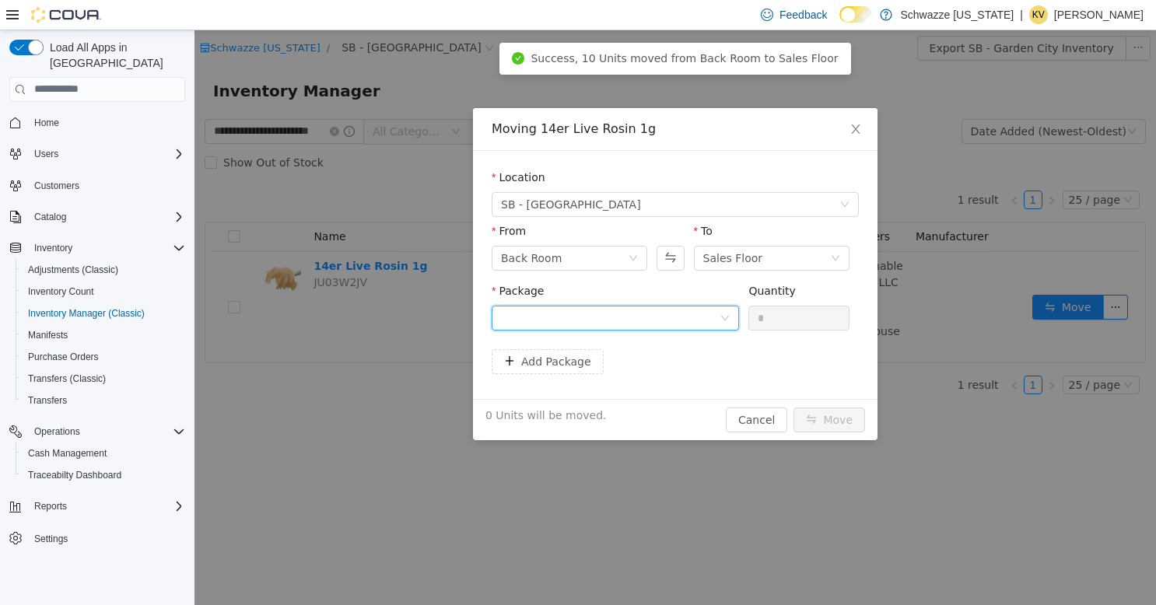
click at [678, 317] on div at bounding box center [610, 317] width 219 height 23
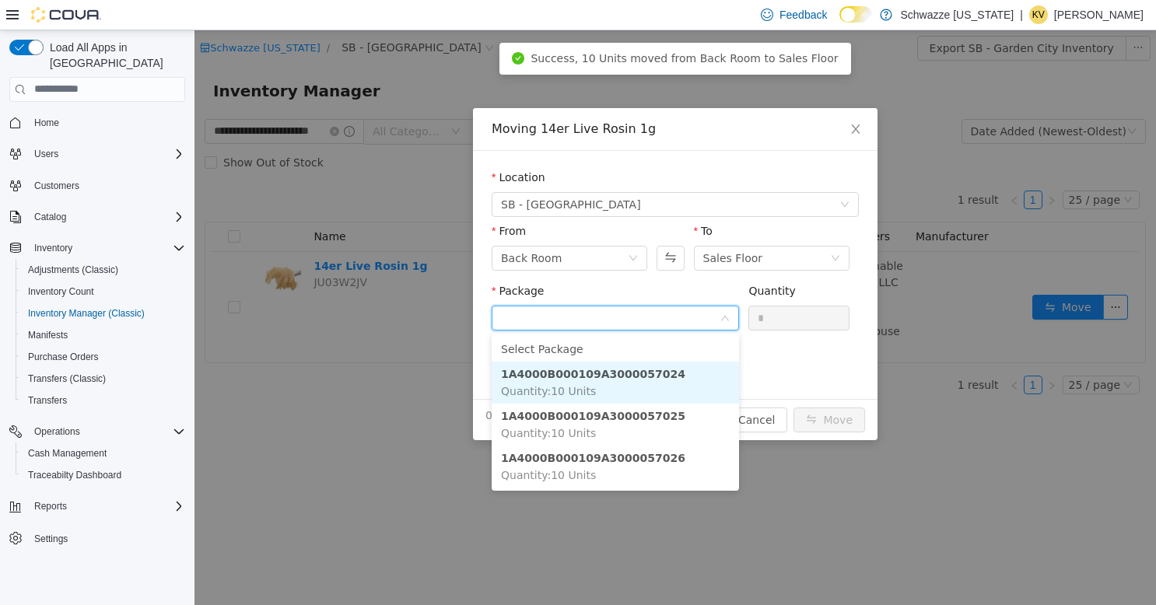
click at [678, 383] on li "1A4000B000109A3000057024 Quantity : 10 Units" at bounding box center [615, 382] width 247 height 42
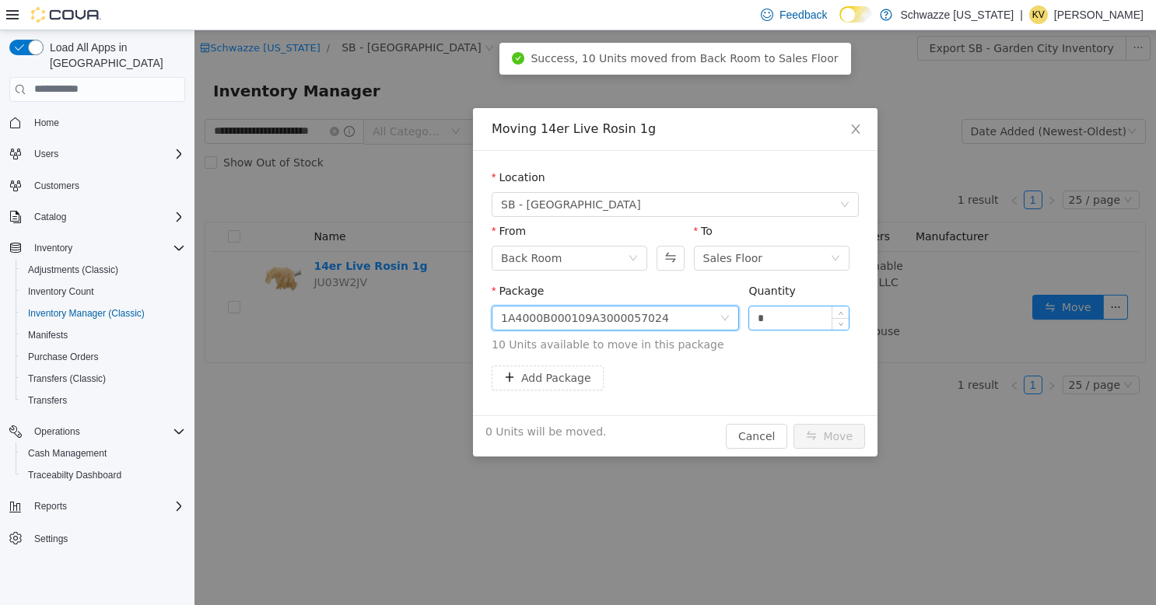
click at [777, 323] on input "*" at bounding box center [799, 317] width 100 height 23
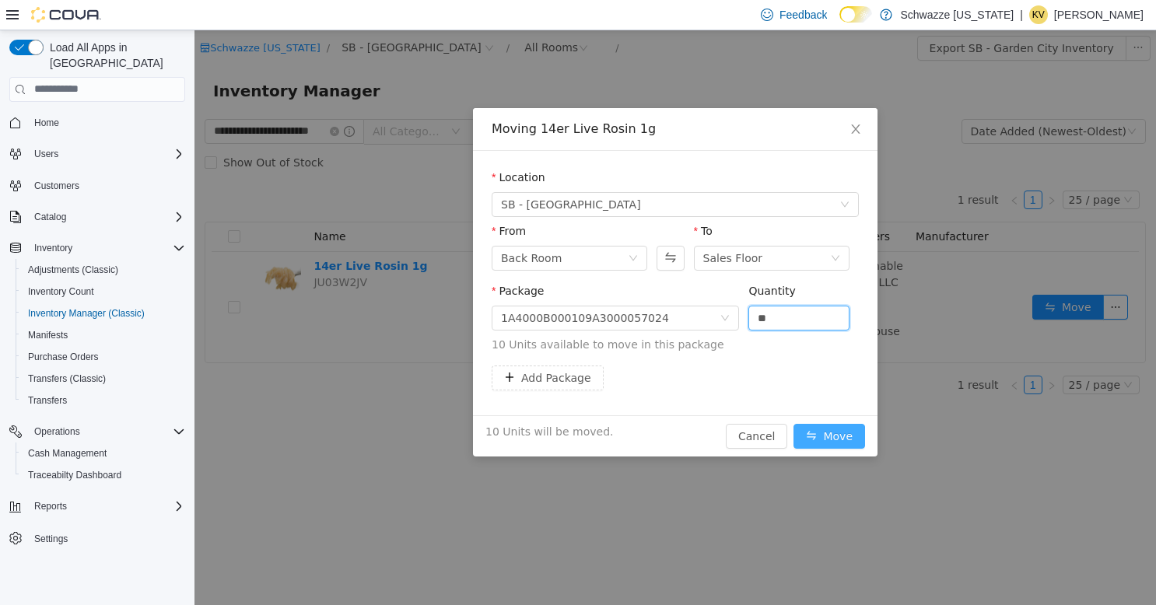
type input "**"
click at [837, 439] on button "Move" at bounding box center [829, 435] width 72 height 25
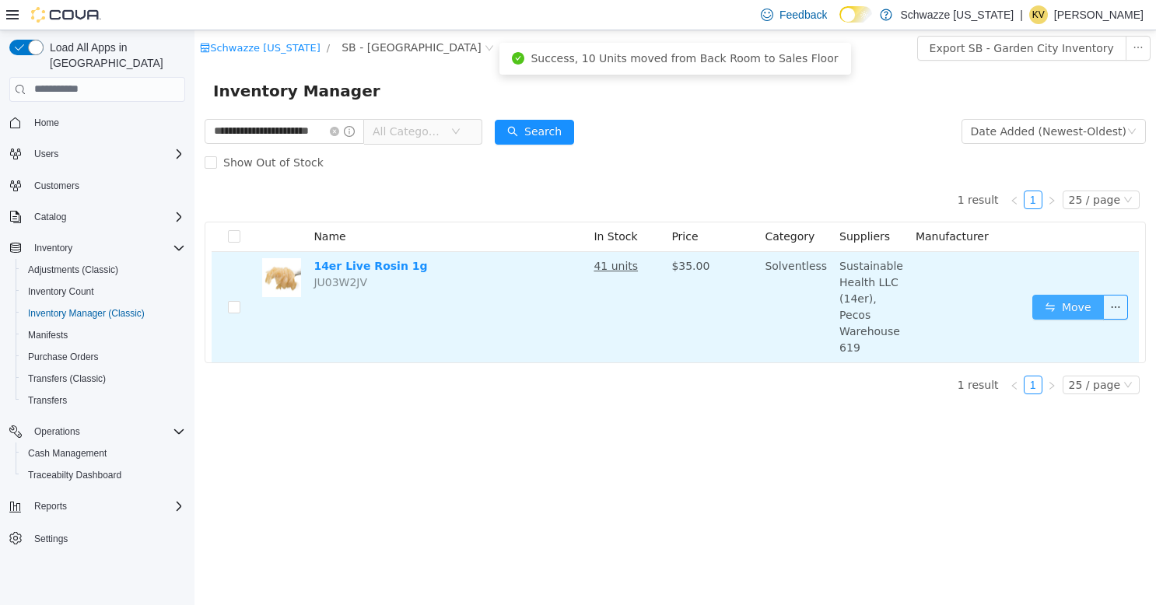
click at [1086, 296] on button "Move" at bounding box center [1068, 306] width 72 height 25
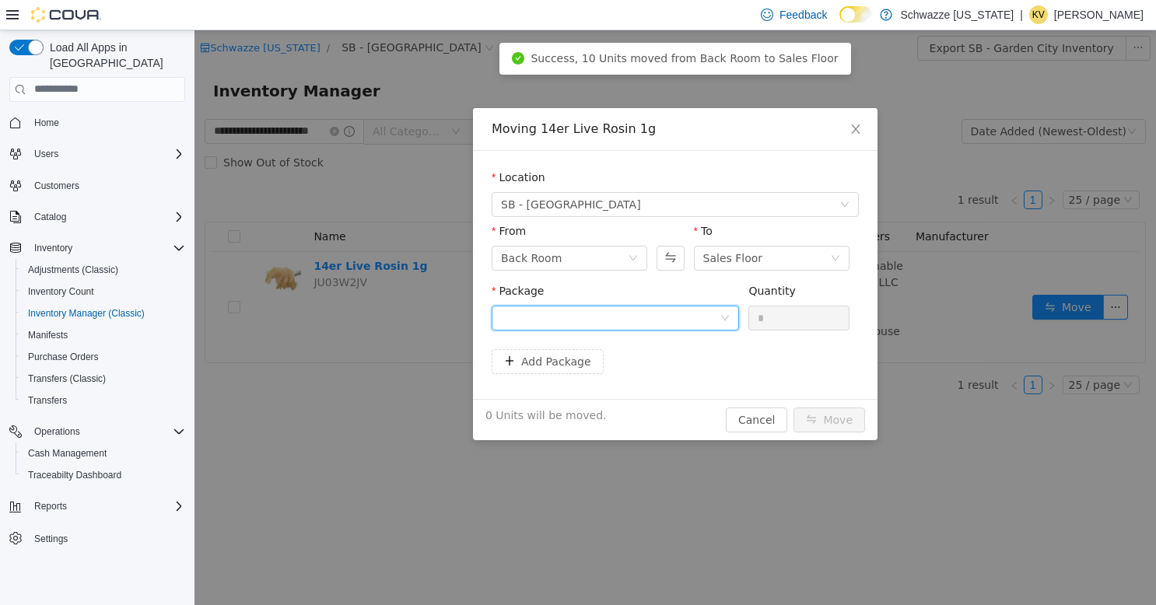
click at [677, 315] on div at bounding box center [610, 317] width 219 height 23
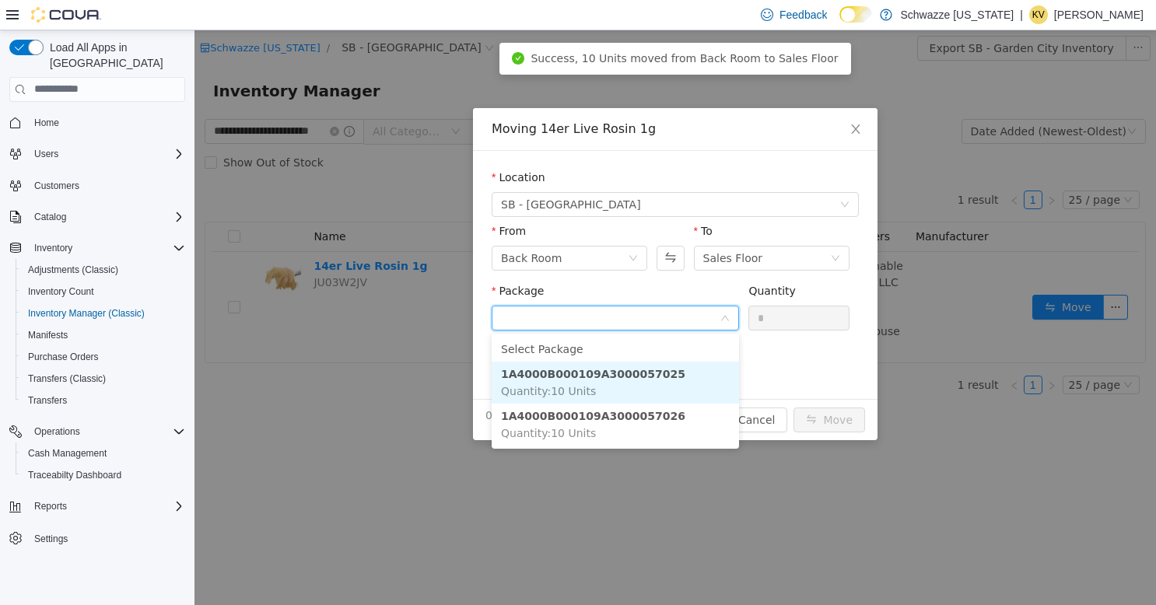
click at [670, 390] on li "1A4000B000109A3000057025 Quantity : 10 Units" at bounding box center [615, 382] width 247 height 42
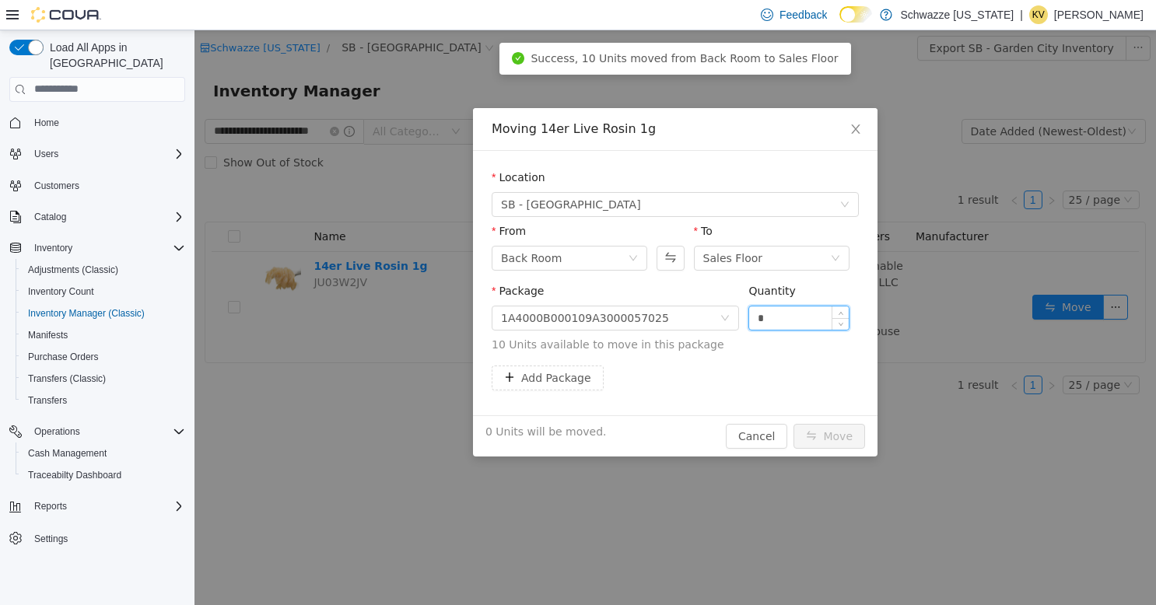
click at [788, 317] on input "*" at bounding box center [799, 317] width 100 height 23
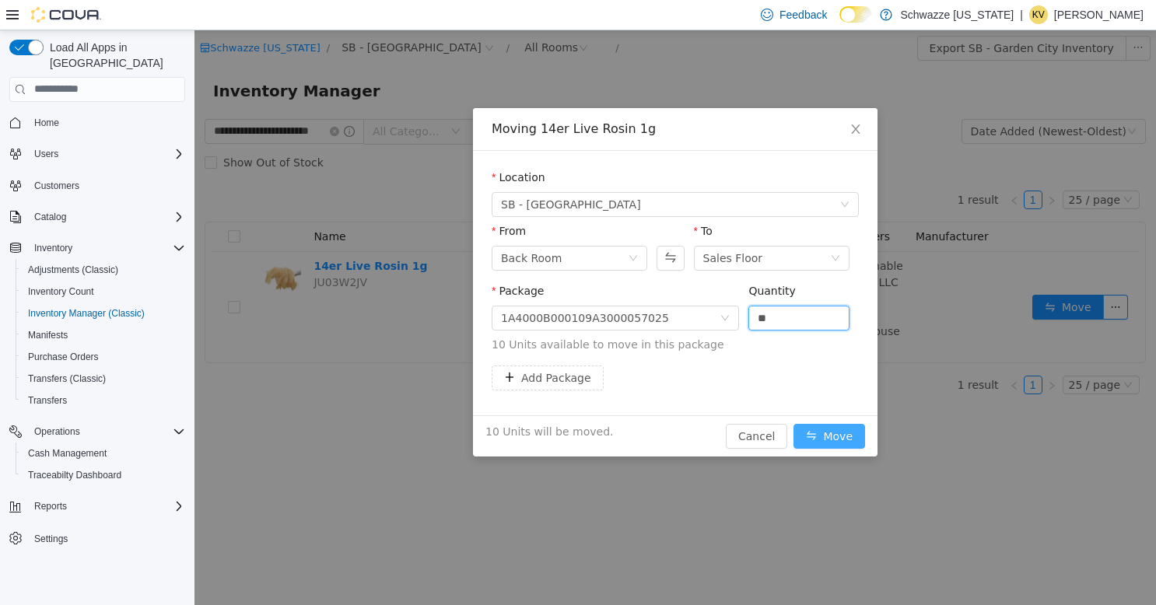
type input "**"
click at [826, 436] on button "Move" at bounding box center [829, 435] width 72 height 25
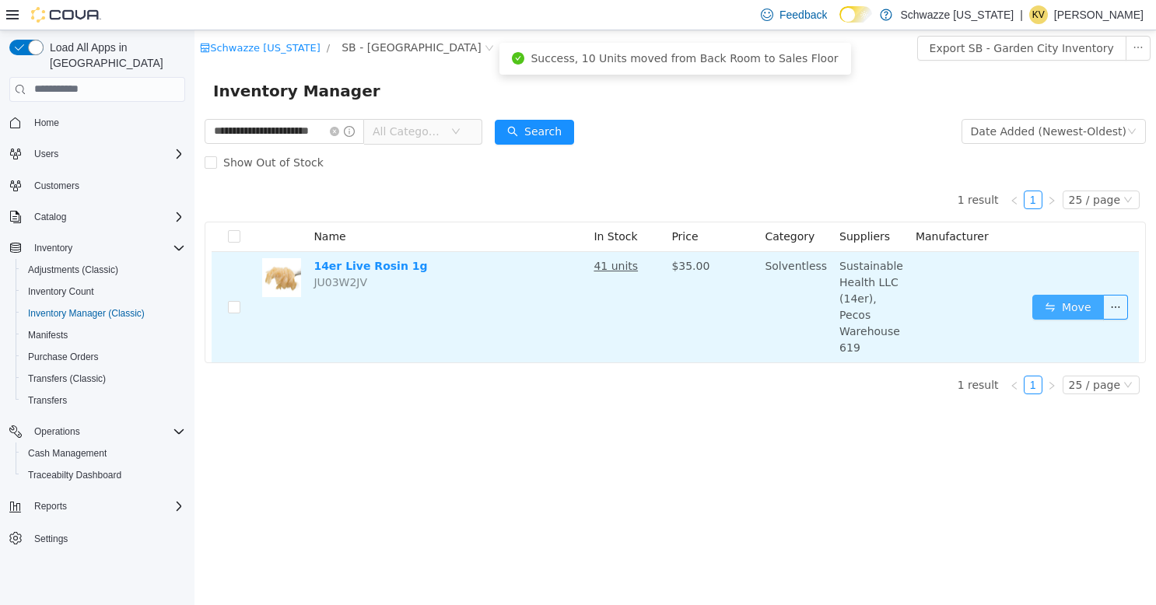
click at [1060, 299] on button "Move" at bounding box center [1068, 306] width 72 height 25
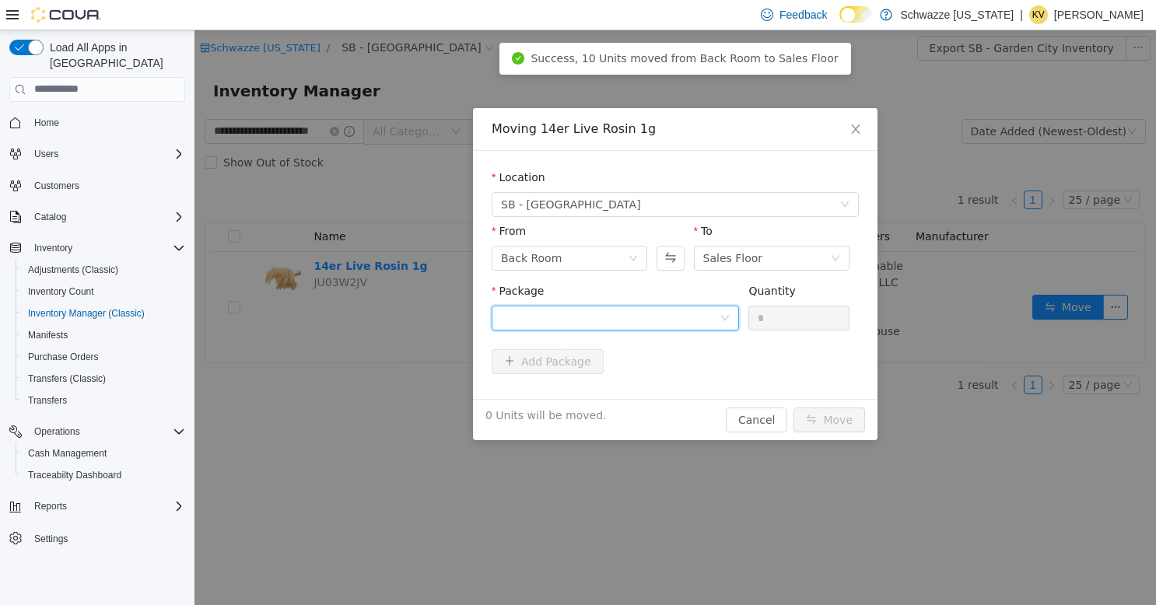
click at [630, 317] on div at bounding box center [610, 317] width 219 height 23
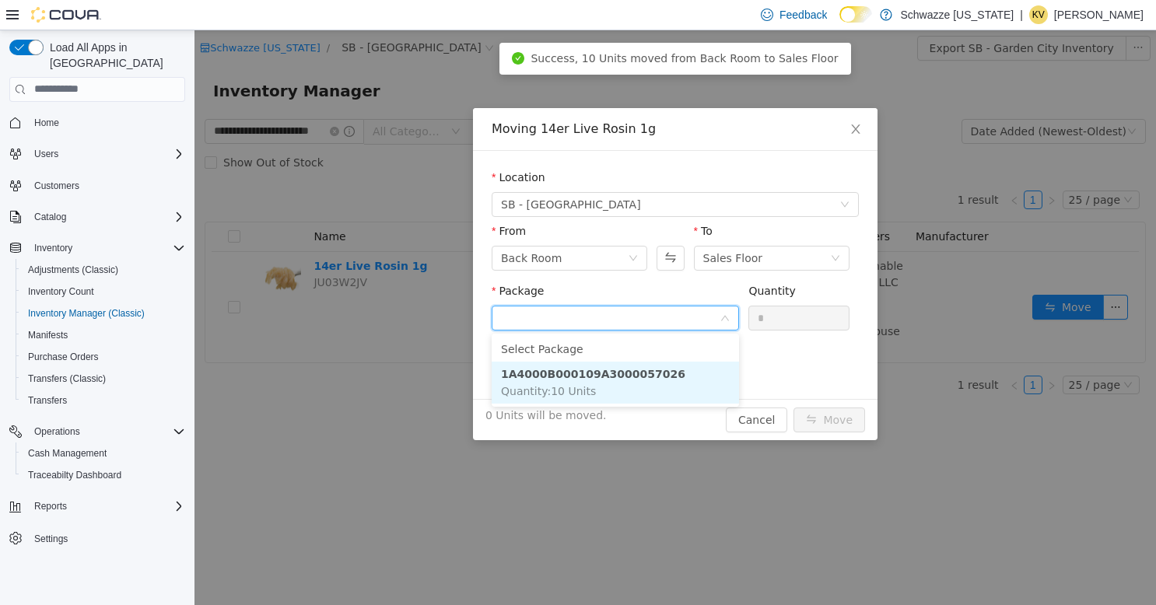
click at [662, 387] on li "1A4000B000109A3000057026 Quantity : 10 Units" at bounding box center [615, 382] width 247 height 42
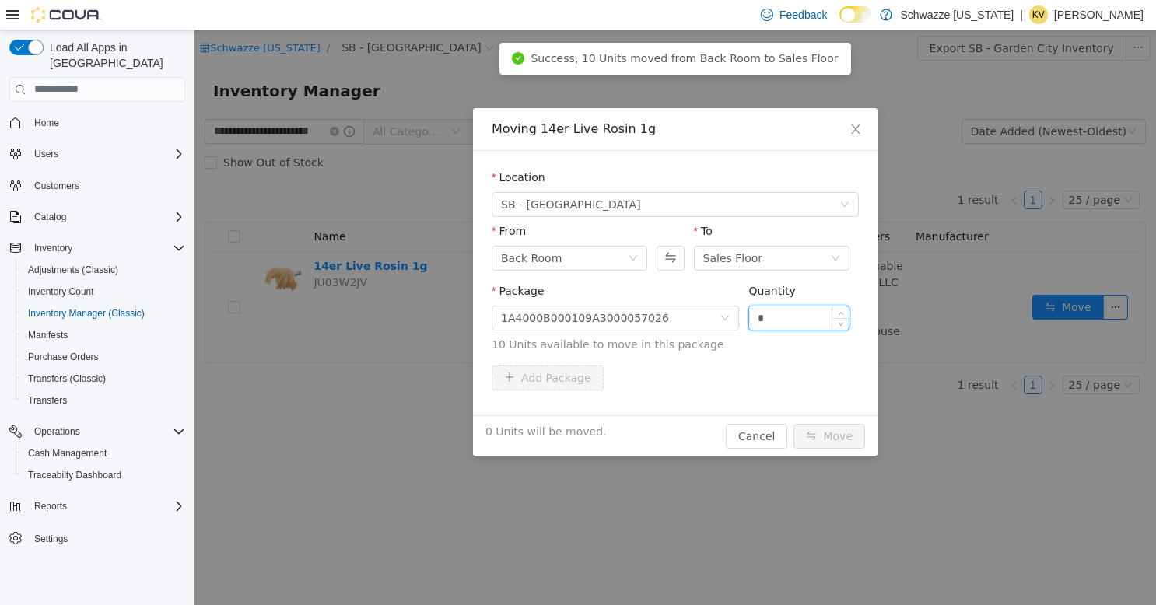
click at [801, 317] on input "*" at bounding box center [799, 317] width 100 height 23
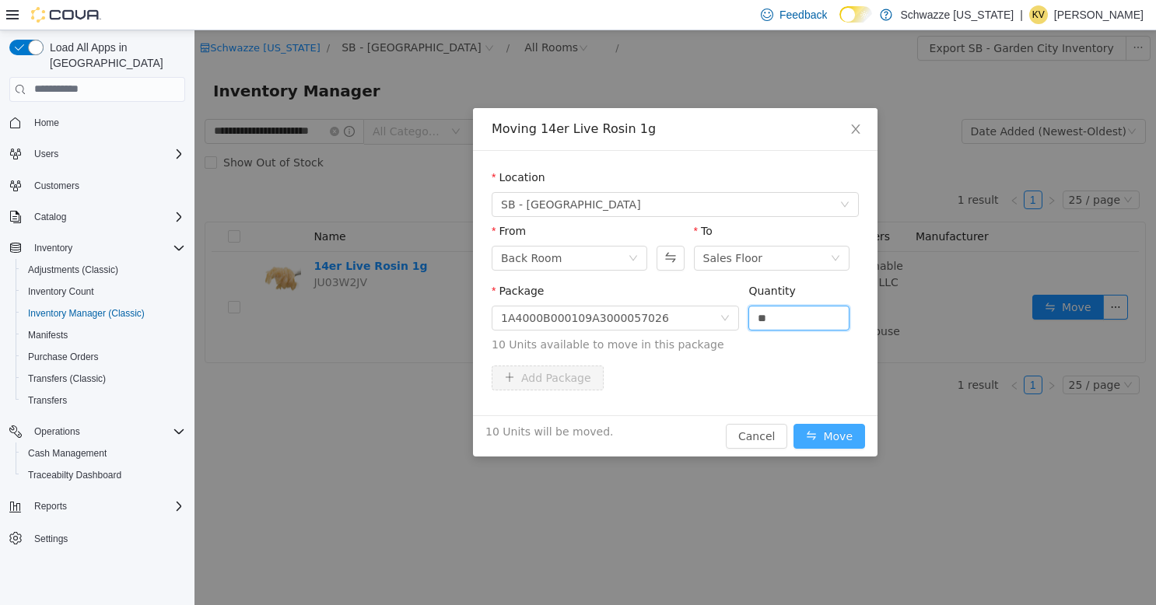
type input "**"
click at [833, 436] on button "Move" at bounding box center [829, 435] width 72 height 25
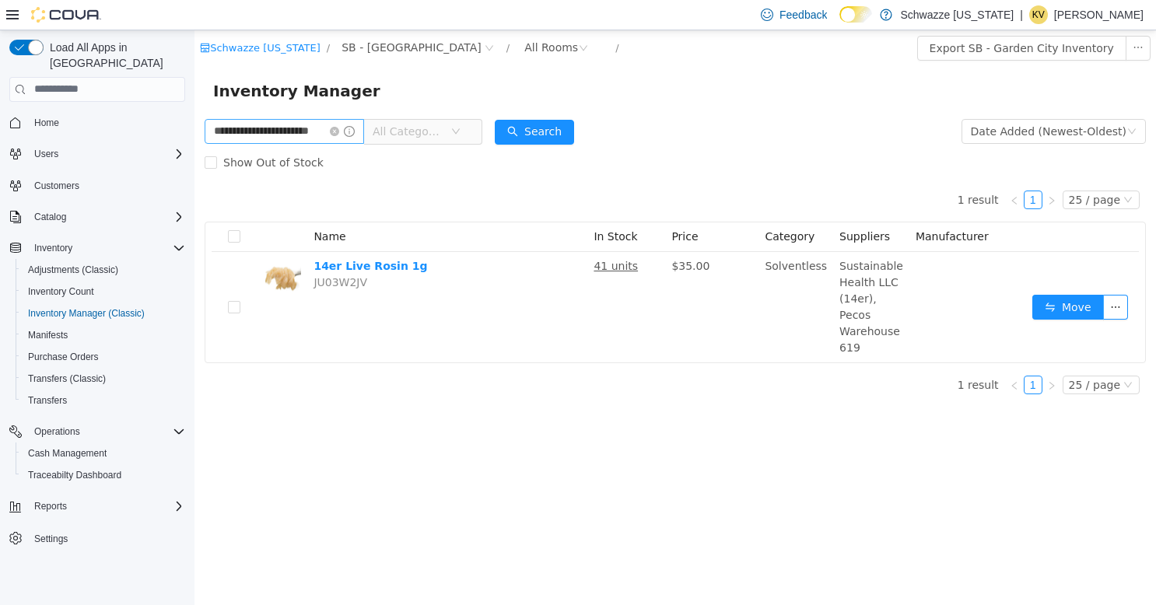
drag, startPoint x: 350, startPoint y: 131, endPoint x: 333, endPoint y: 132, distance: 17.1
click at [339, 131] on icon "icon: close-circle" at bounding box center [334, 130] width 9 height 9
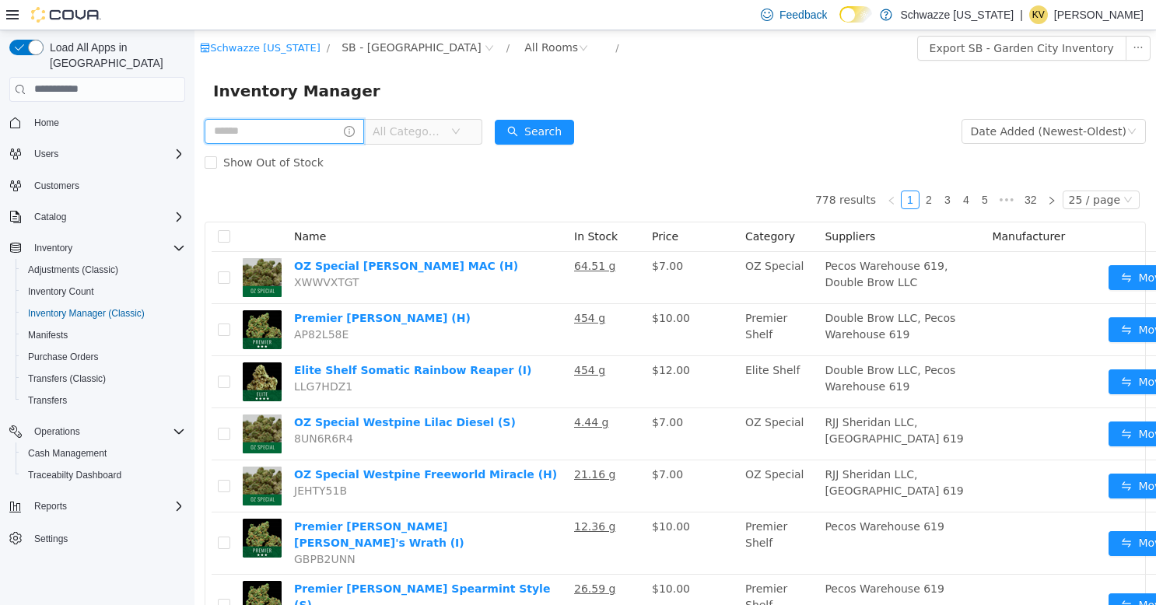
click at [296, 138] on input "text" at bounding box center [284, 130] width 159 height 25
type input "**********"
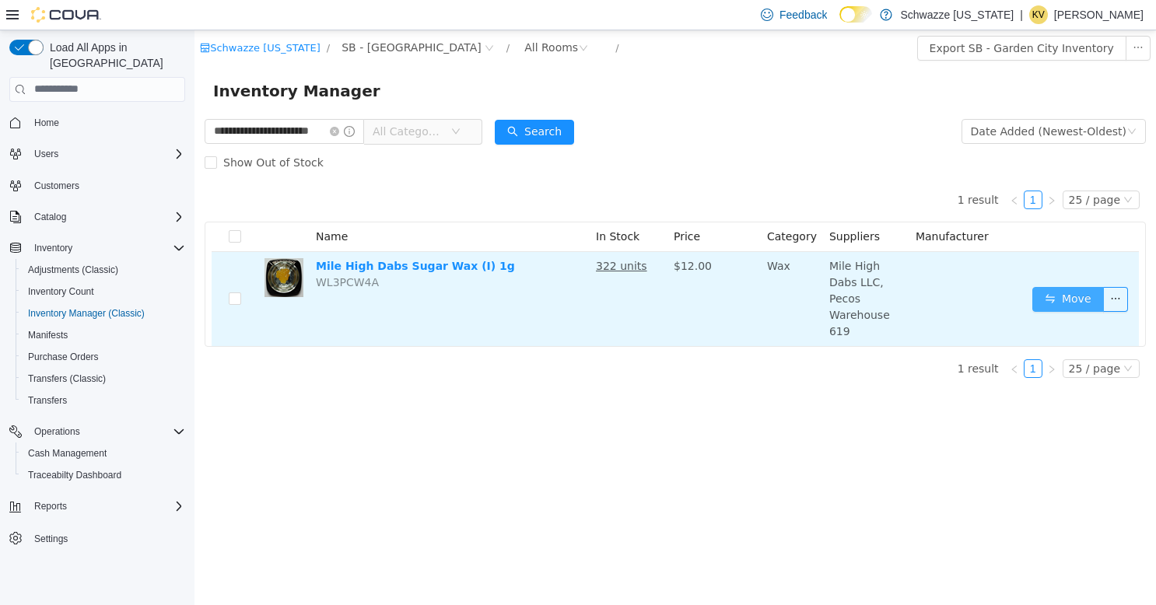
click at [1050, 286] on button "Move" at bounding box center [1068, 298] width 72 height 25
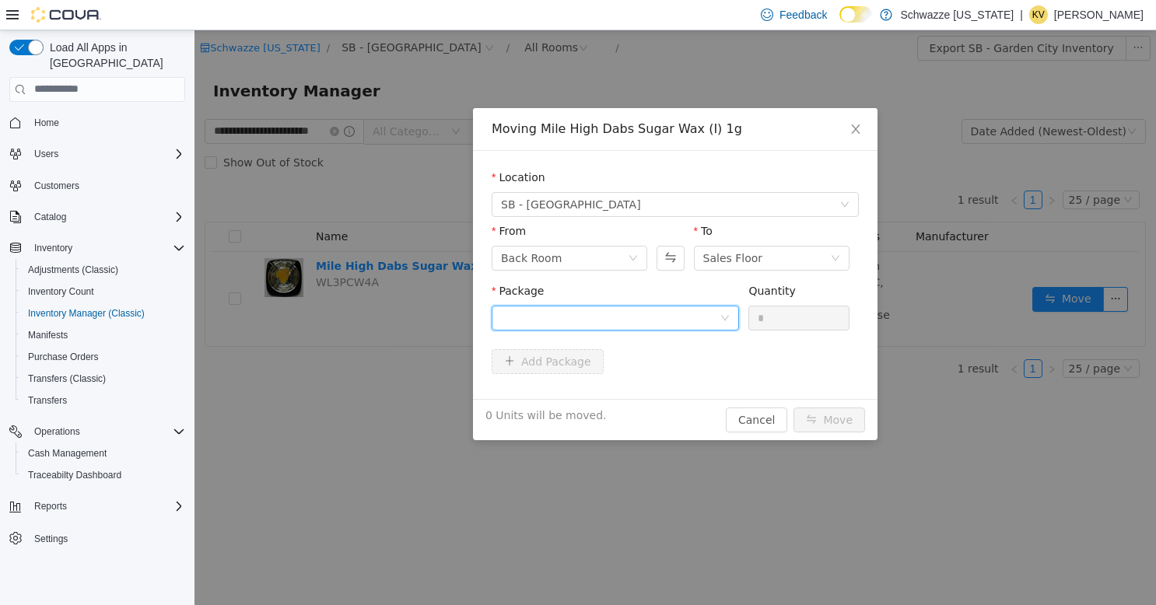
click at [691, 315] on div at bounding box center [610, 317] width 219 height 23
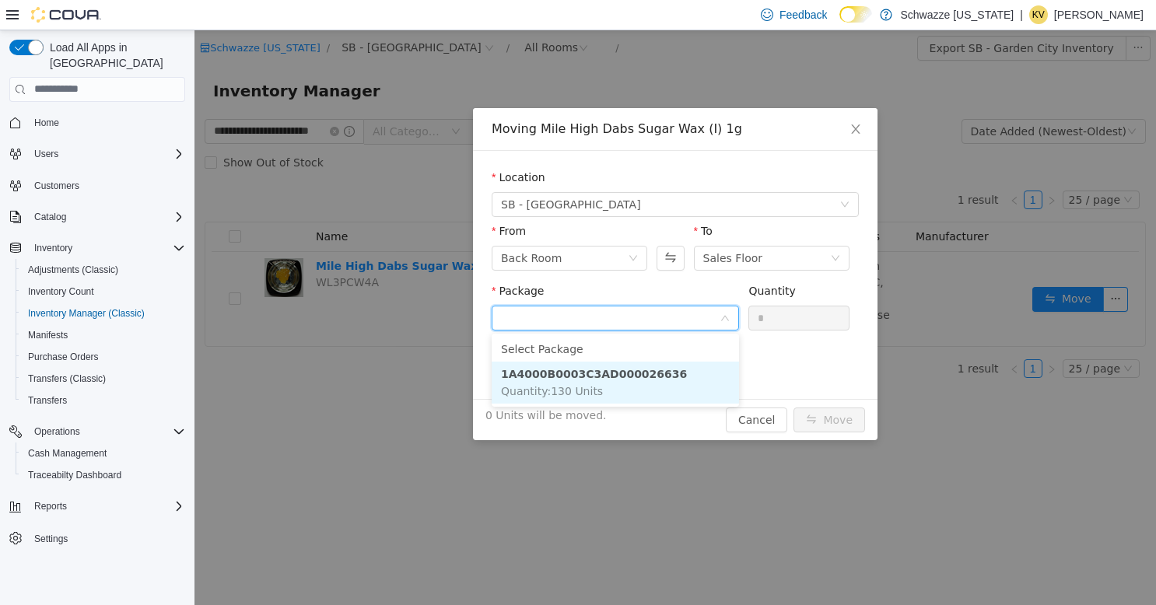
click at [669, 376] on li "1A4000B0003C3AD000026636 Quantity : 130 Units" at bounding box center [615, 382] width 247 height 42
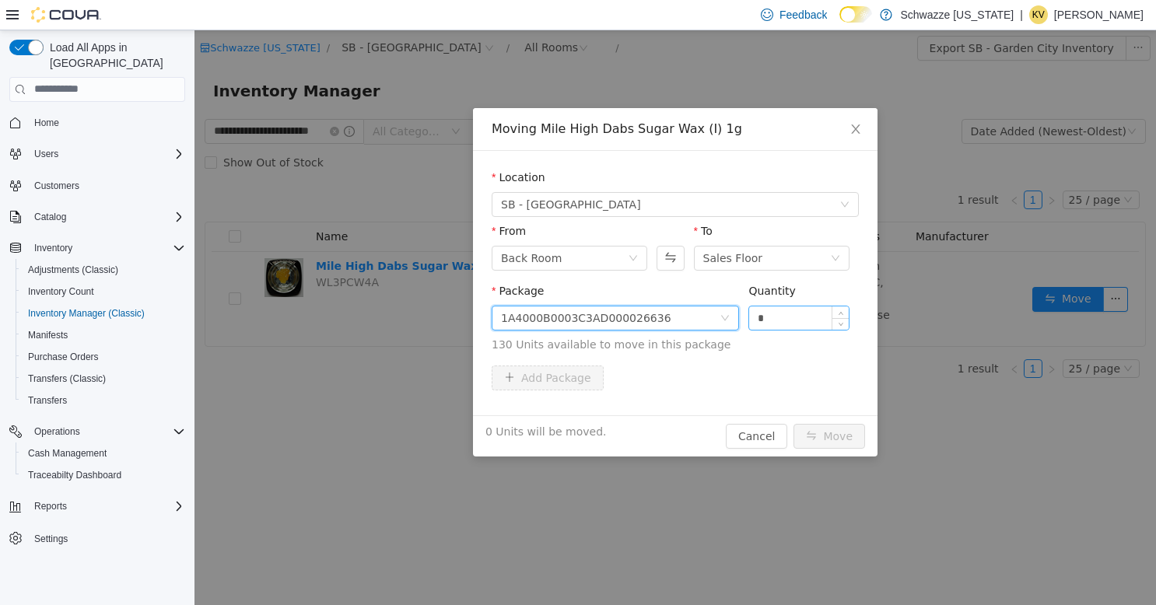
click at [767, 318] on input "*" at bounding box center [799, 317] width 100 height 23
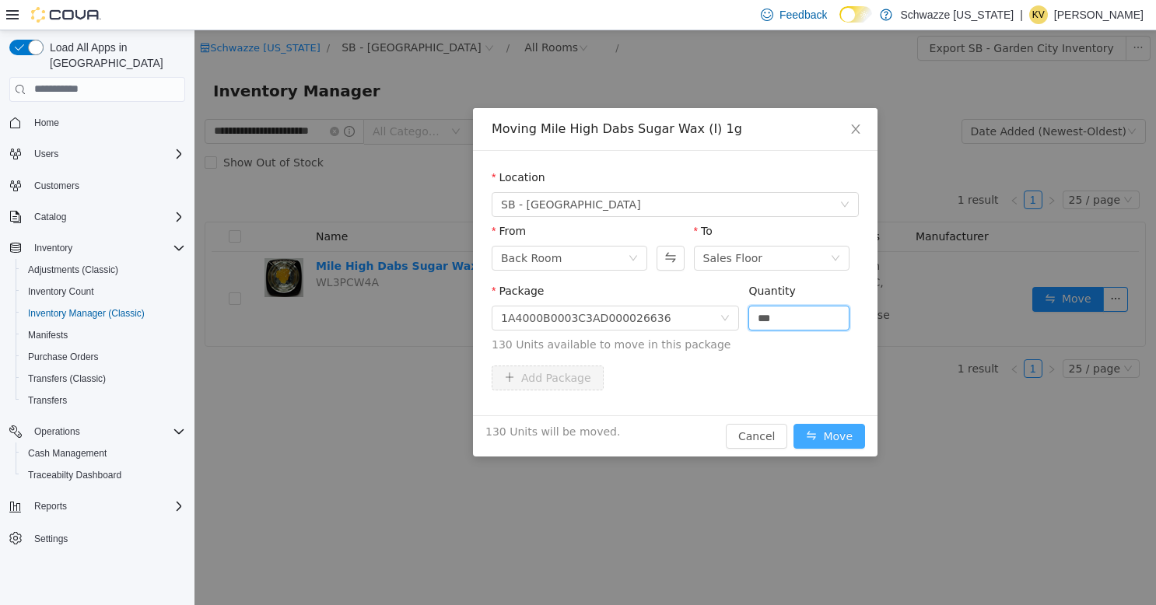
type input "***"
click at [818, 429] on button "Move" at bounding box center [829, 435] width 72 height 25
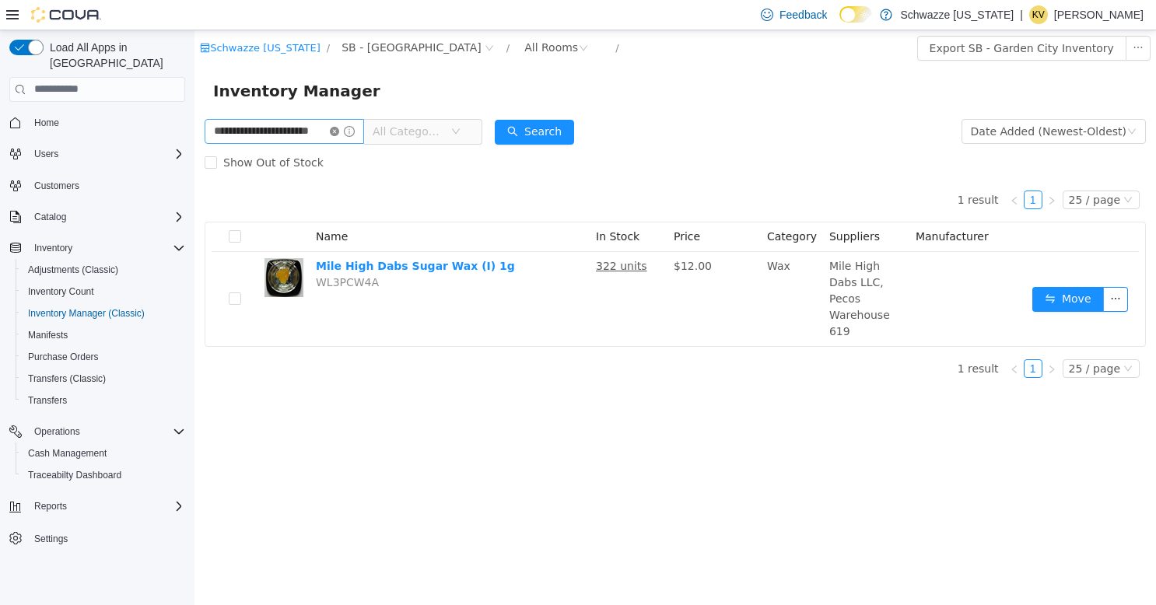
click at [339, 135] on icon "icon: close-circle" at bounding box center [334, 130] width 9 height 9
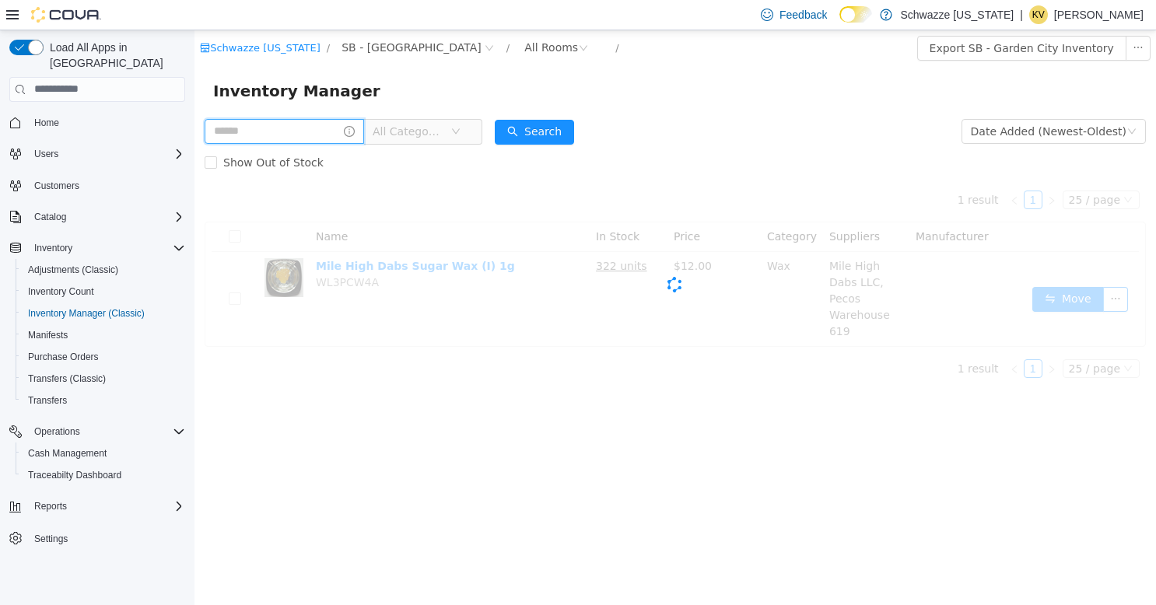
click at [261, 135] on input "text" at bounding box center [284, 130] width 159 height 25
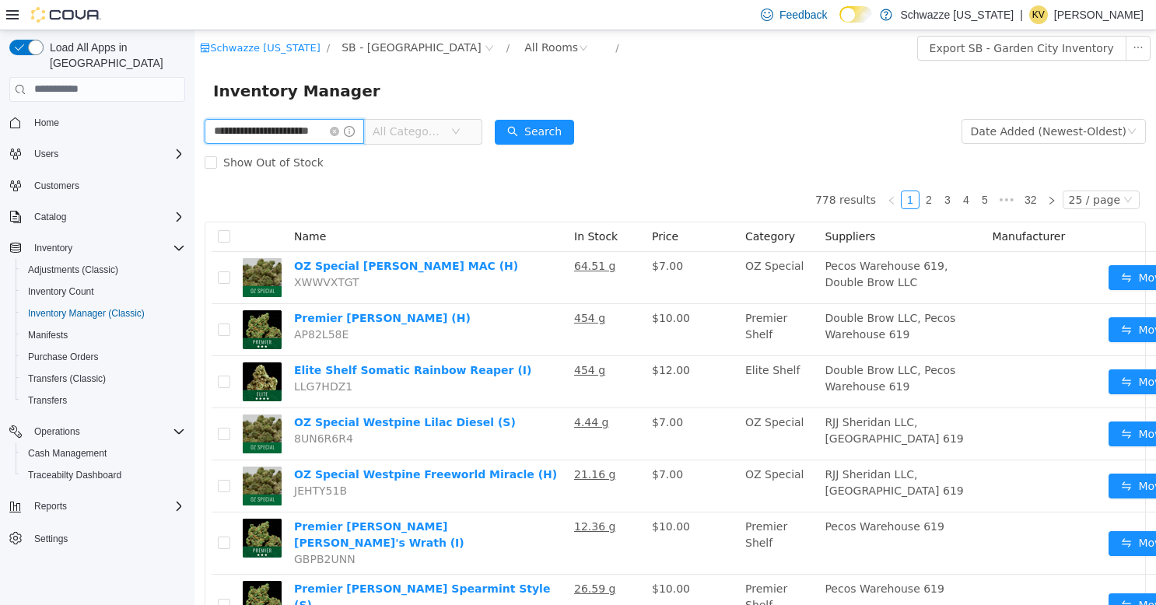
type input "**********"
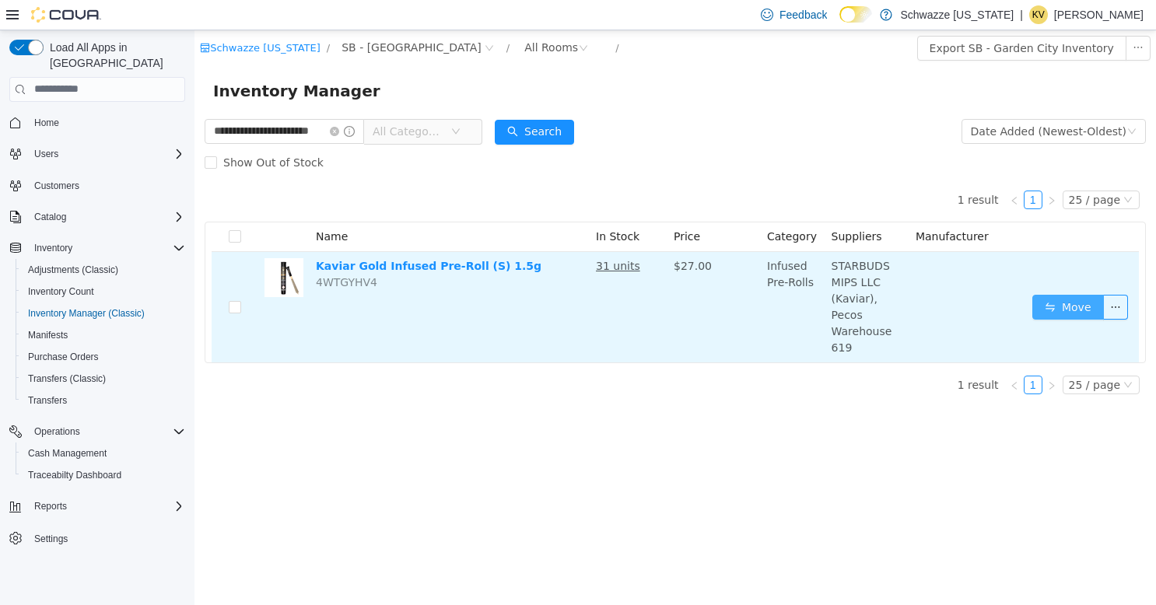
click at [1073, 294] on button "Move" at bounding box center [1068, 306] width 72 height 25
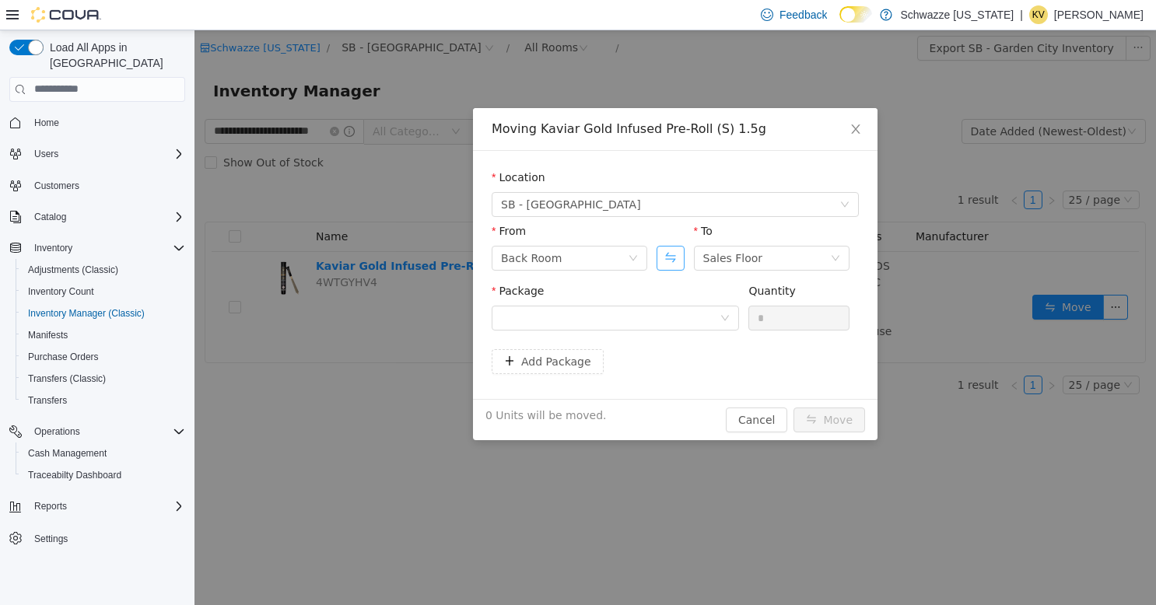
click at [668, 257] on button "Swap" at bounding box center [669, 257] width 27 height 25
click at [646, 317] on div at bounding box center [610, 317] width 219 height 23
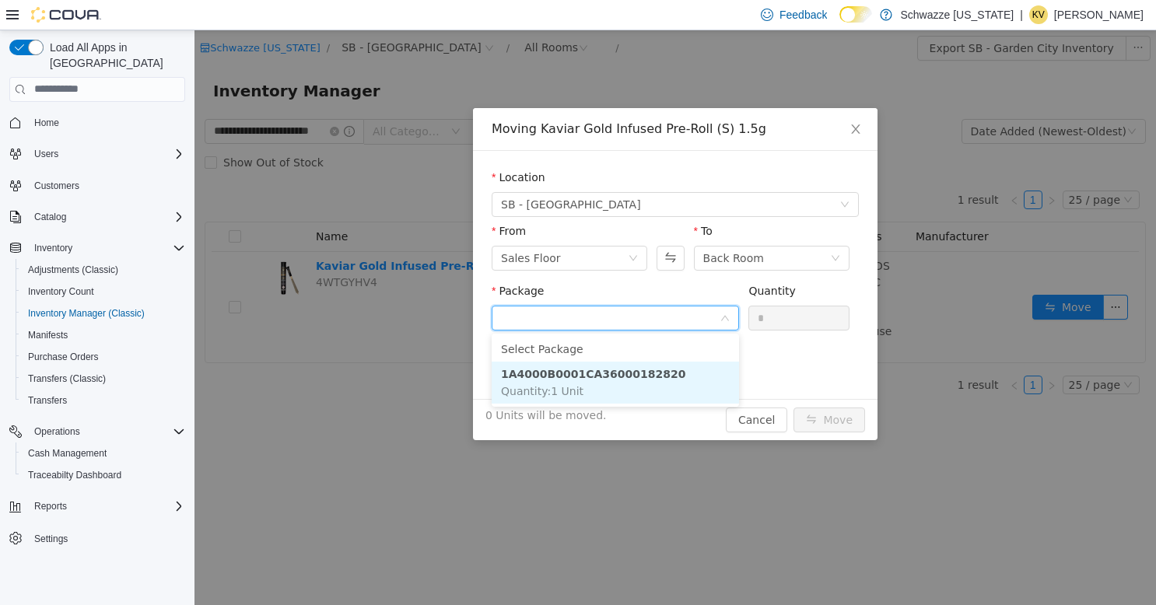
click at [625, 383] on li "1A4000B0001CA36000182820 Quantity : 1 Unit" at bounding box center [615, 382] width 247 height 42
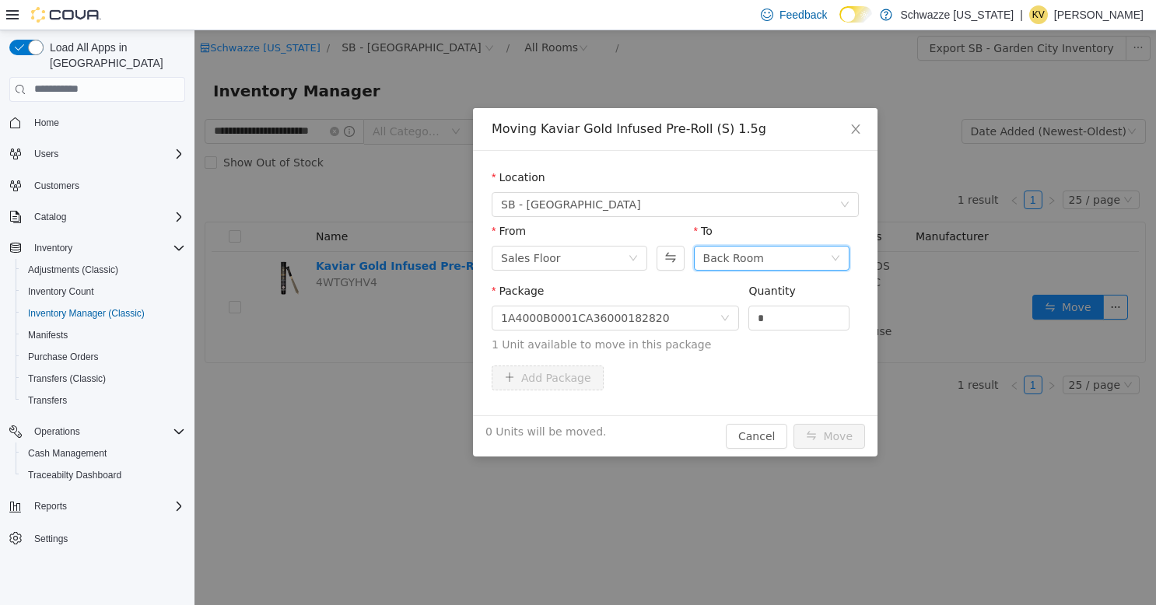
click at [750, 260] on div "Back Room" at bounding box center [733, 257] width 61 height 23
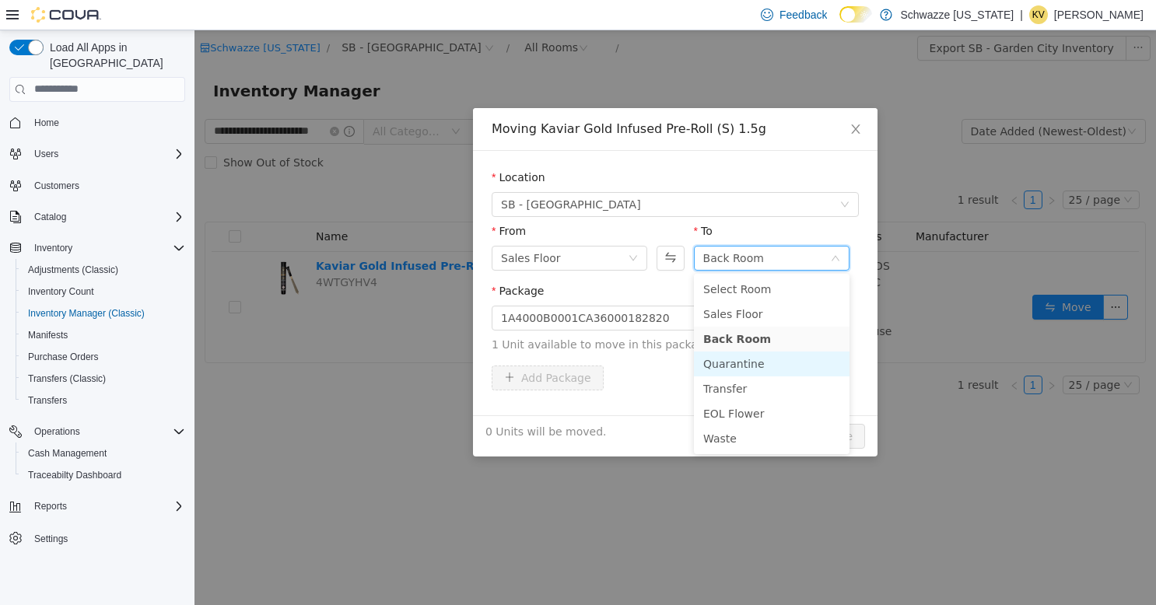
click at [751, 367] on li "Quarantine" at bounding box center [772, 363] width 156 height 25
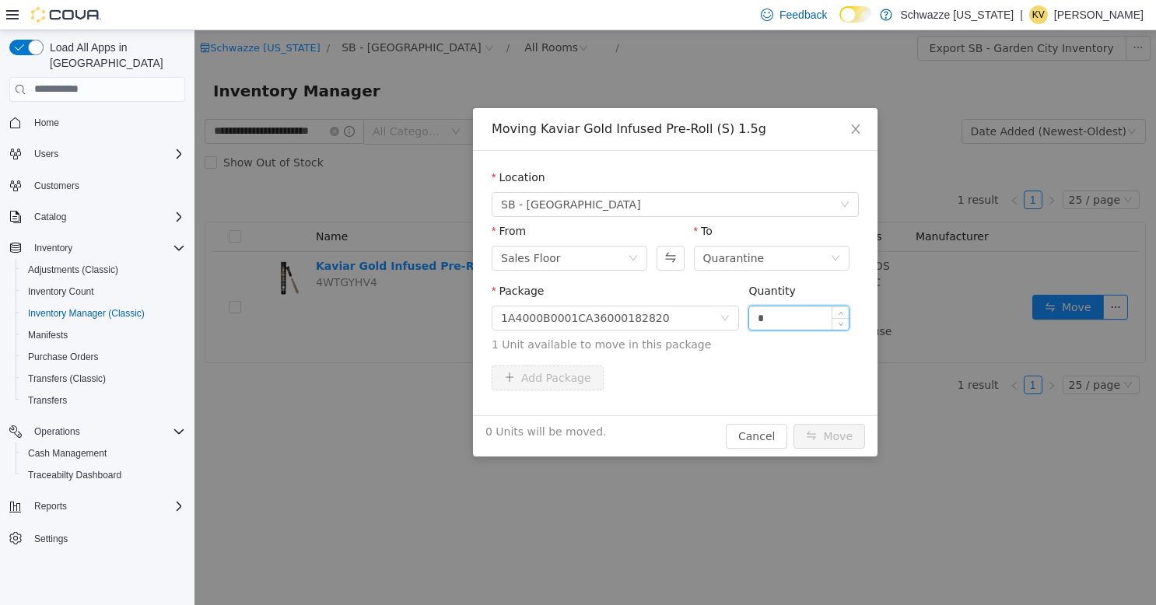
click at [762, 321] on input "*" at bounding box center [799, 317] width 100 height 23
type input "*"
click at [814, 433] on button "Move" at bounding box center [829, 435] width 72 height 25
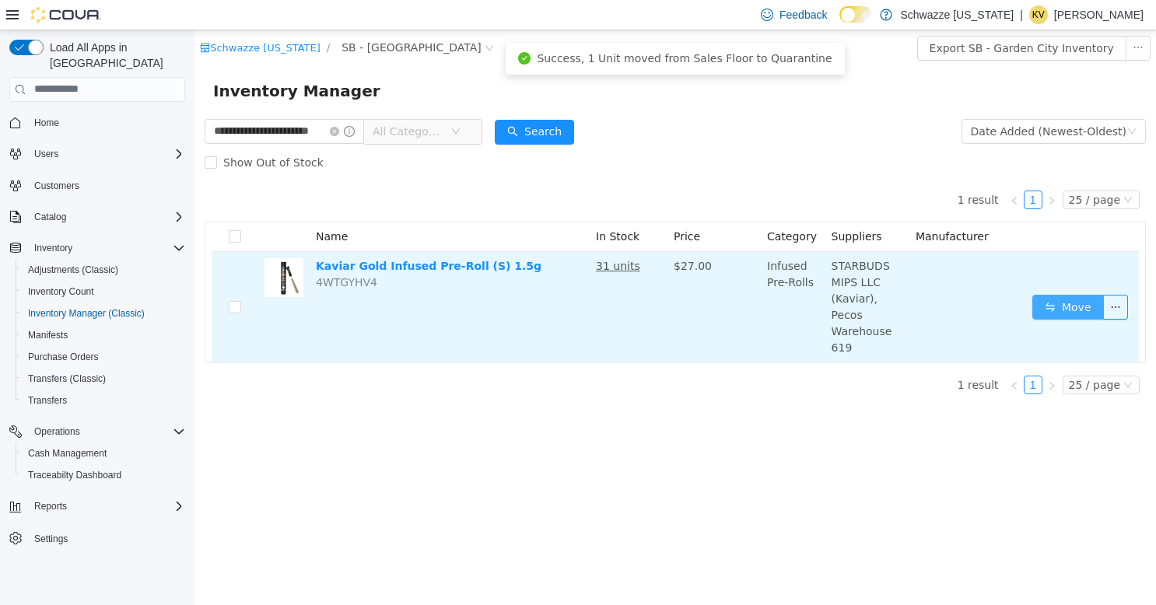
click at [1083, 294] on button "Move" at bounding box center [1068, 306] width 72 height 25
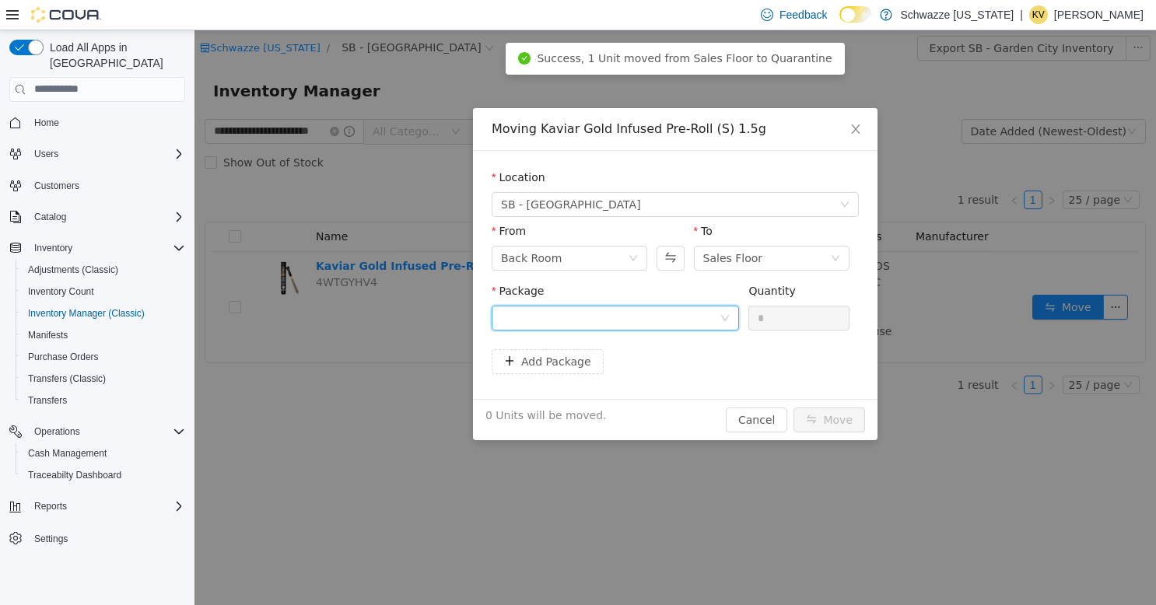
click at [656, 319] on div at bounding box center [610, 317] width 219 height 23
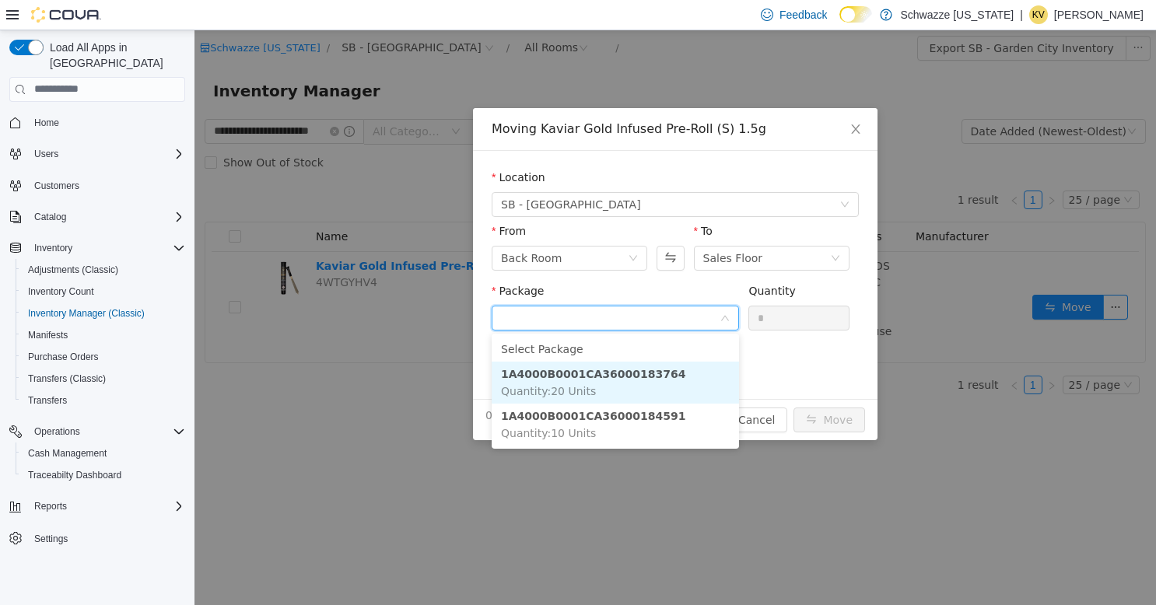
click at [608, 388] on li "1A4000B0001CA36000183764 Quantity : 20 Units" at bounding box center [615, 382] width 247 height 42
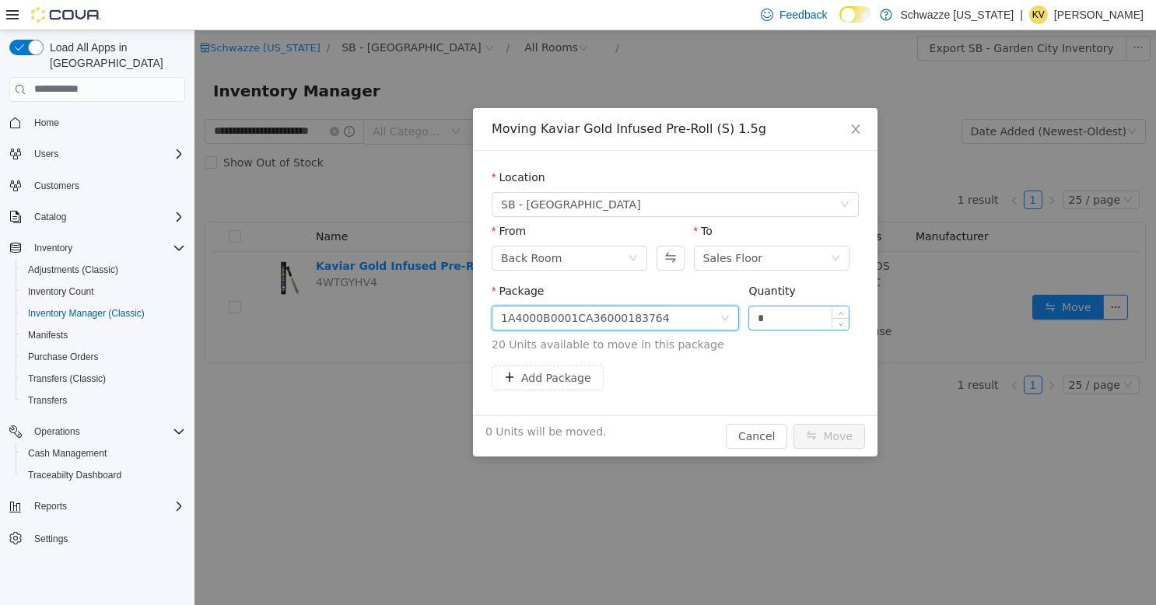
click at [780, 315] on input "*" at bounding box center [799, 317] width 100 height 23
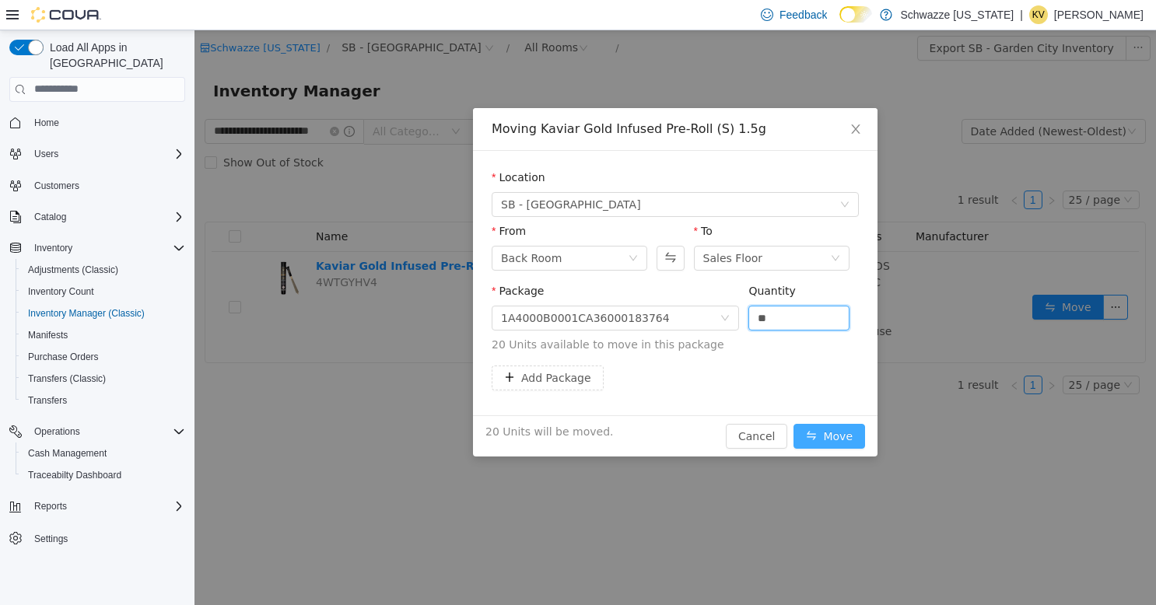
type input "**"
click at [827, 435] on button "Move" at bounding box center [829, 435] width 72 height 25
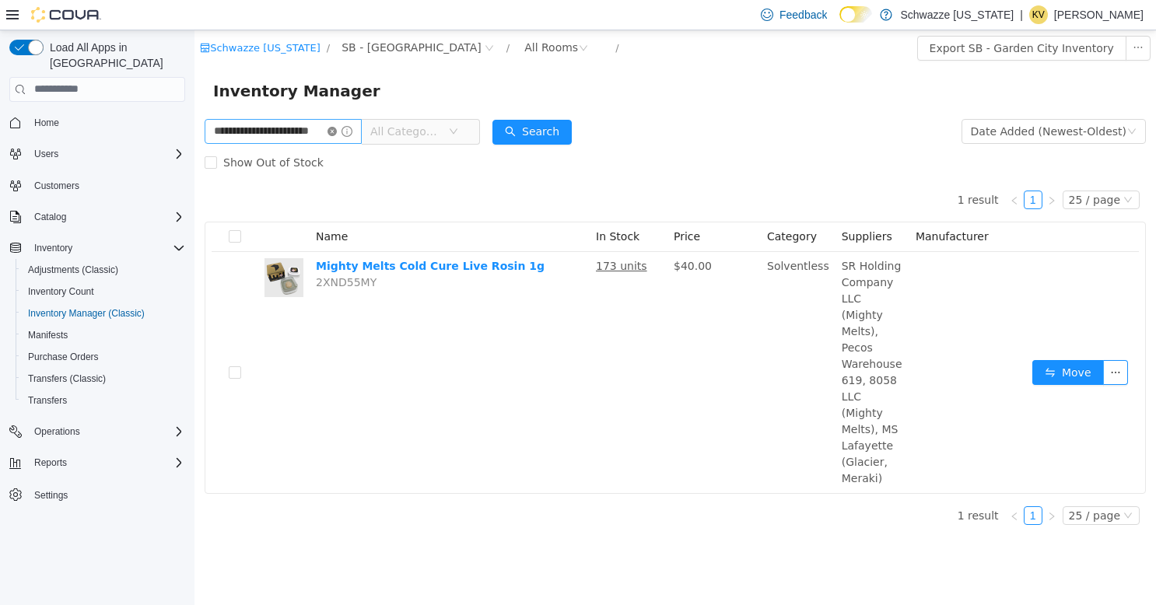
click at [337, 132] on icon "icon: close-circle" at bounding box center [331, 130] width 9 height 9
